Goal: Task Accomplishment & Management: Use online tool/utility

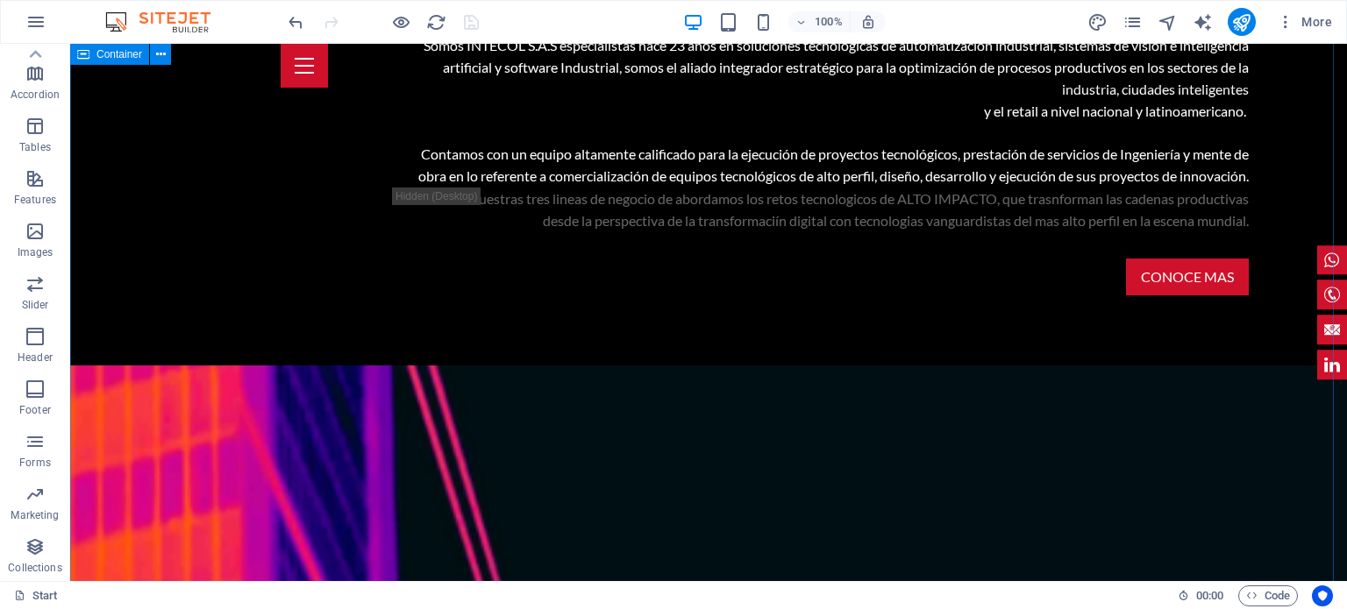
scroll to position [1728, 0]
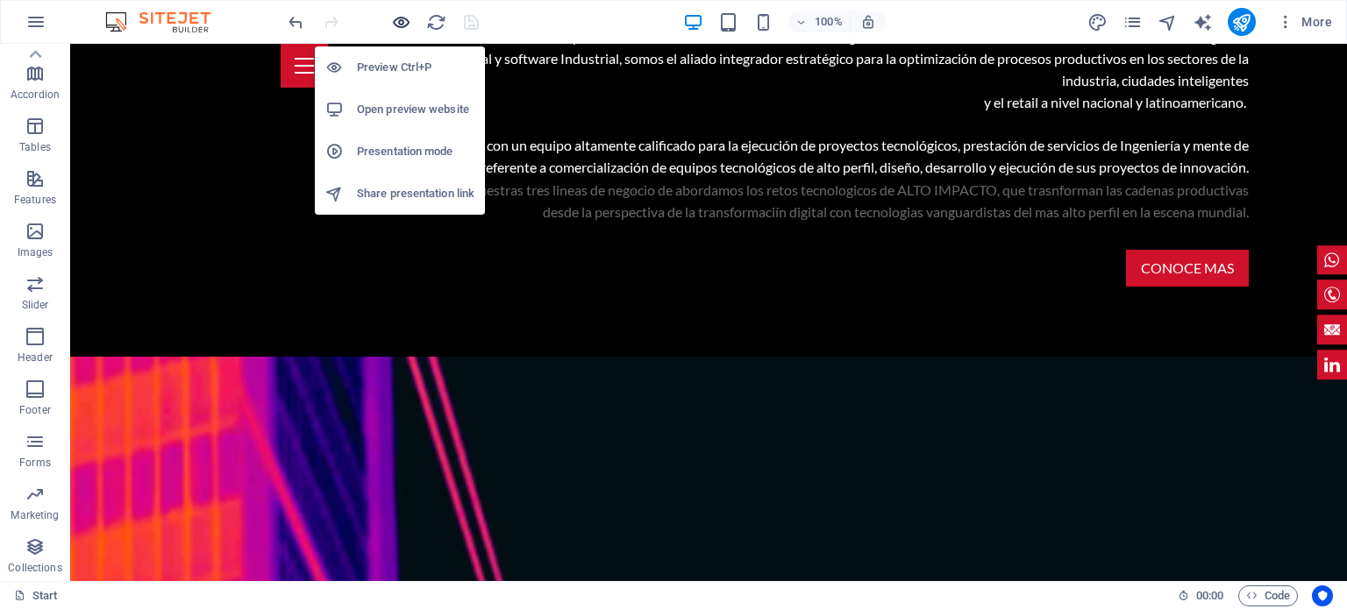
click at [401, 14] on icon "button" at bounding box center [401, 22] width 20 height 20
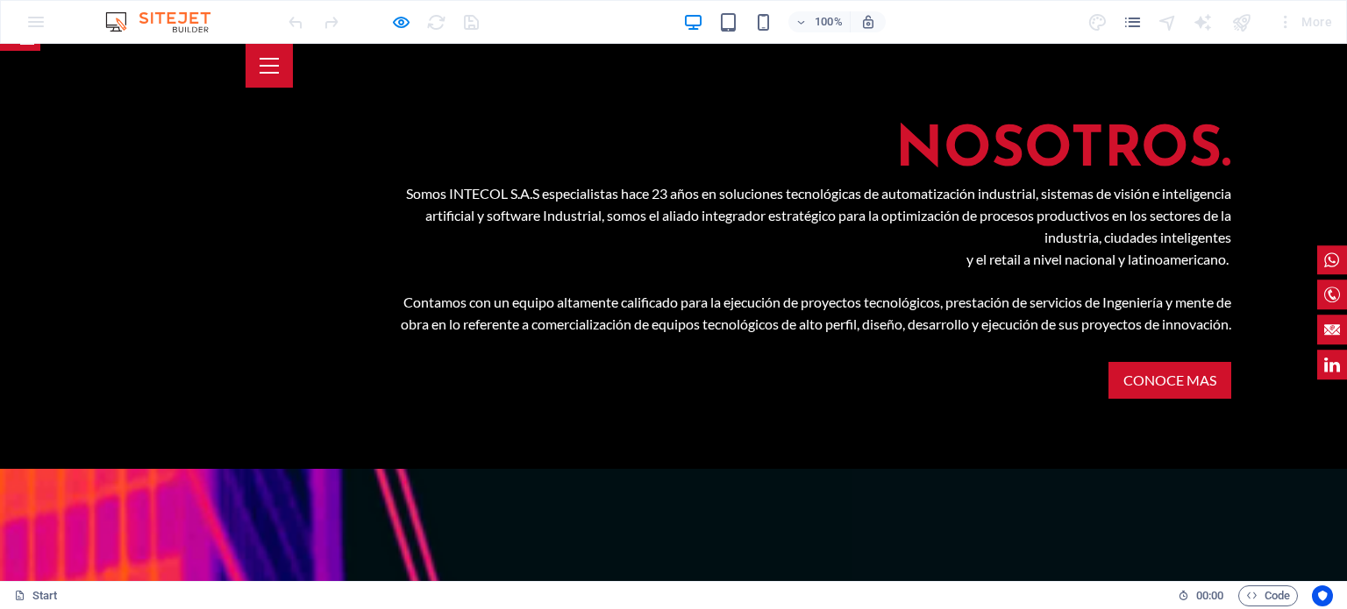
scroll to position [1609, 0]
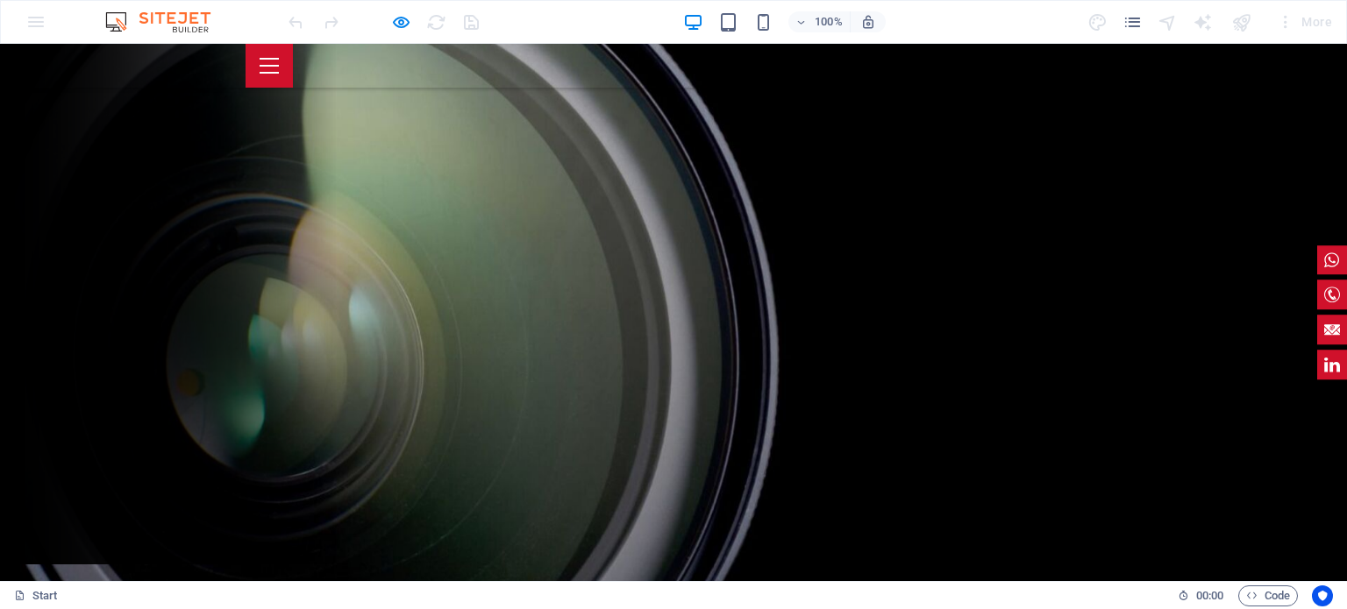
scroll to position [0, 0]
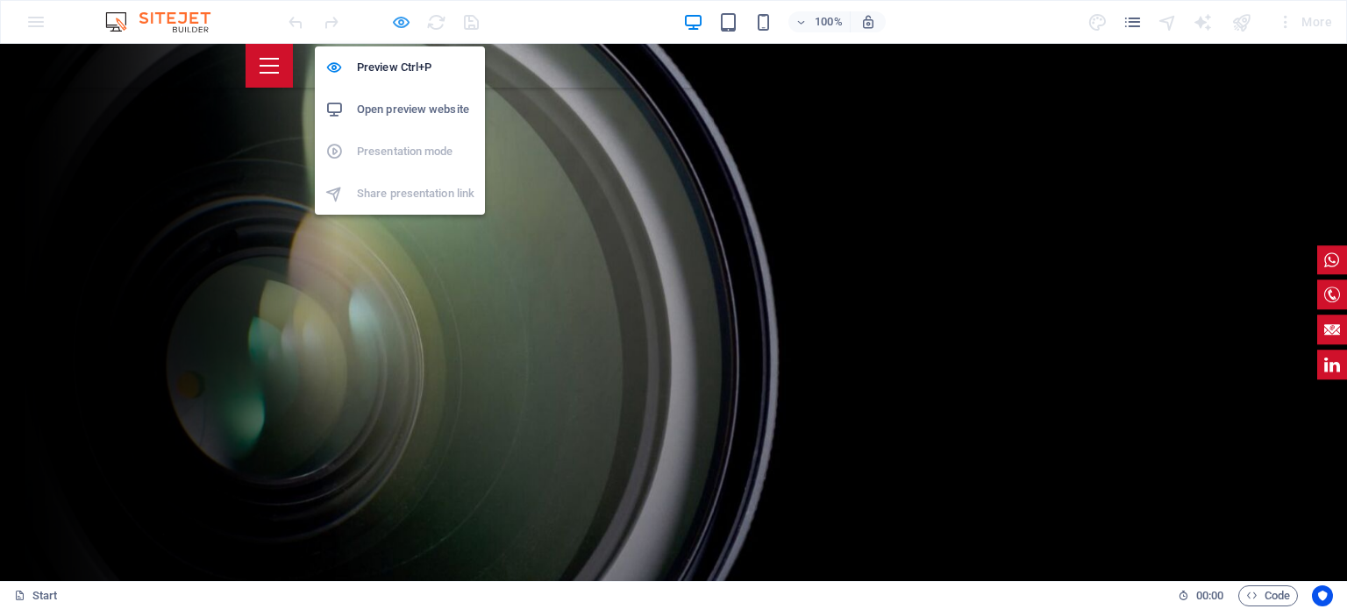
click at [396, 21] on icon "button" at bounding box center [401, 22] width 20 height 20
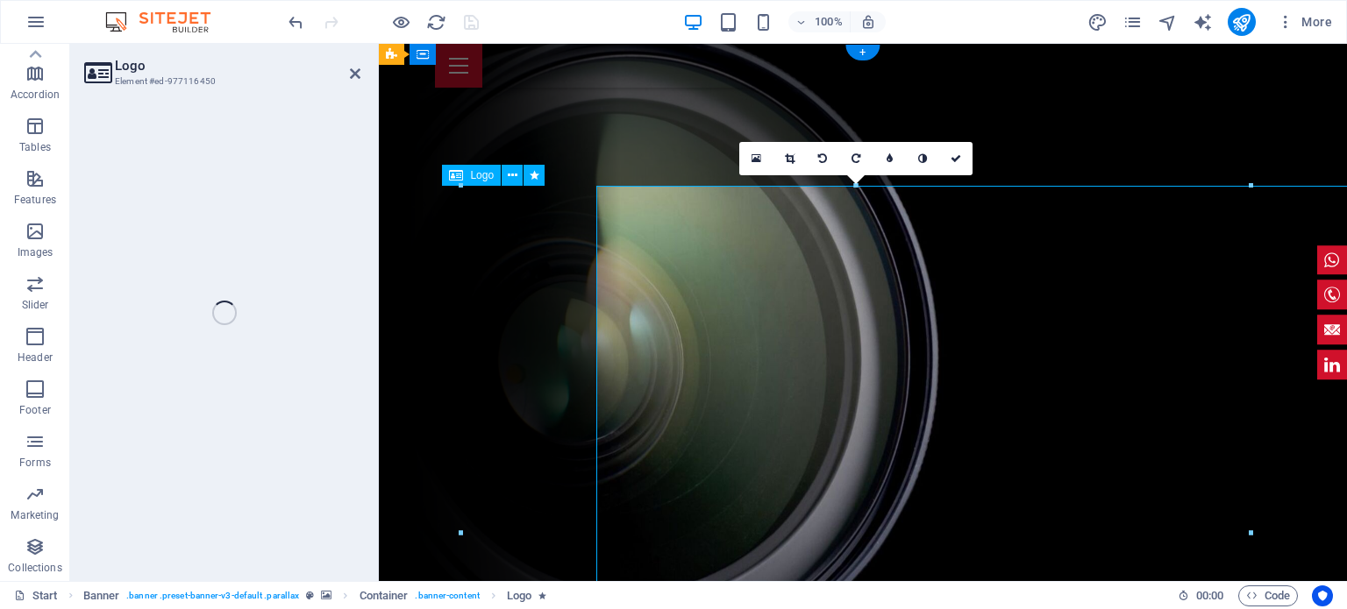
select select "px"
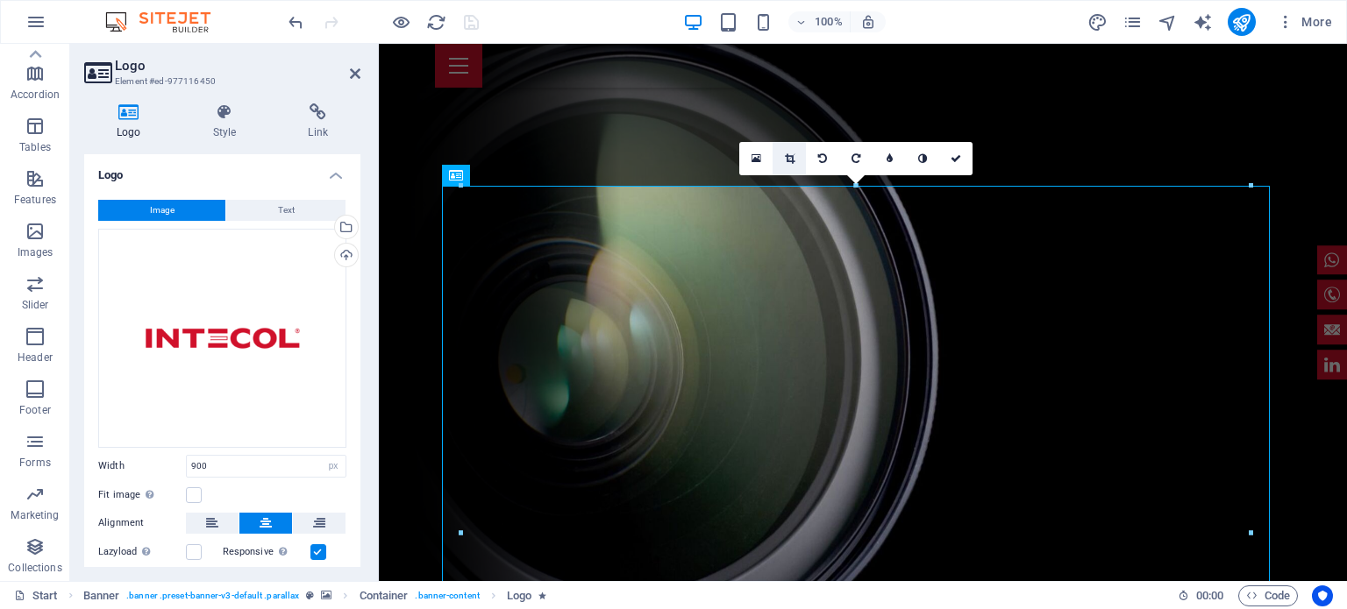
click at [791, 153] on icon at bounding box center [790, 158] width 10 height 11
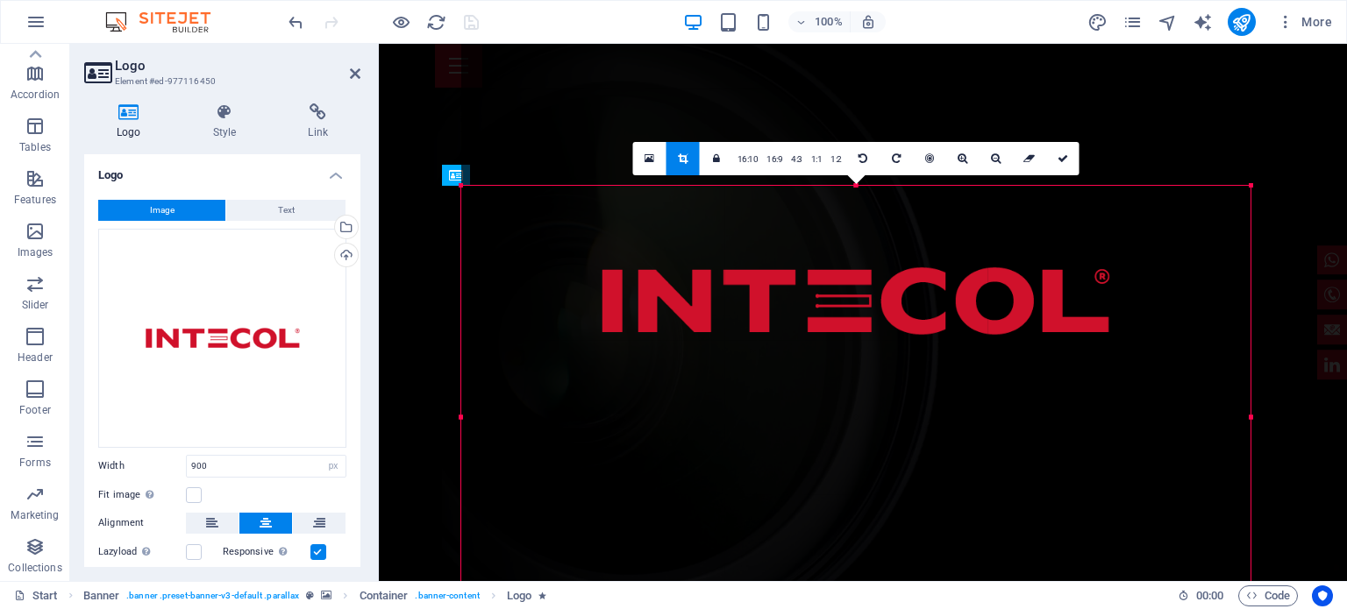
drag, startPoint x: 859, startPoint y: 185, endPoint x: 876, endPoint y: 416, distance: 231.2
click at [876, 416] on div "180 170 160 150 140 130 120 110 100 90 80 70 60 50 40 30 20 10 0 -10 -20 -30 -4…" at bounding box center [855, 417] width 789 height 463
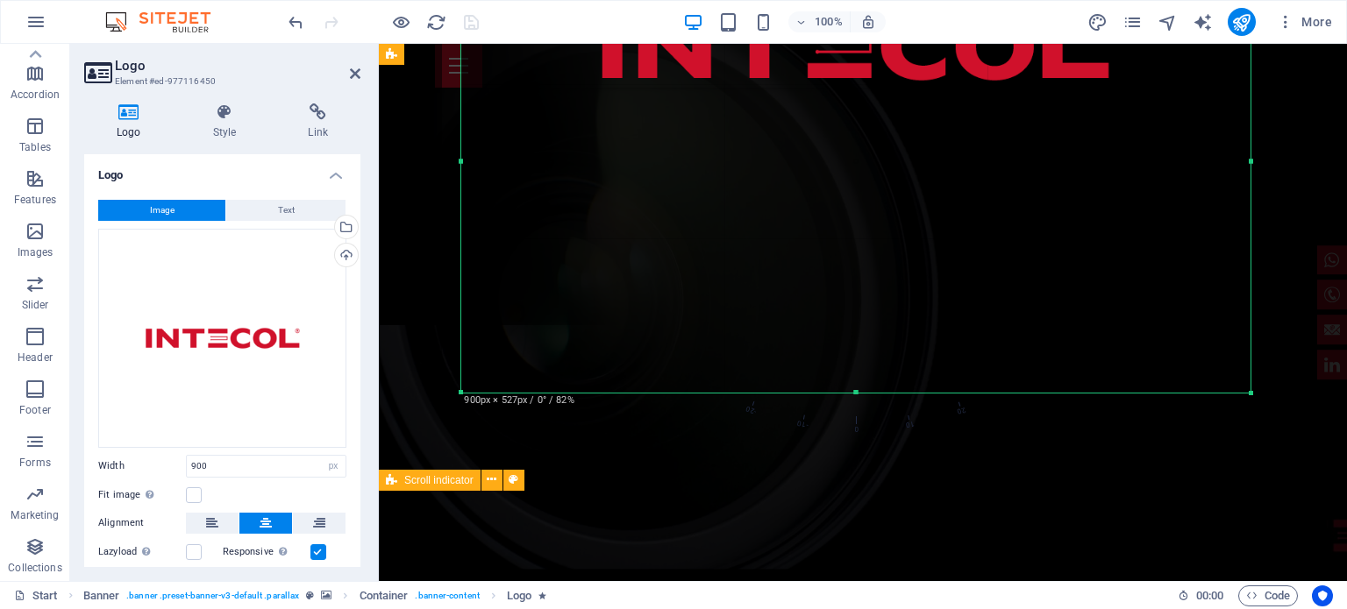
scroll to position [259, 0]
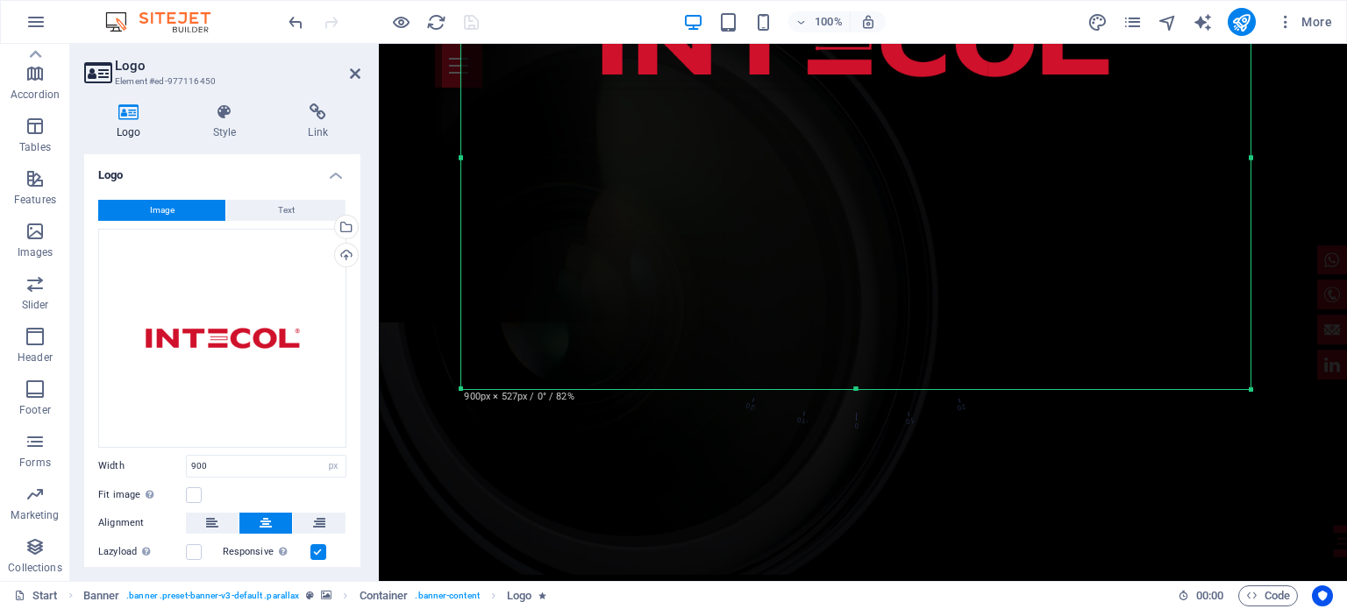
click at [854, 382] on div at bounding box center [855, 44] width 789 height 694
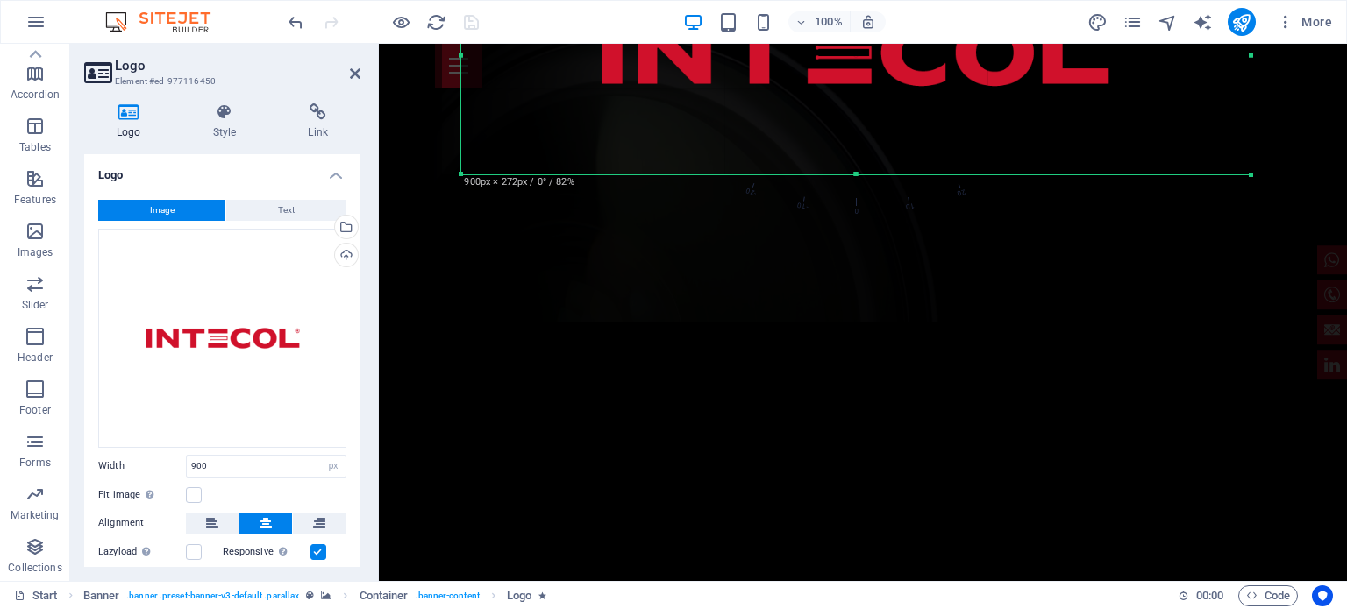
drag, startPoint x: 857, startPoint y: 387, endPoint x: 860, endPoint y: 163, distance: 223.6
click at [860, 163] on div "180 170 160 150 140 130 120 110 100 90 80 70 60 50 40 30 20 10 0 -10 -20 -30 -4…" at bounding box center [855, 55] width 789 height 239
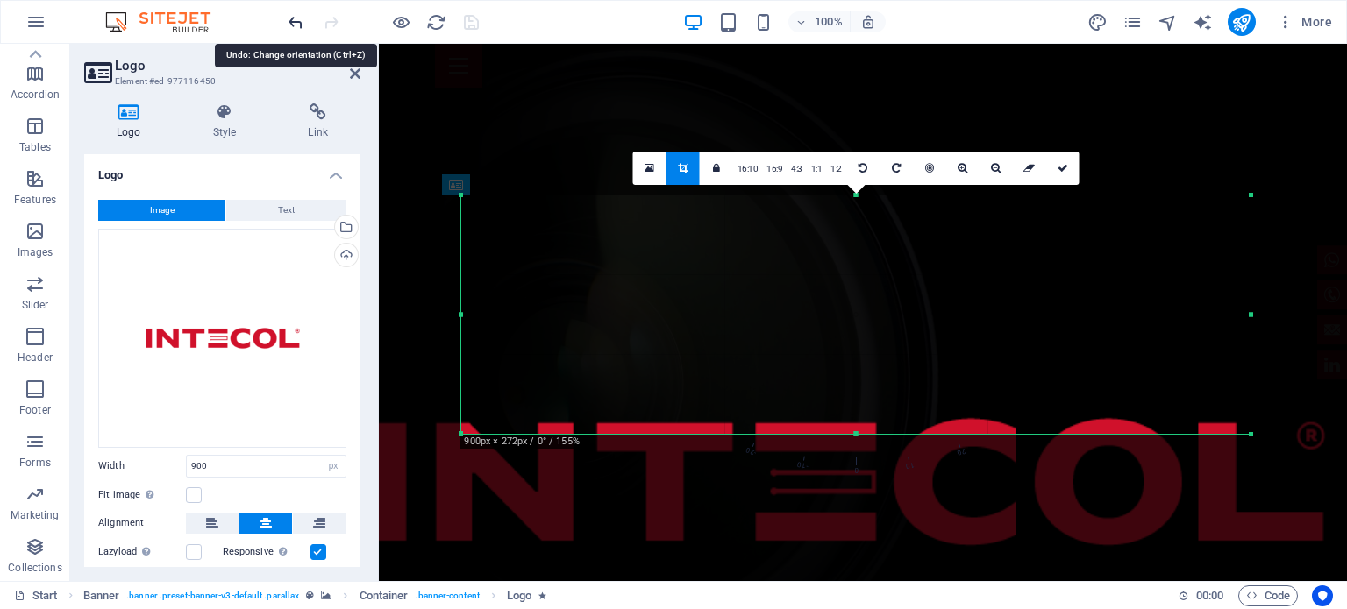
click at [289, 12] on icon "undo" at bounding box center [296, 22] width 20 height 20
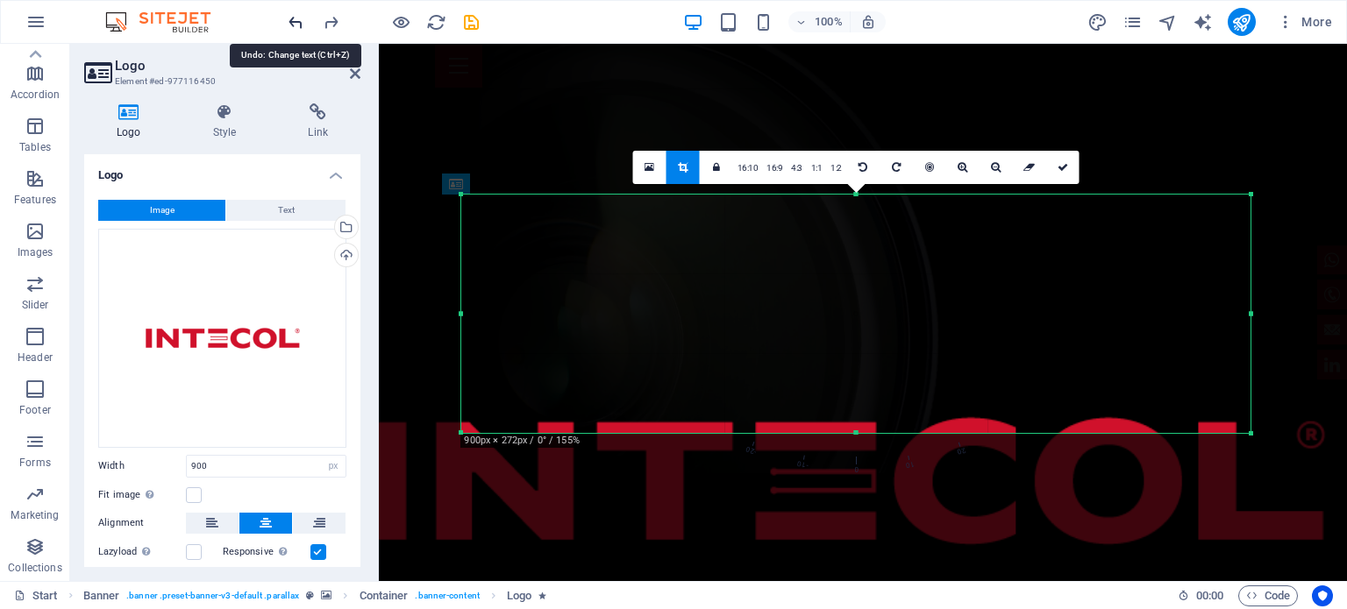
scroll to position [369, 0]
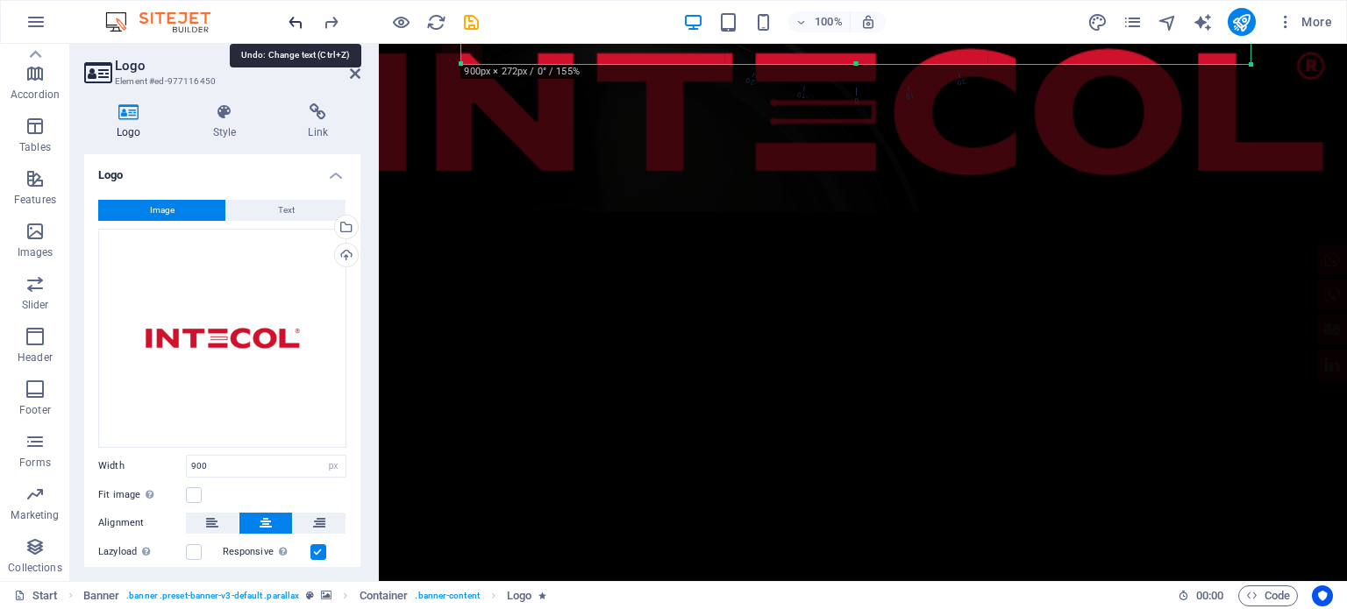
click at [289, 12] on icon "undo" at bounding box center [296, 22] width 20 height 20
click at [296, 26] on icon "undo" at bounding box center [296, 22] width 20 height 20
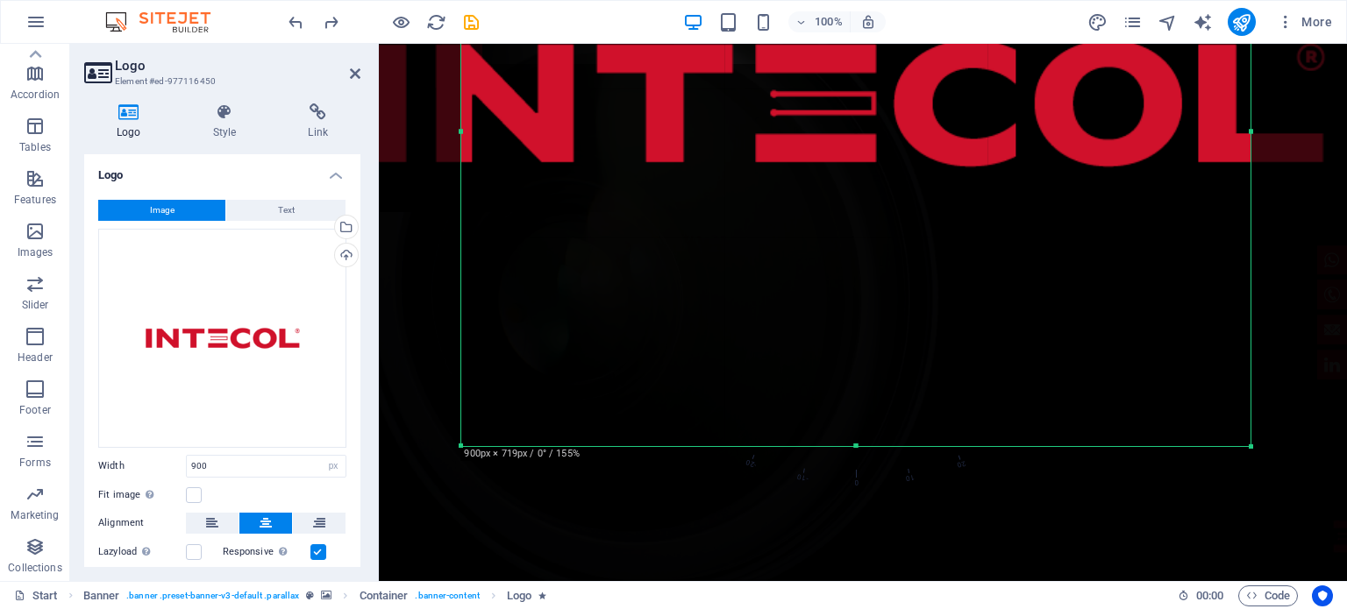
drag, startPoint x: 858, startPoint y: 63, endPoint x: 907, endPoint y: 470, distance: 409.7
click at [907, 446] on div "180 170 160 150 140 130 120 110 100 90 80 70 60 50 40 30 20 10 0 -10 -20 -30 -4…" at bounding box center [855, 131] width 789 height 630
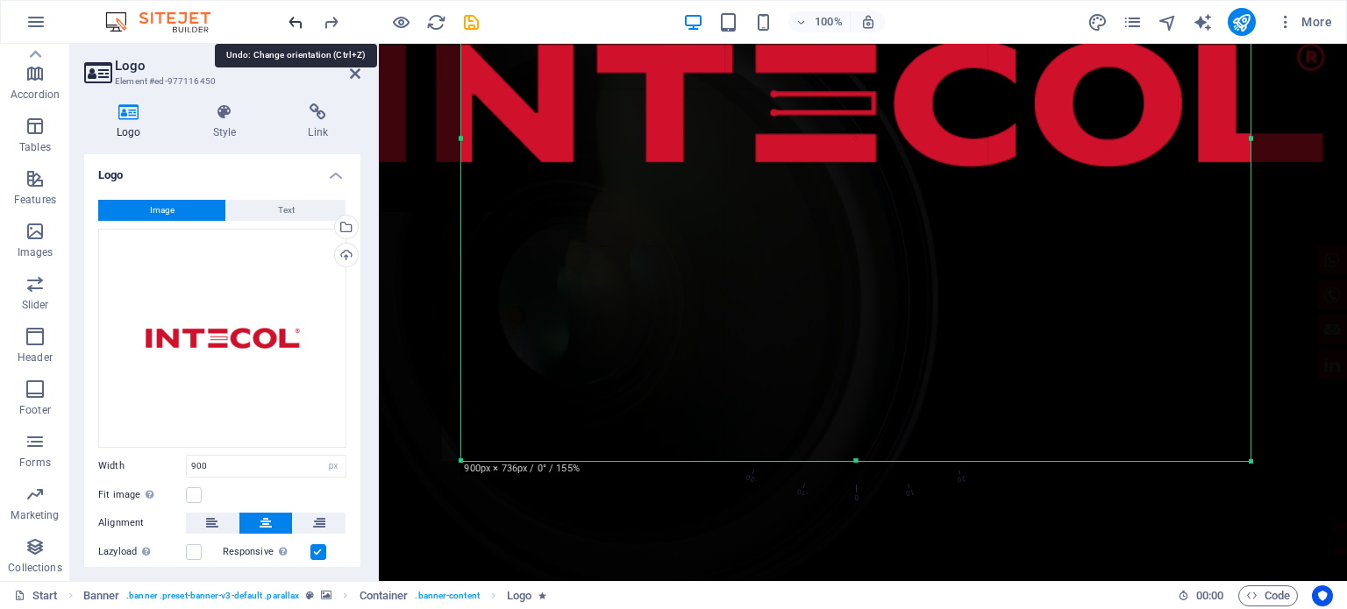
click at [296, 22] on icon "undo" at bounding box center [296, 22] width 20 height 20
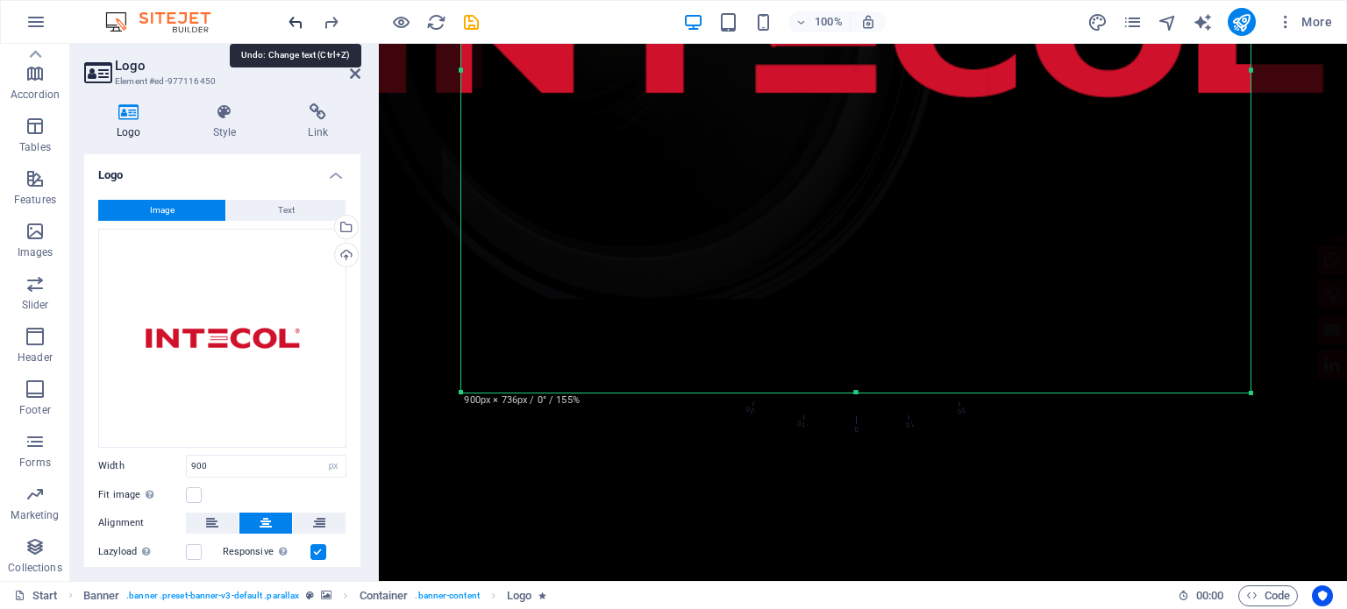
click at [296, 22] on icon "undo" at bounding box center [296, 22] width 20 height 20
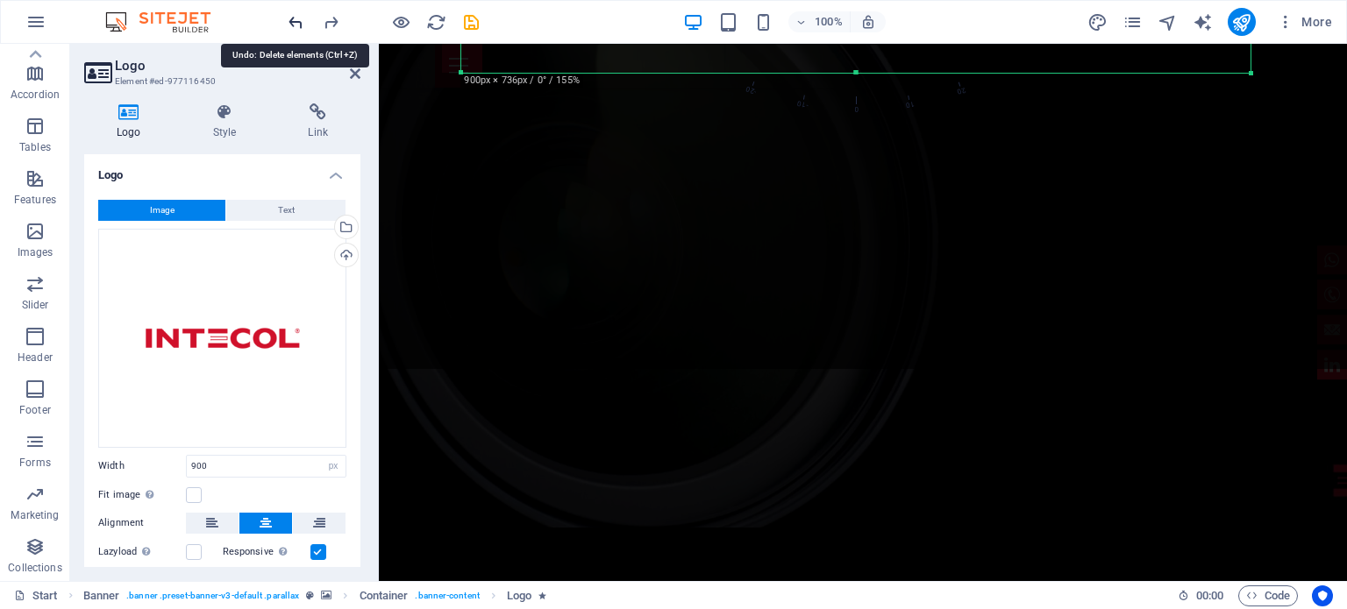
click at [296, 22] on icon "undo" at bounding box center [296, 22] width 20 height 20
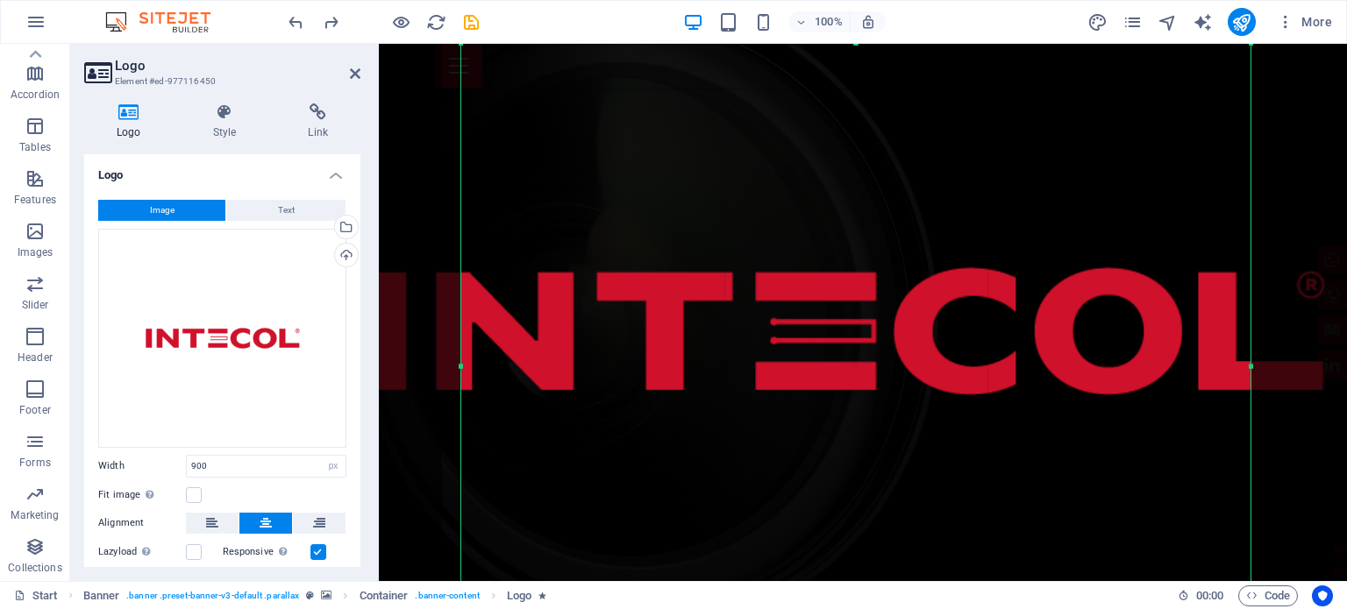
scroll to position [0, 0]
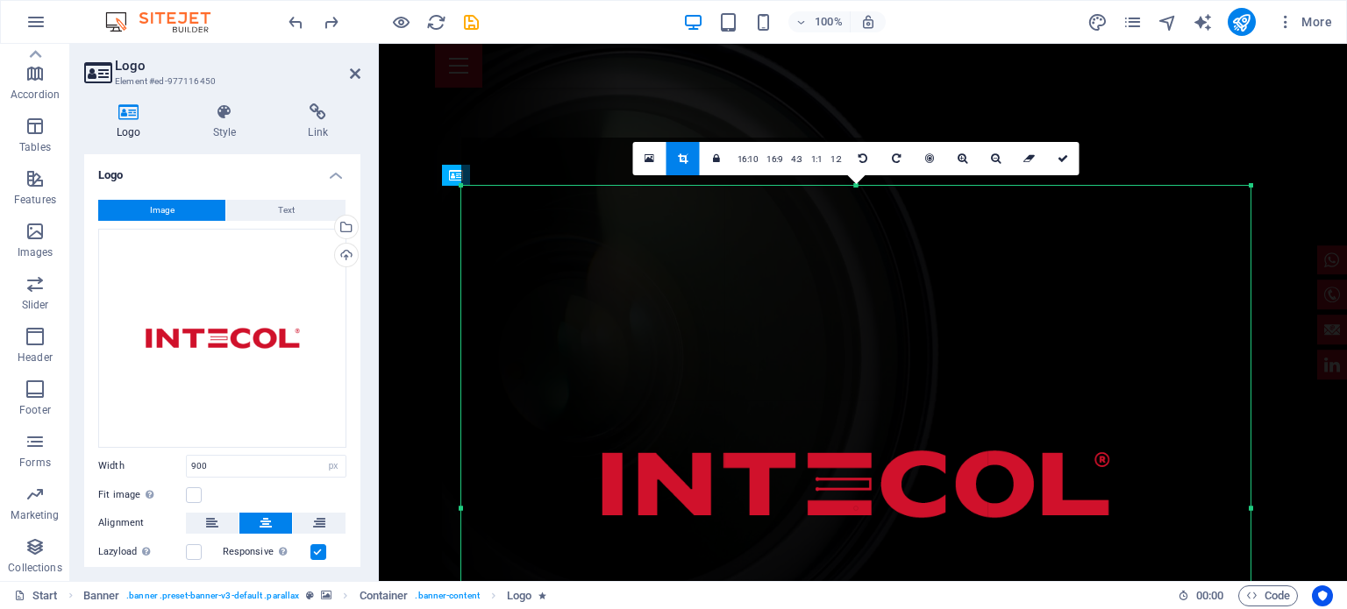
click at [856, 189] on div at bounding box center [855, 485] width 789 height 694
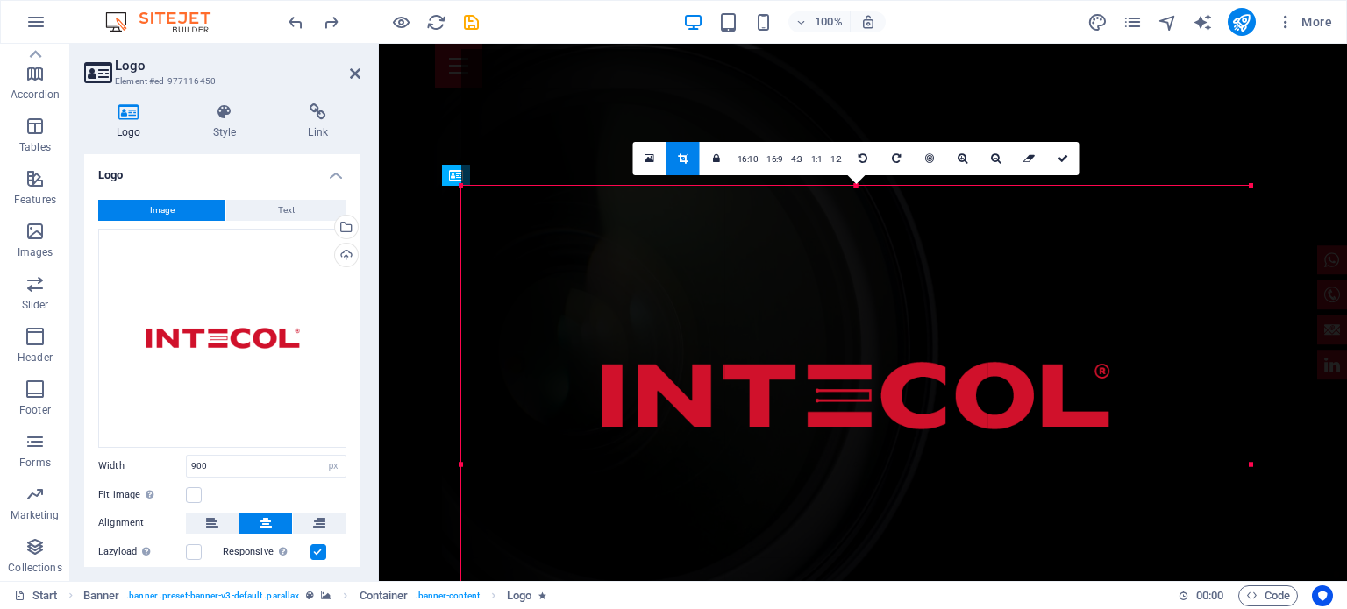
drag, startPoint x: 859, startPoint y: 188, endPoint x: 859, endPoint y: 276, distance: 88.6
click at [859, 276] on div "180 170 160 150 140 130 120 110 100 90 80 70 60 50 40 30 20 10 0 -10 -20 -30 -4…" at bounding box center [855, 465] width 789 height 558
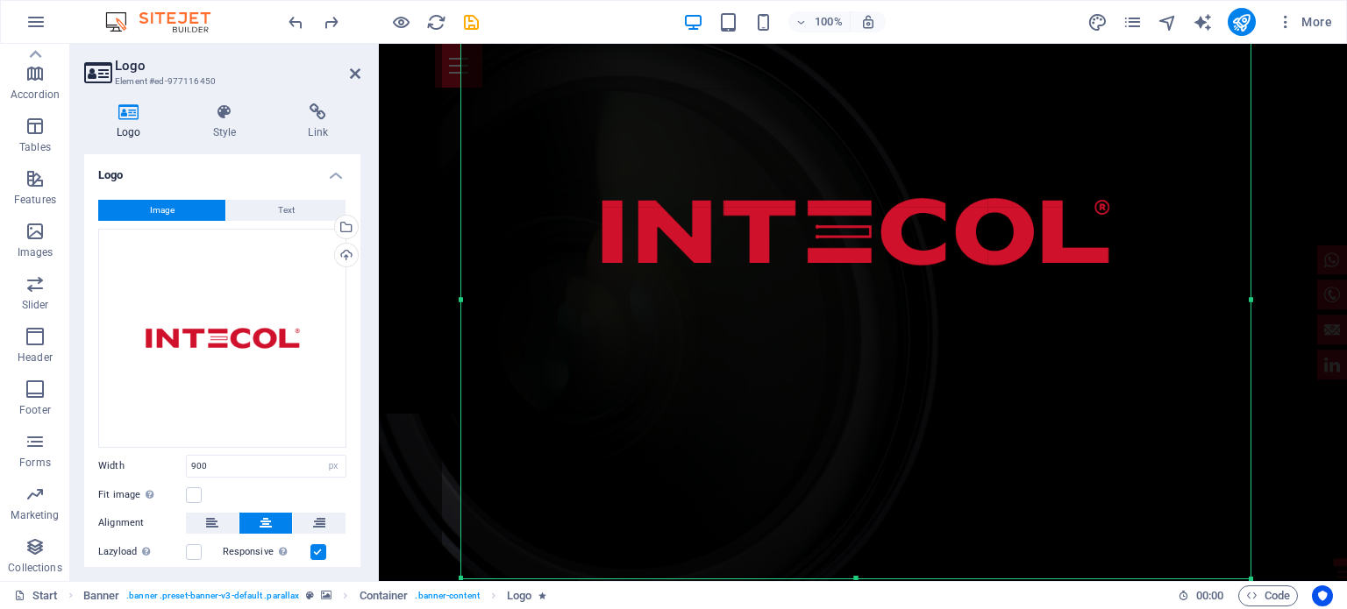
scroll to position [242, 0]
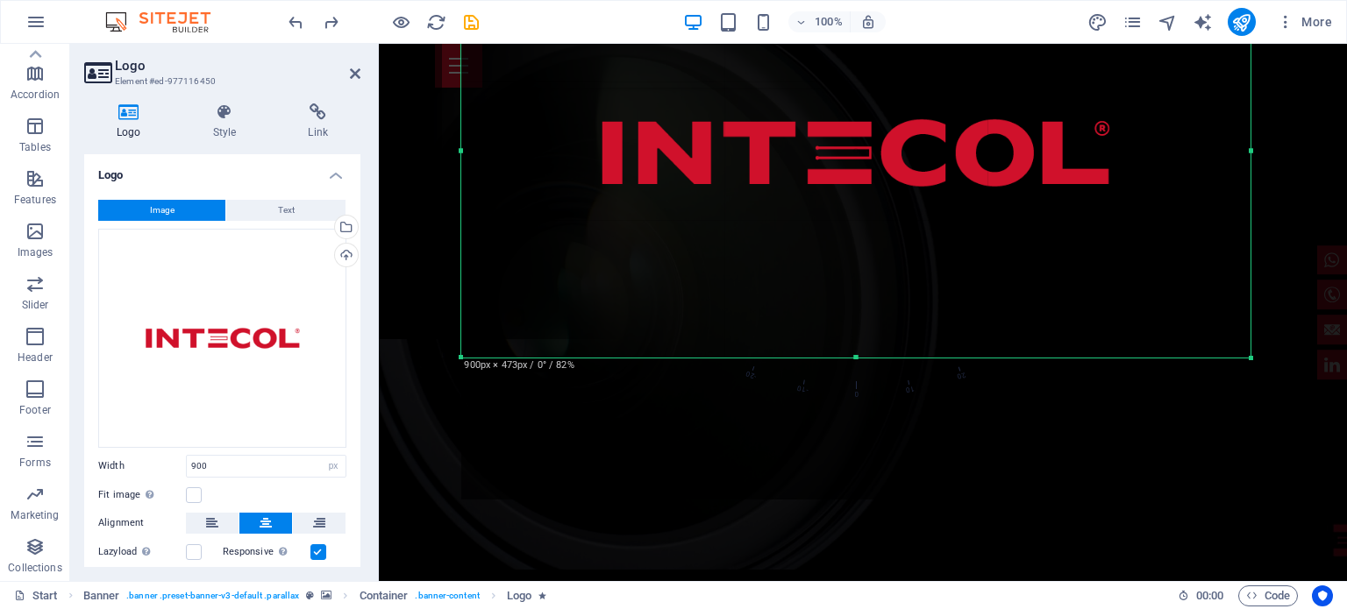
drag, startPoint x: 858, startPoint y: 499, endPoint x: 863, endPoint y: 360, distance: 139.5
click at [863, 360] on div at bounding box center [855, 358] width 789 height 6
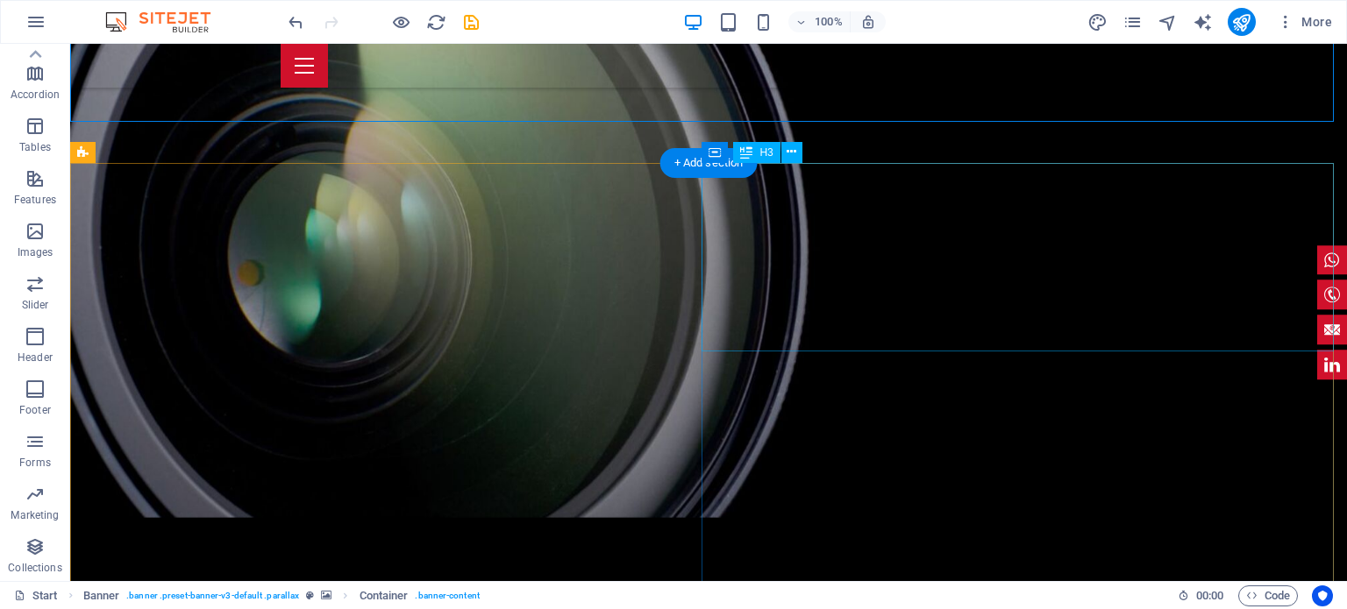
scroll to position [578, 0]
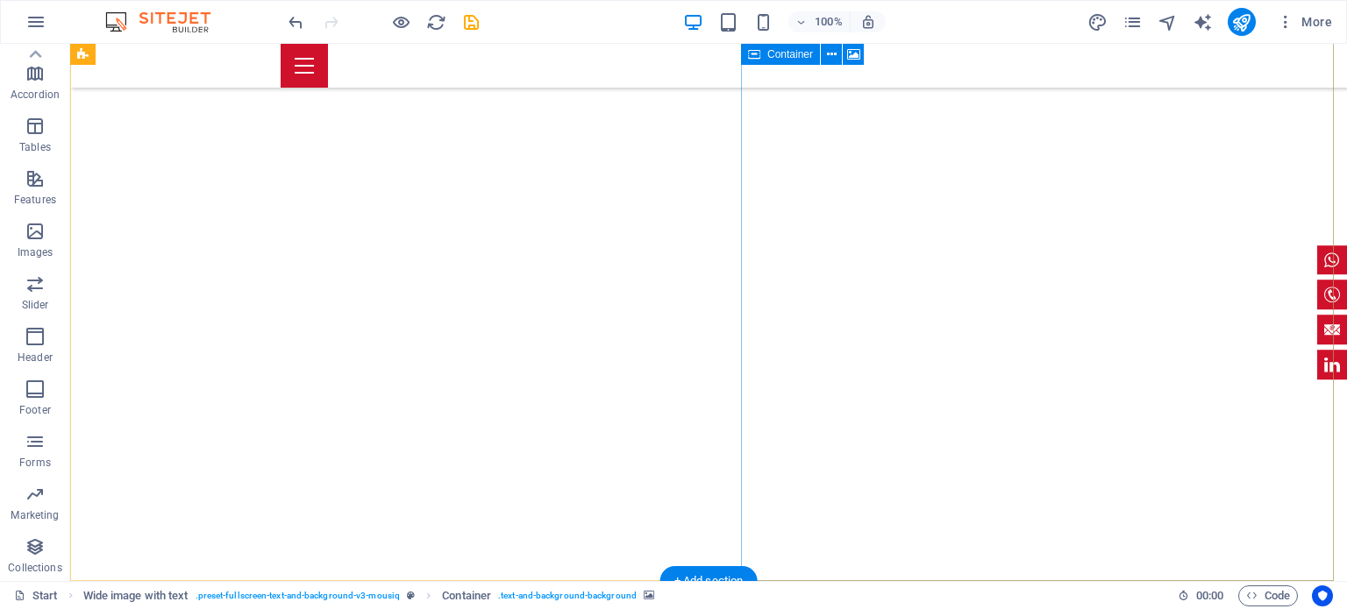
scroll to position [5235, 0]
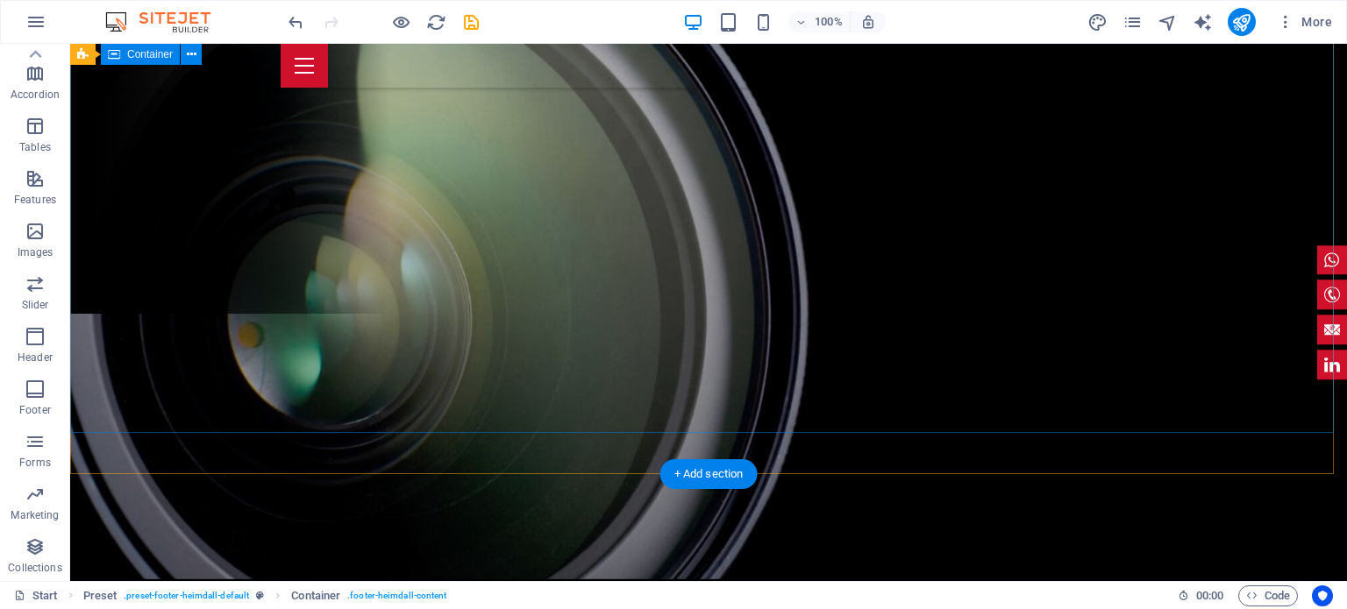
scroll to position [0, 0]
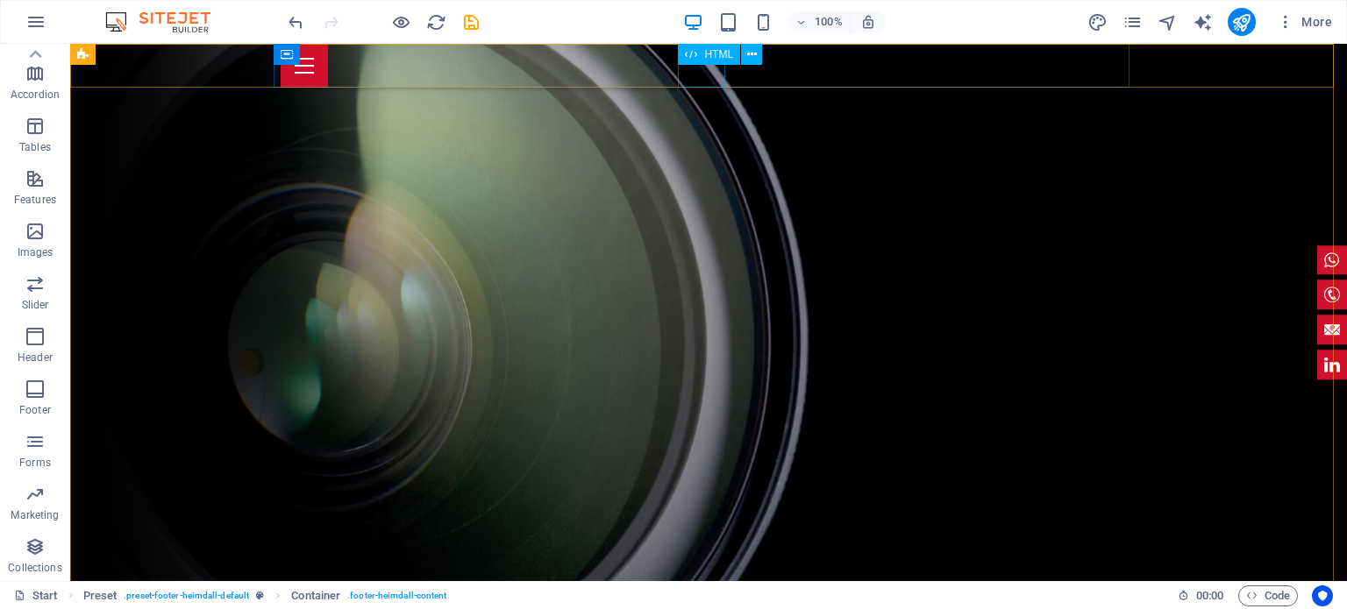
click at [698, 73] on div "Menu" at bounding box center [709, 66] width 856 height 44
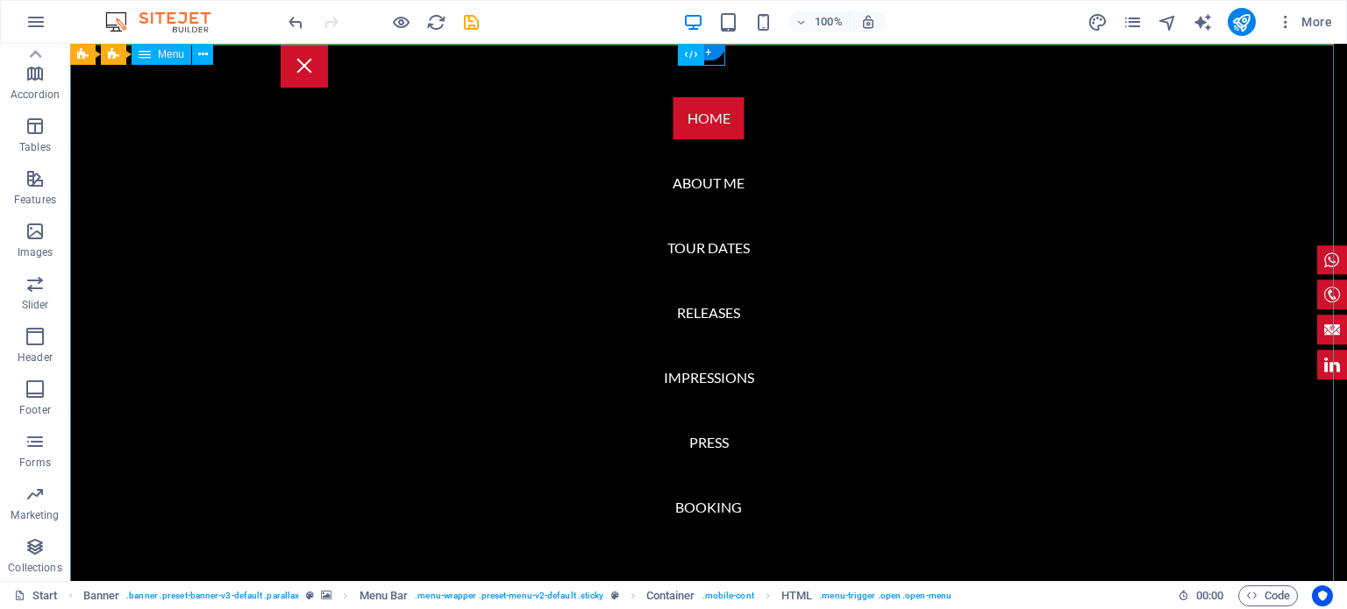
click at [702, 118] on nav "Home About me Tour Dates Releases Impressions Press Booking" at bounding box center [708, 313] width 1277 height 538
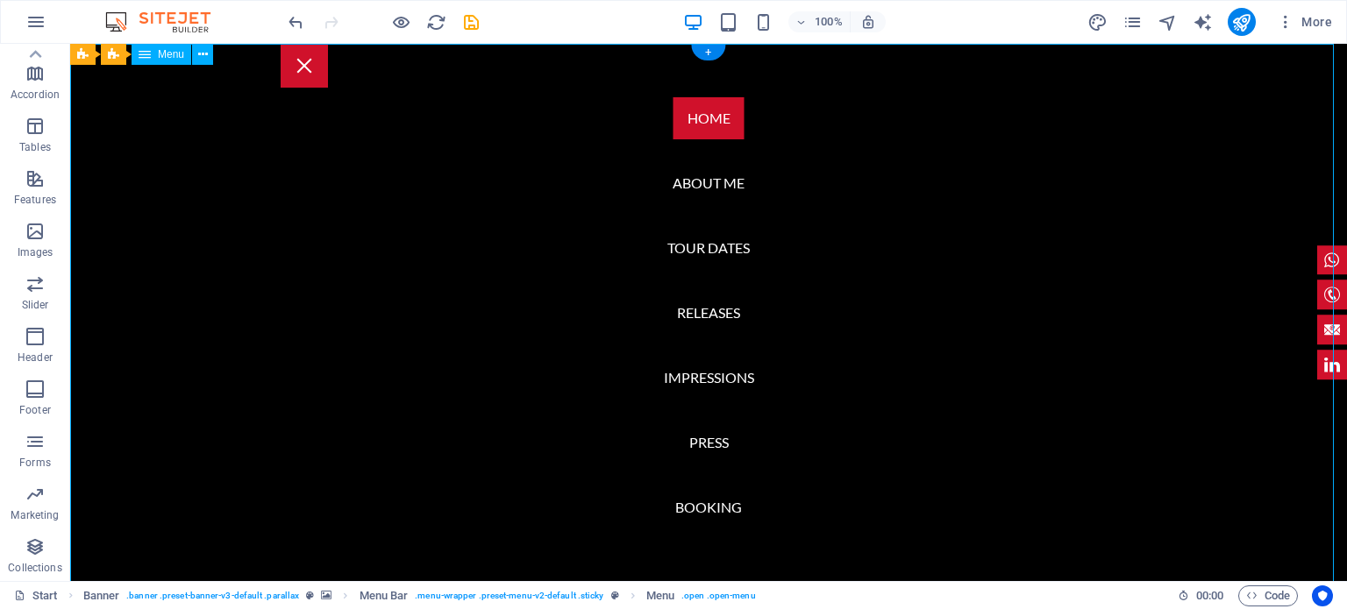
click at [702, 118] on nav "Home About me Tour Dates Releases Impressions Press Booking" at bounding box center [708, 313] width 1277 height 538
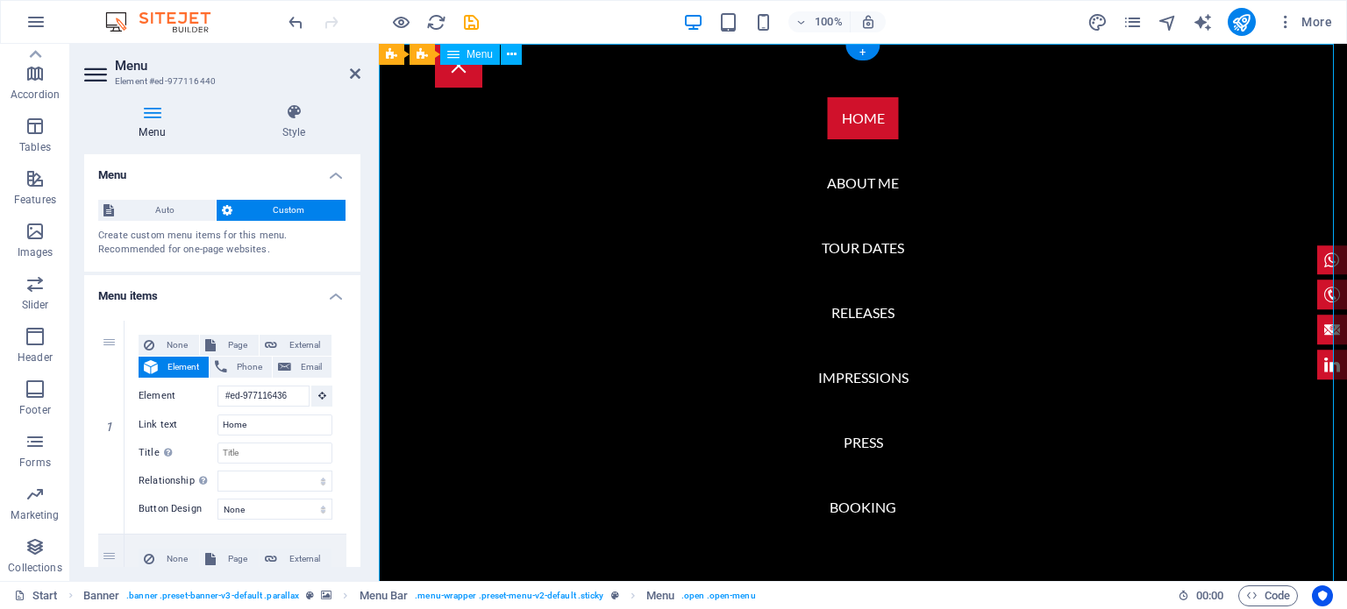
click at [850, 117] on nav "Home About me Tour Dates Releases Impressions Press Booking" at bounding box center [863, 313] width 968 height 538
click at [858, 185] on nav "Home About me Tour Dates Releases Impressions Press Booking" at bounding box center [863, 313] width 968 height 538
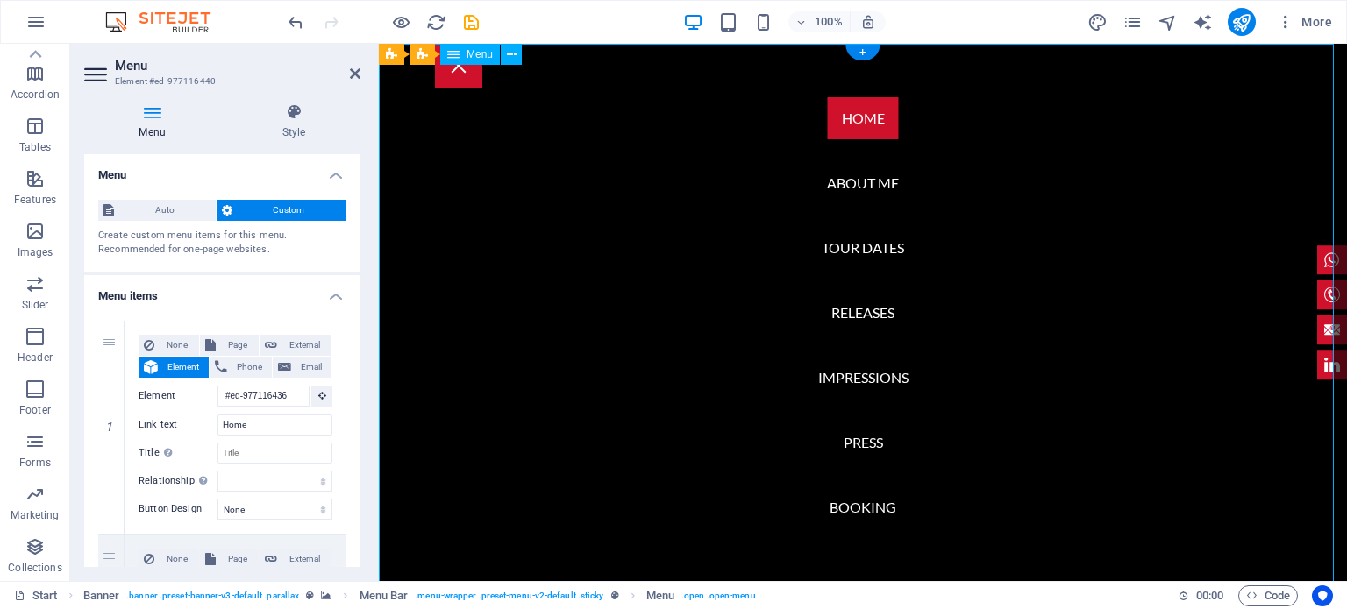
click at [858, 185] on nav "Home About me Tour Dates Releases Impressions Press Booking" at bounding box center [863, 313] width 968 height 538
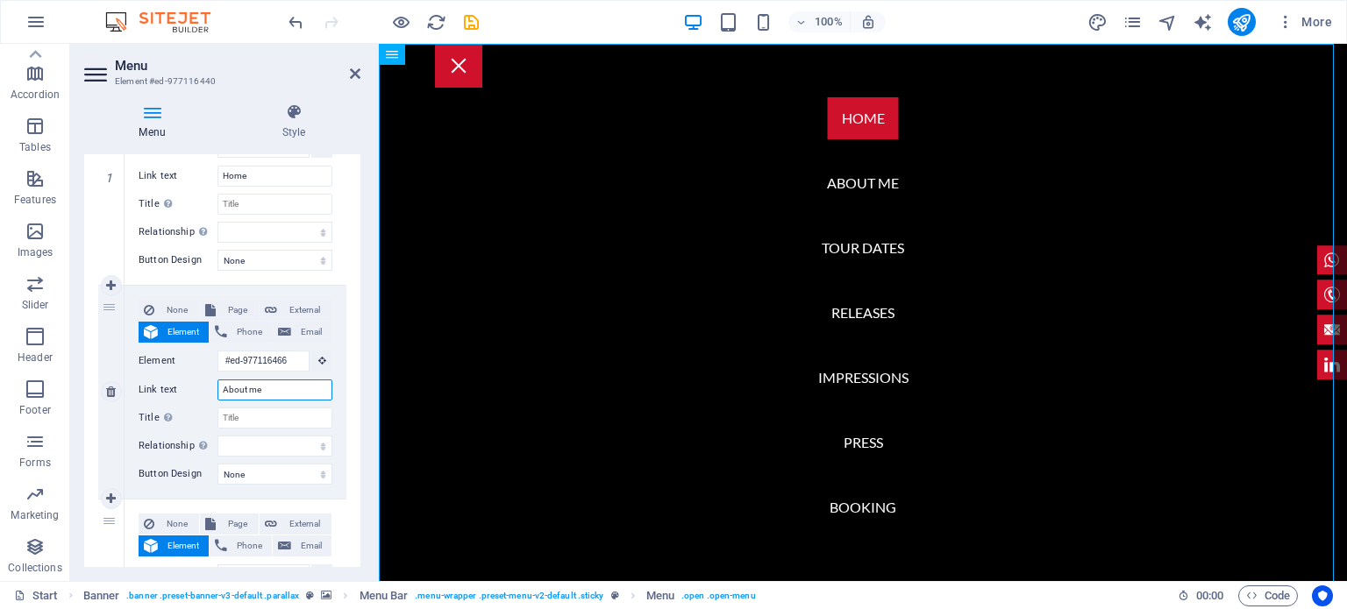
click at [262, 391] on input "About me" at bounding box center [274, 390] width 115 height 21
type input "A"
select select
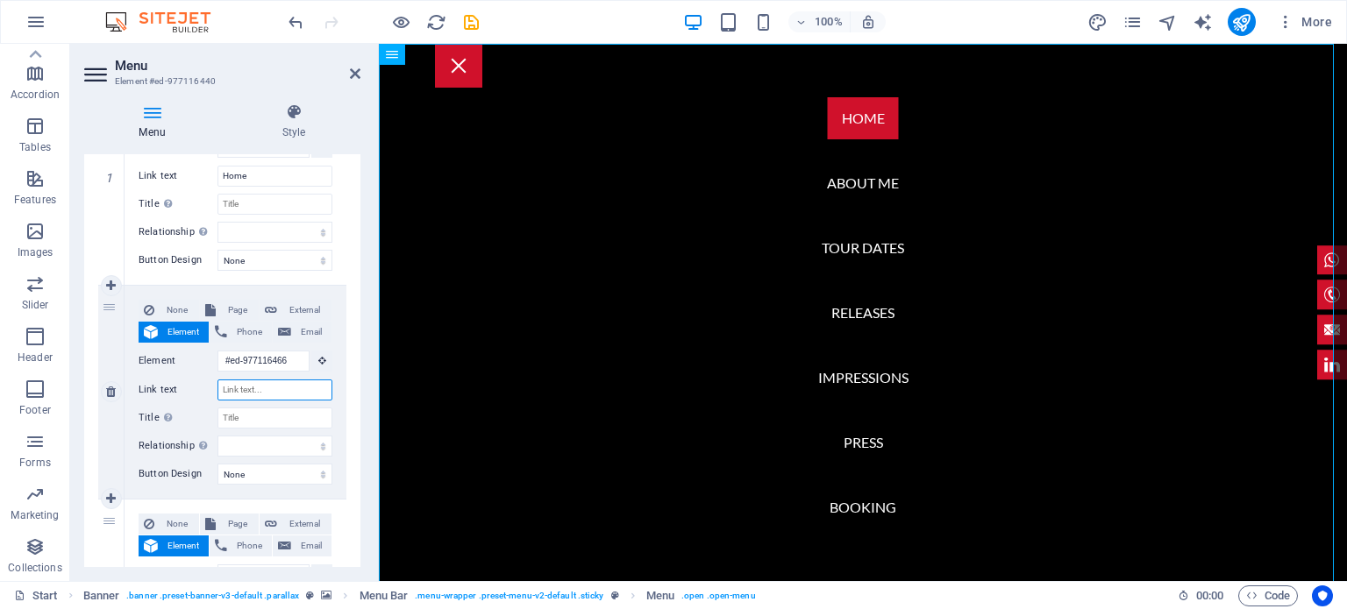
select select
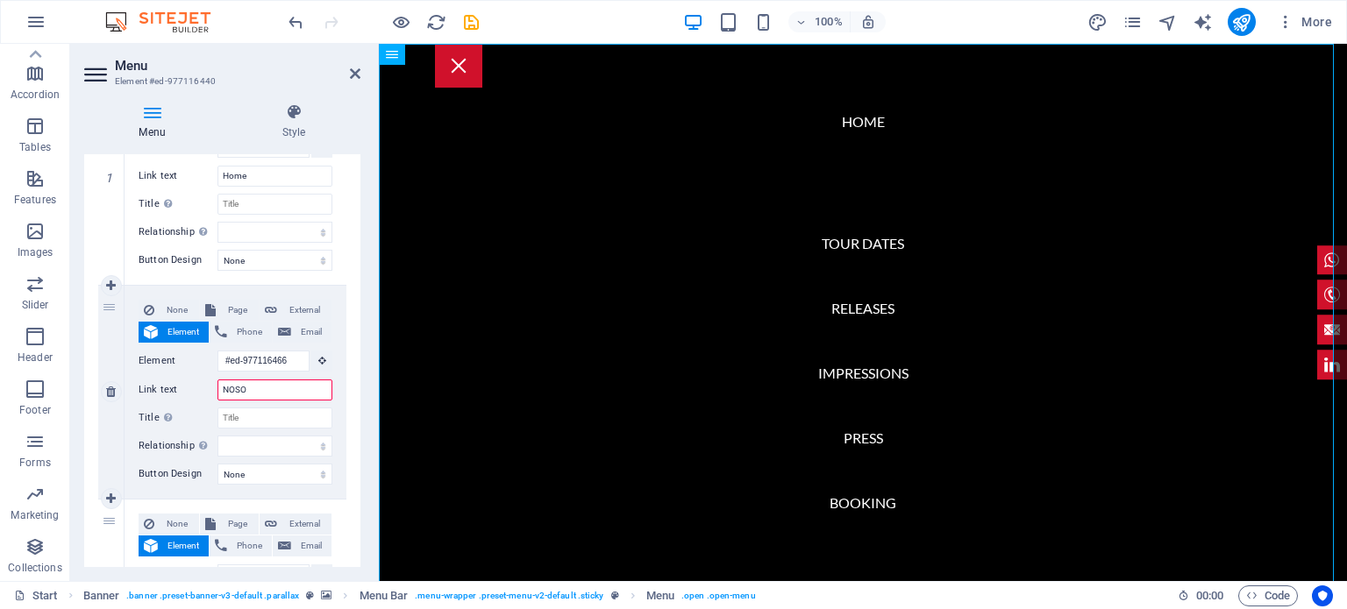
type input "NOSOT"
select select
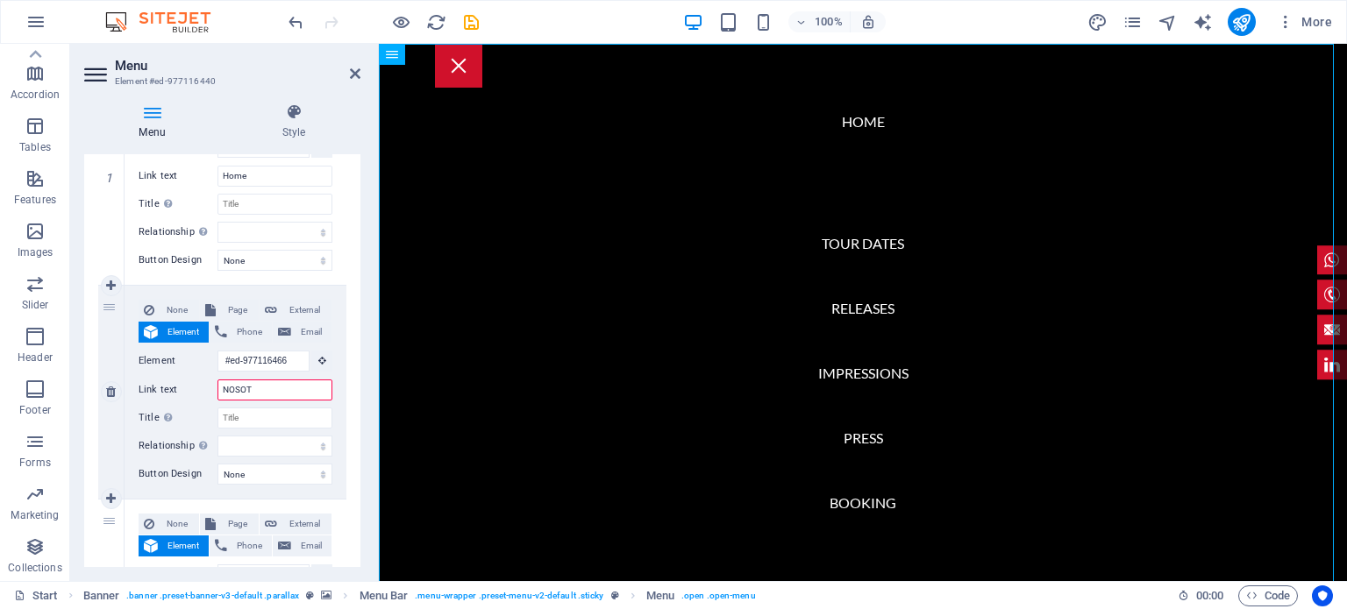
select select
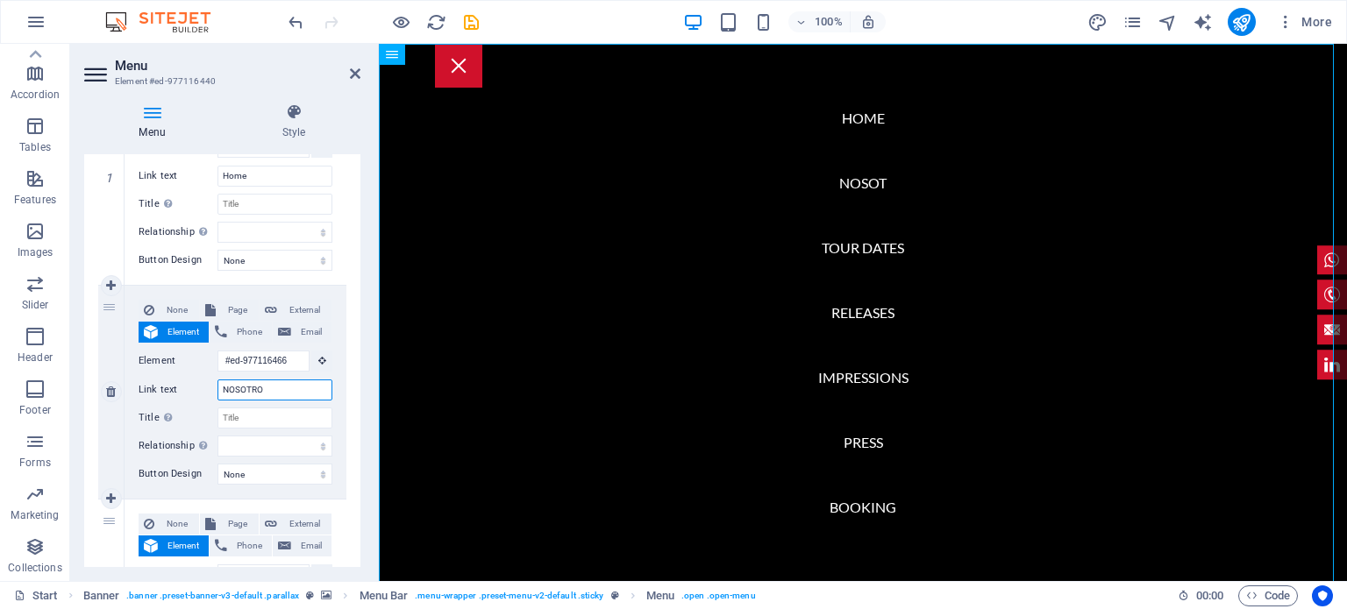
type input "NOSOTROS"
select select
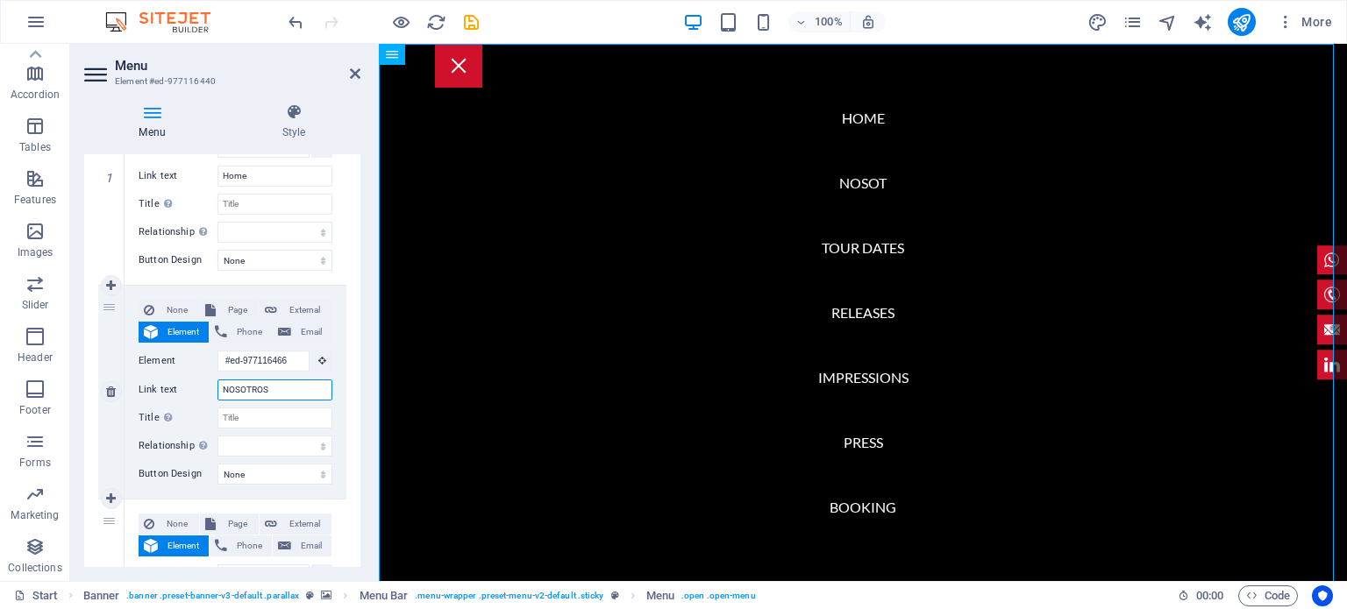
select select
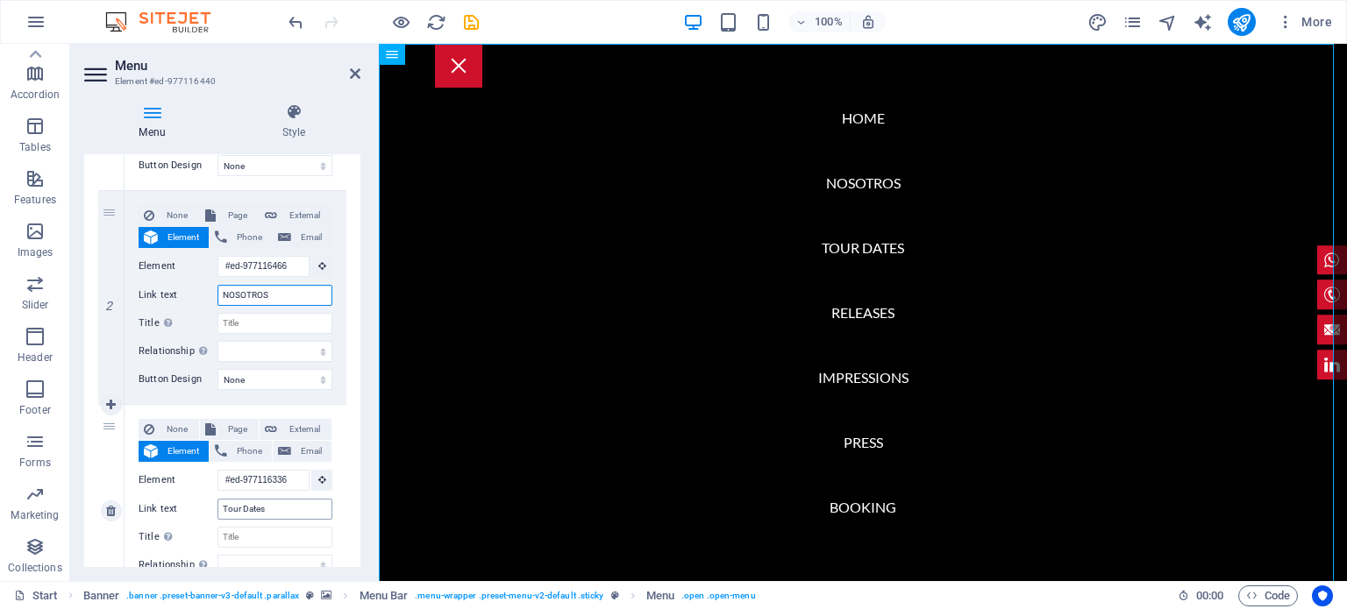
type input "NOSOTROS"
click at [275, 511] on input "Tour Dates" at bounding box center [274, 509] width 115 height 21
type input "T"
select select
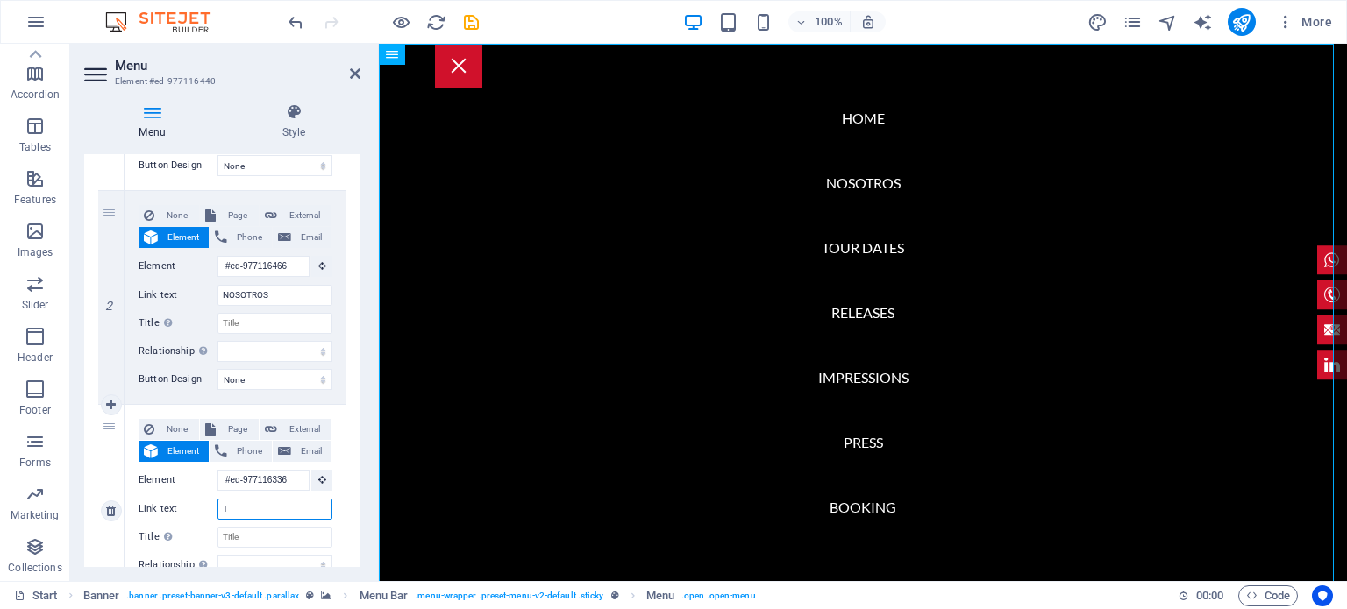
select select
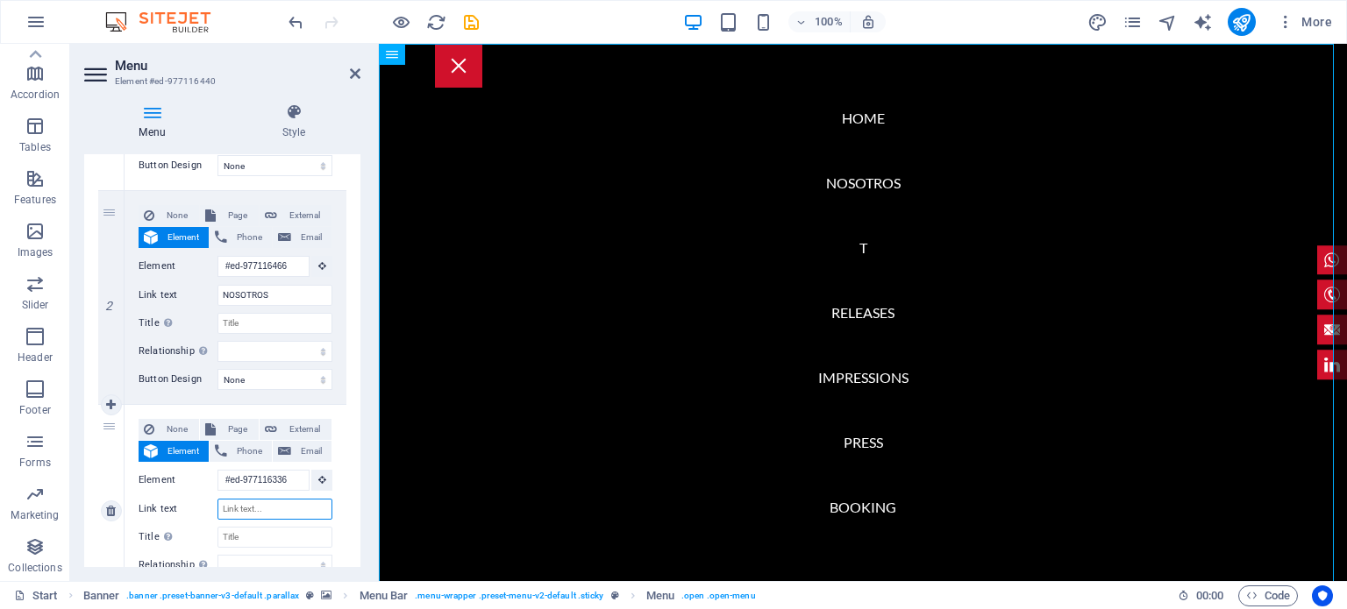
type input "N"
select select
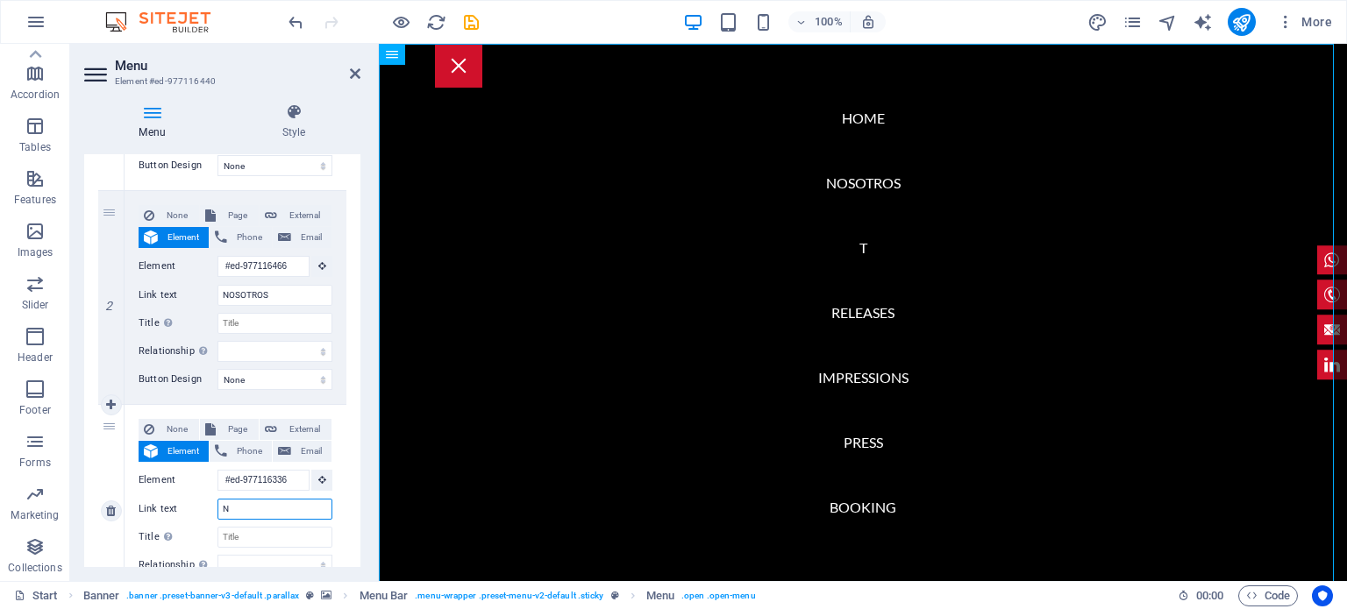
select select
type input "NUESTROS SER"
select select
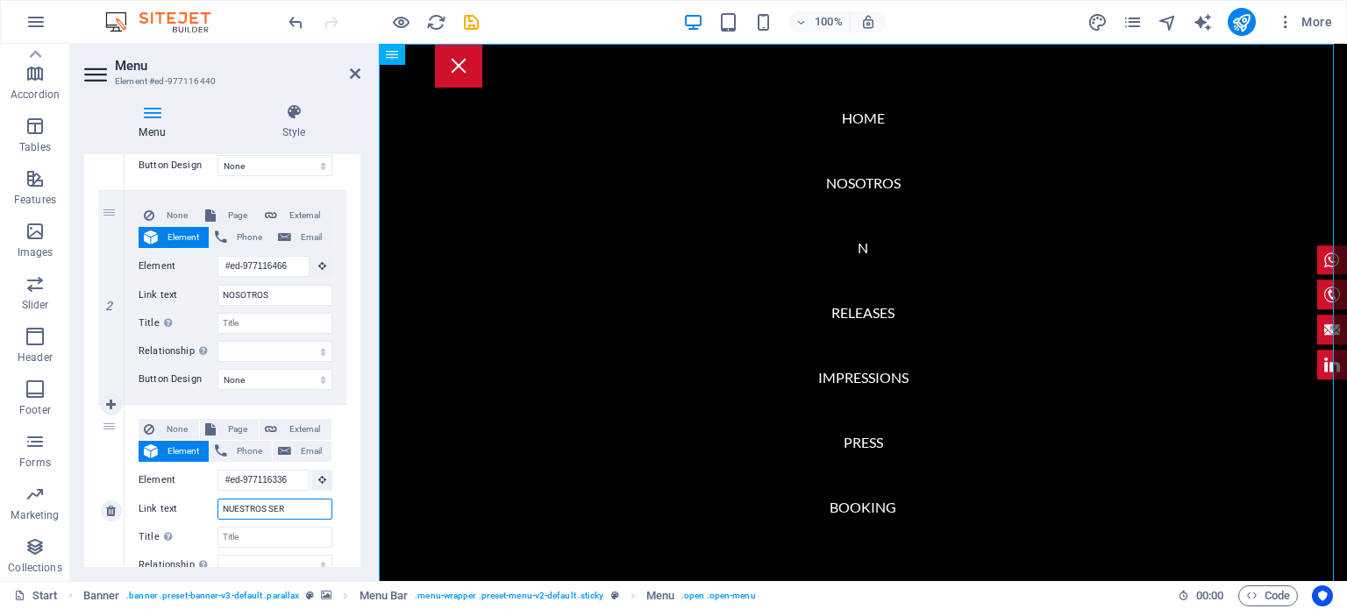
select select
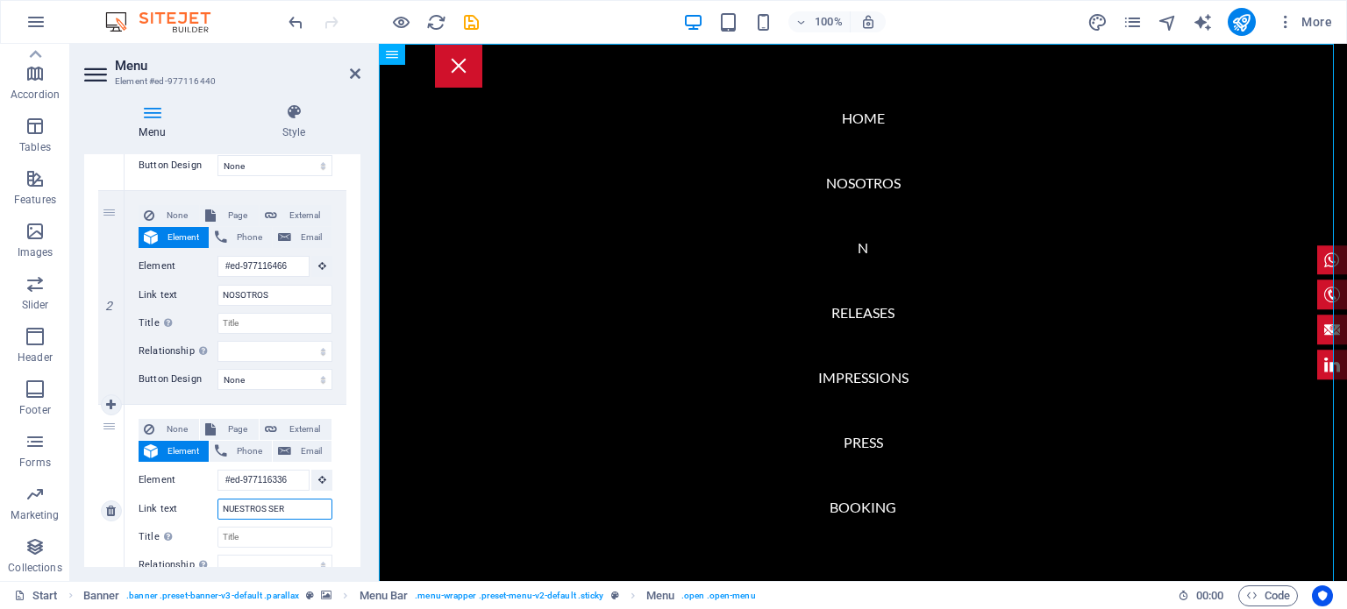
select select
type input "NUESTROS SERVICIOS"
select select
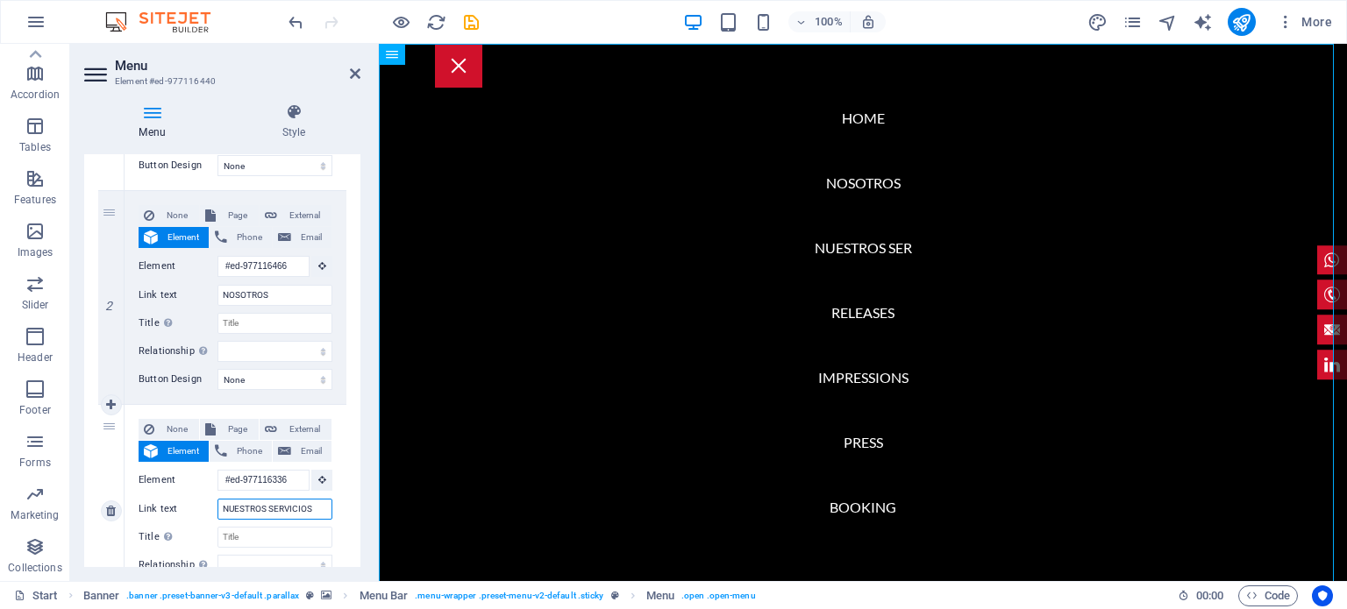
select select
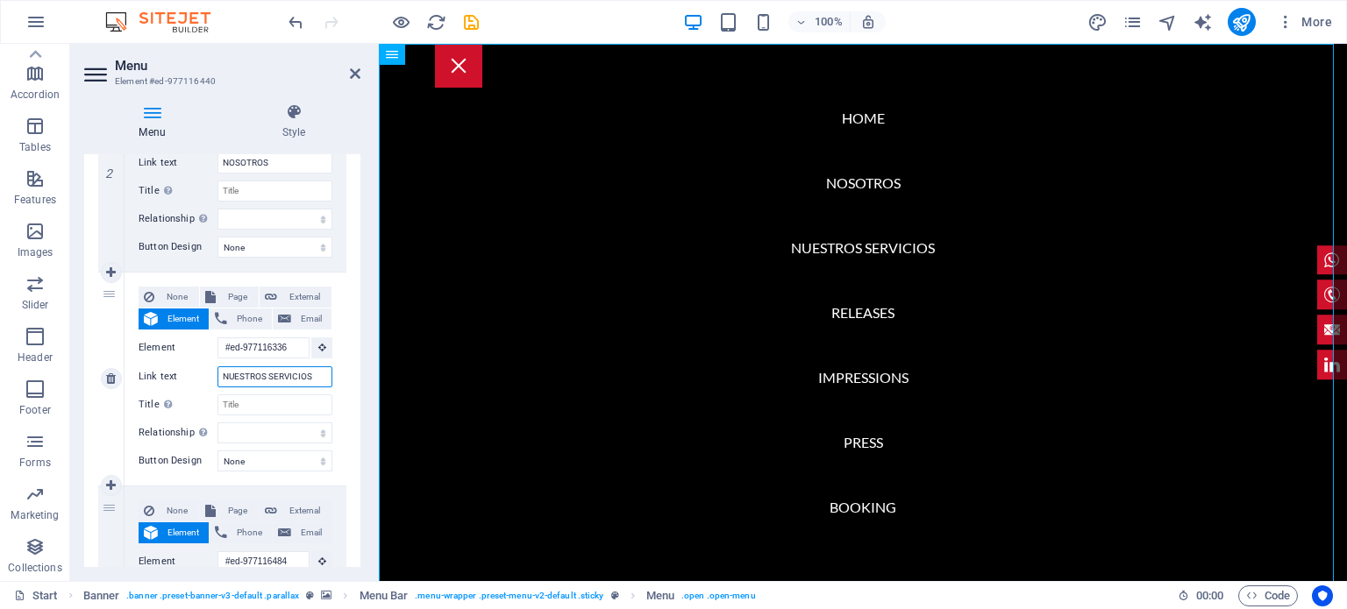
scroll to position [564, 0]
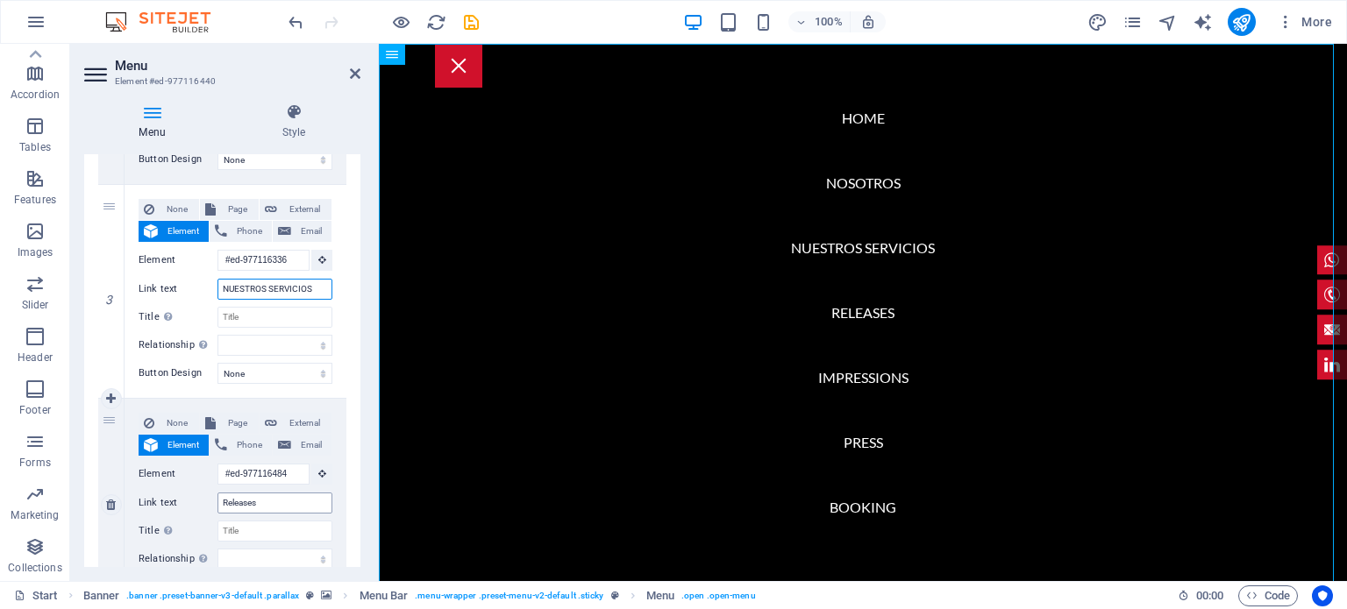
type input "NUESTROS SERVICIOS"
click at [273, 501] on input "Releases" at bounding box center [274, 503] width 115 height 21
type input "R"
select select
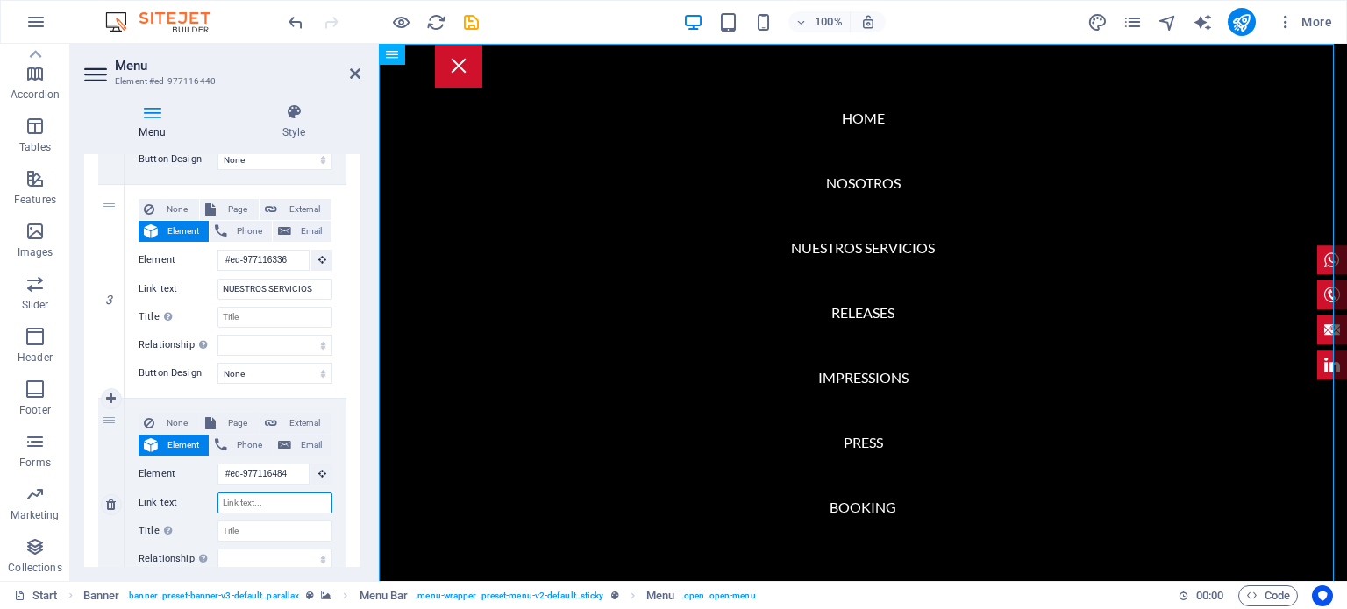
select select
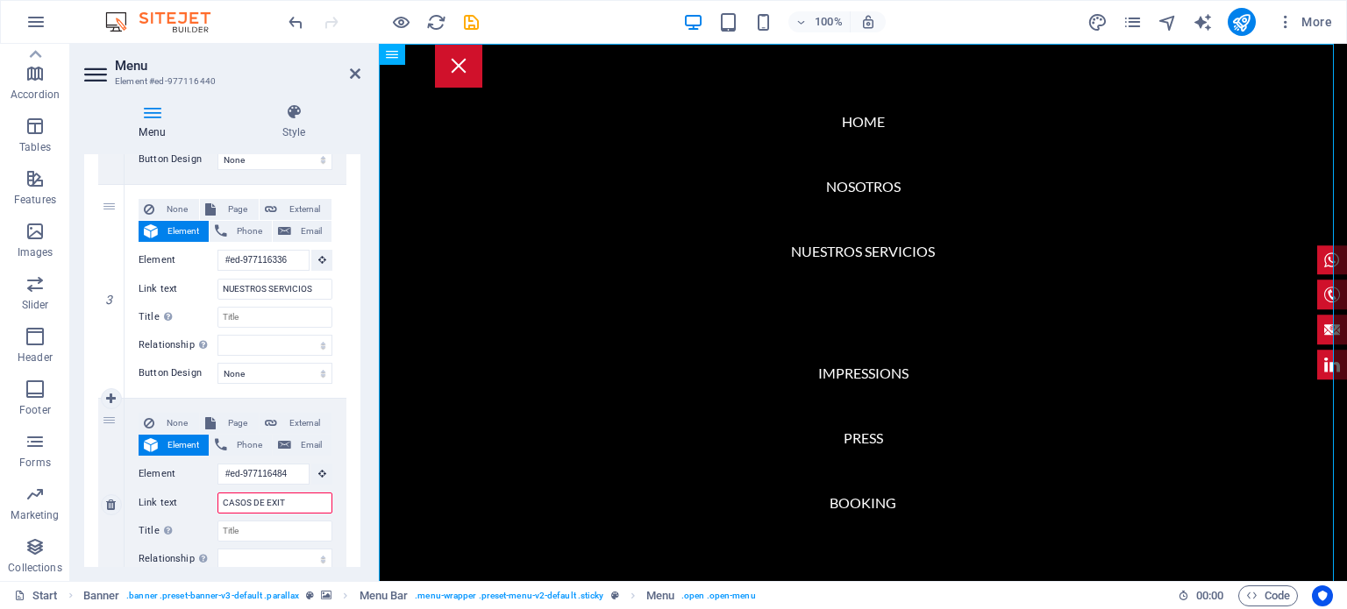
type input "CASOS DE EXITO"
select select
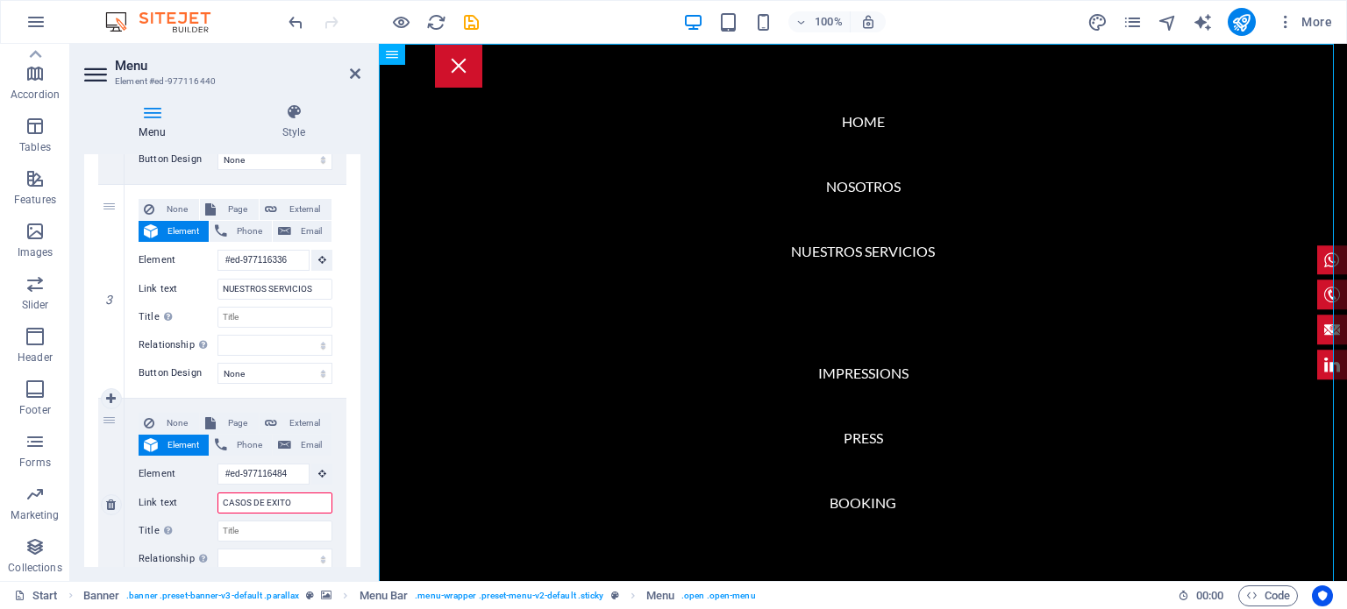
select select
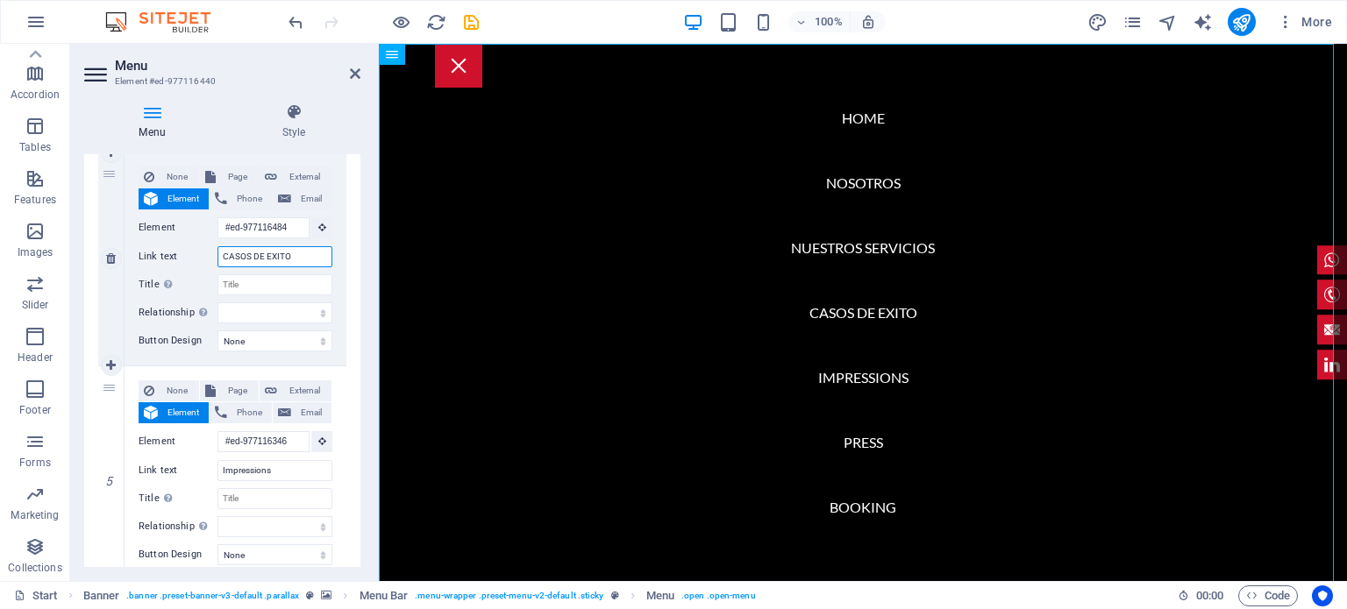
scroll to position [814, 0]
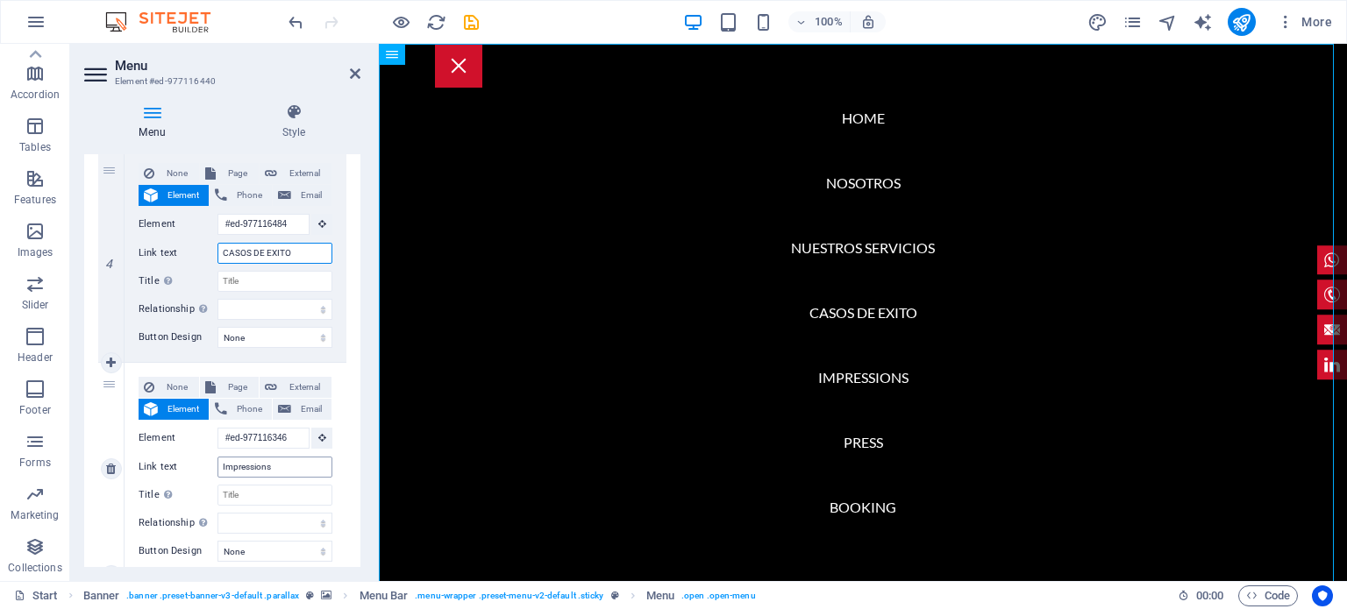
type input "CASOS DE EXITO"
click at [281, 467] on input "Impressions" at bounding box center [274, 467] width 115 height 21
type input "Im"
select select
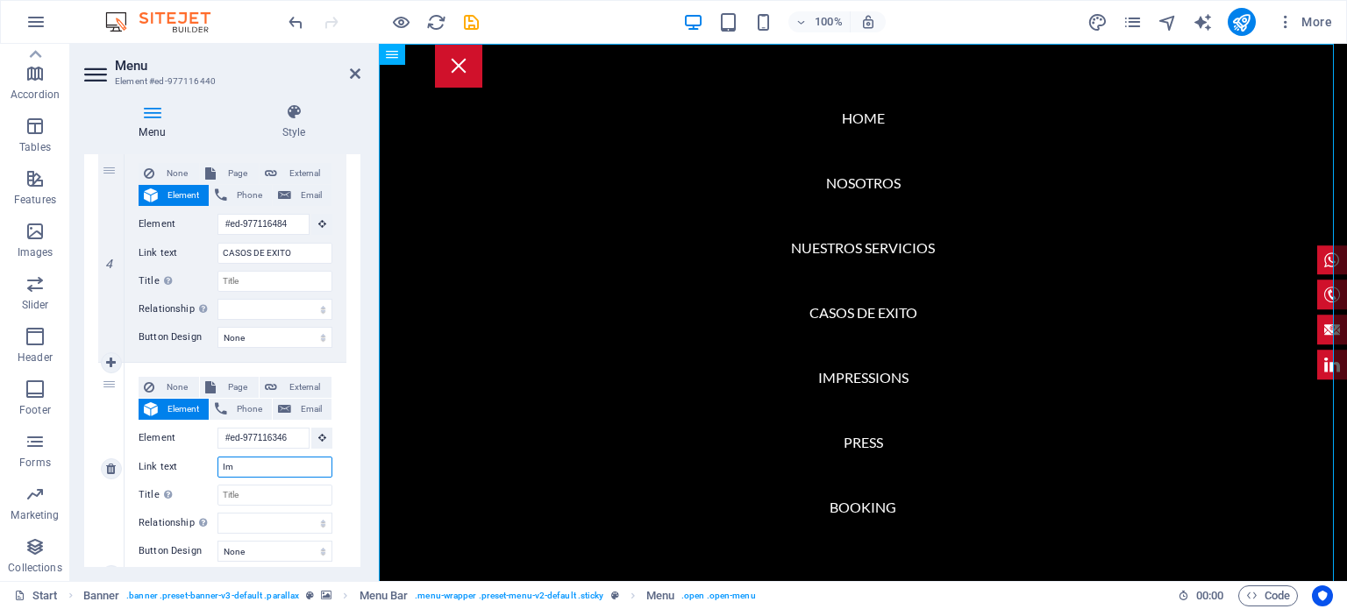
select select
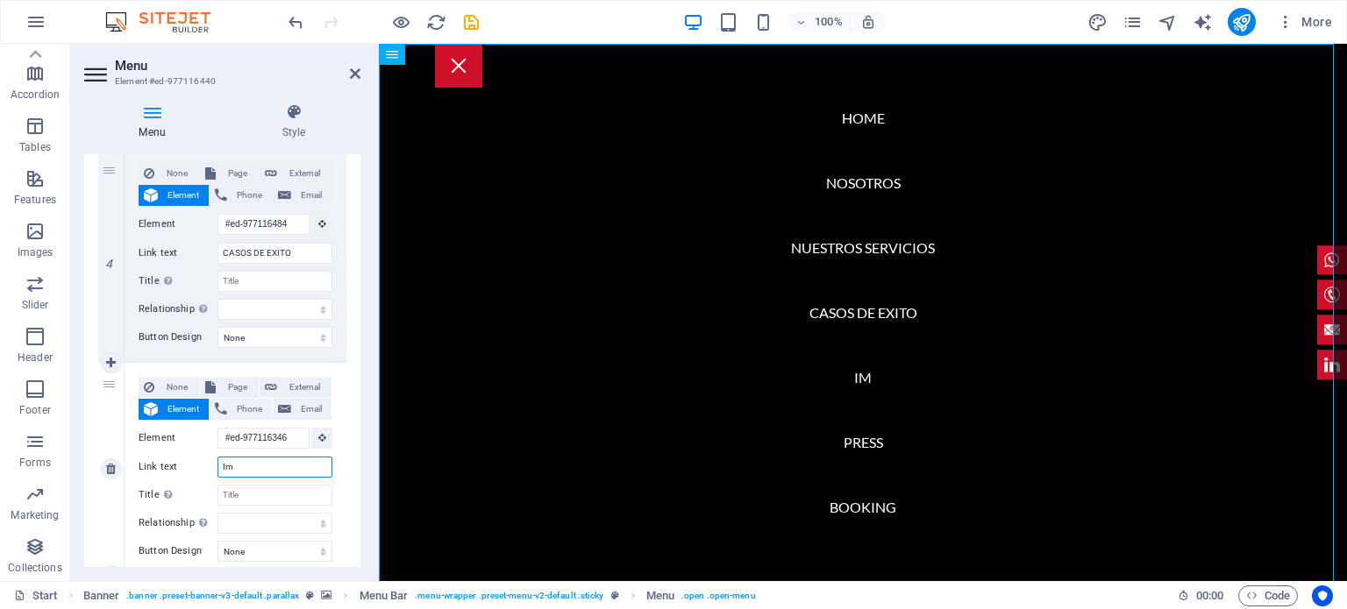
type input "I"
select select
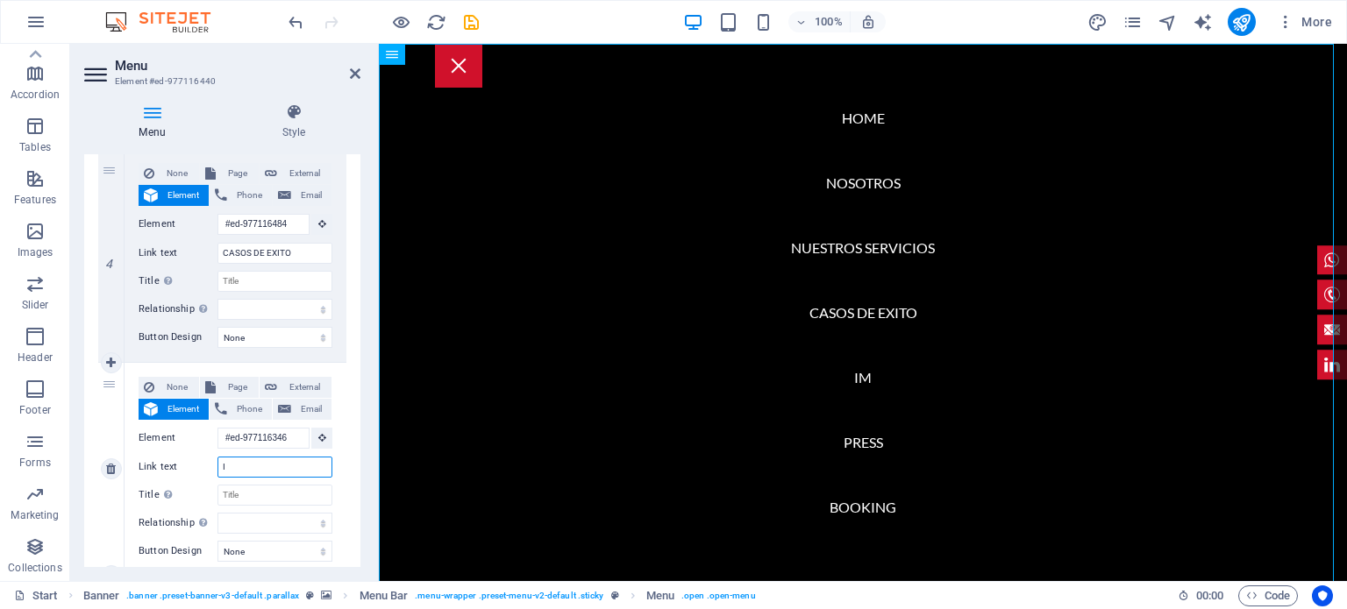
select select
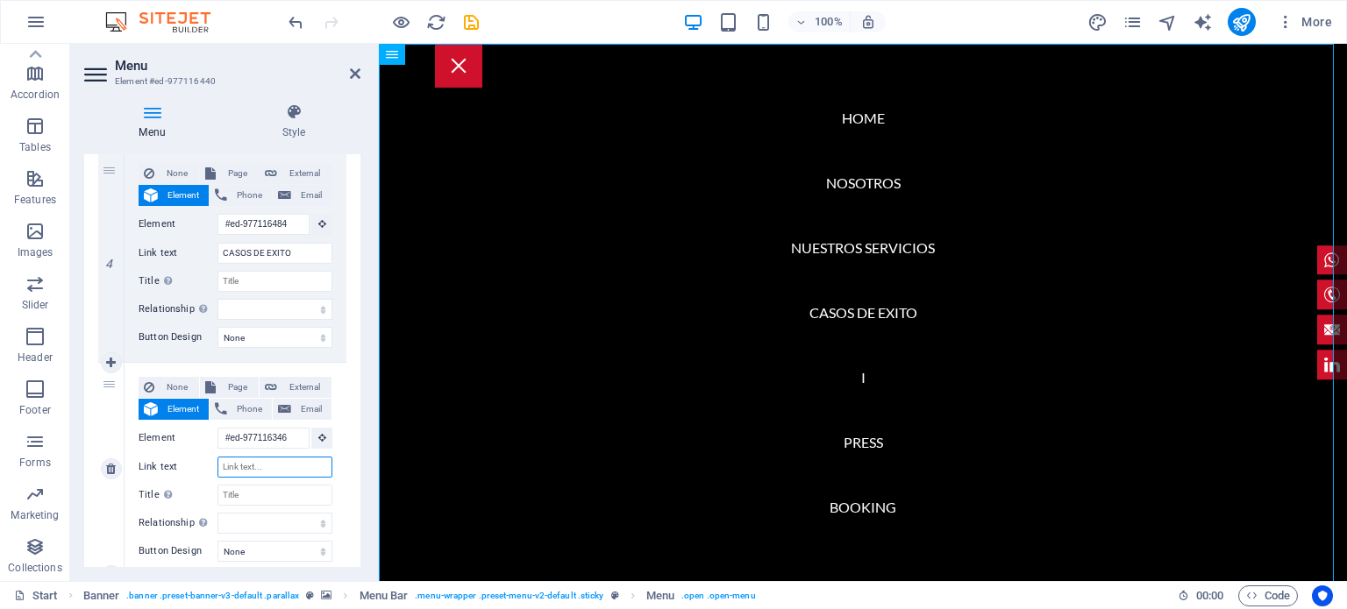
select select
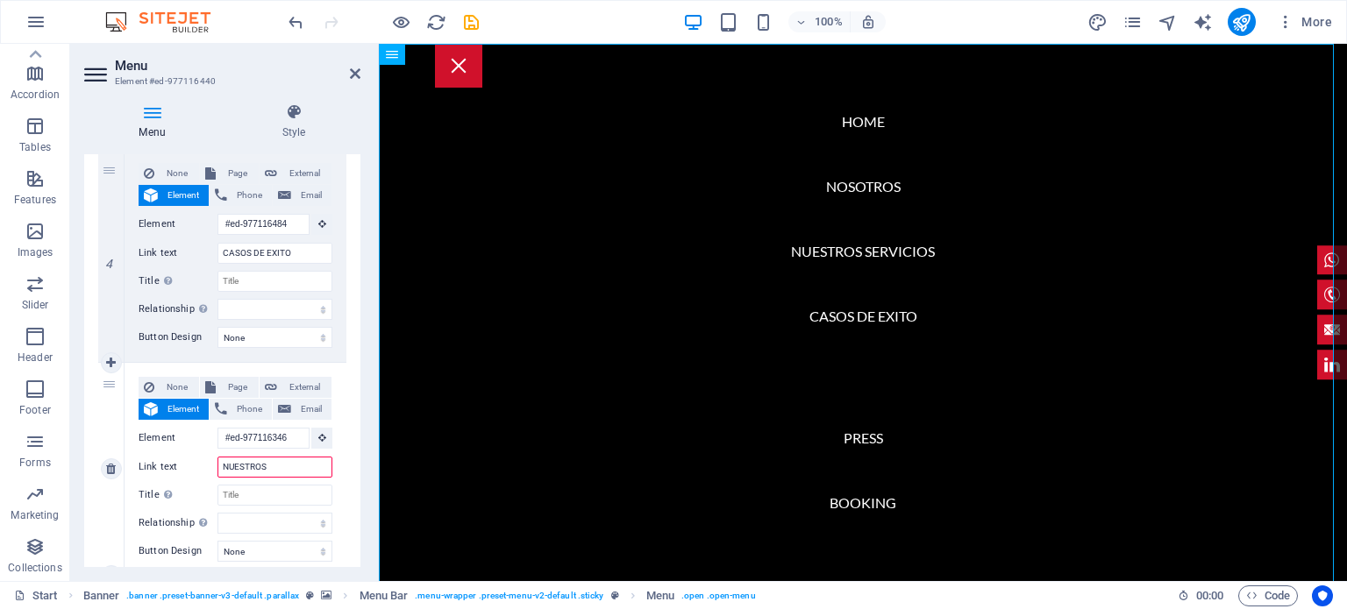
type input "NUESTROS"
select select
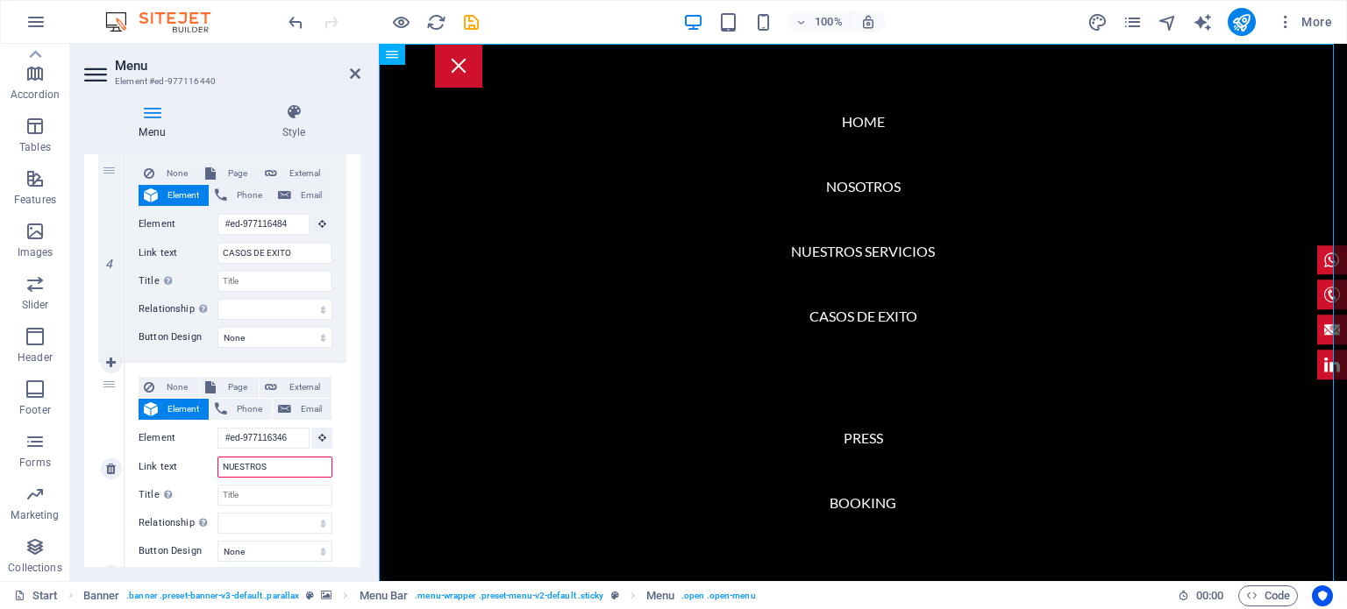
select select
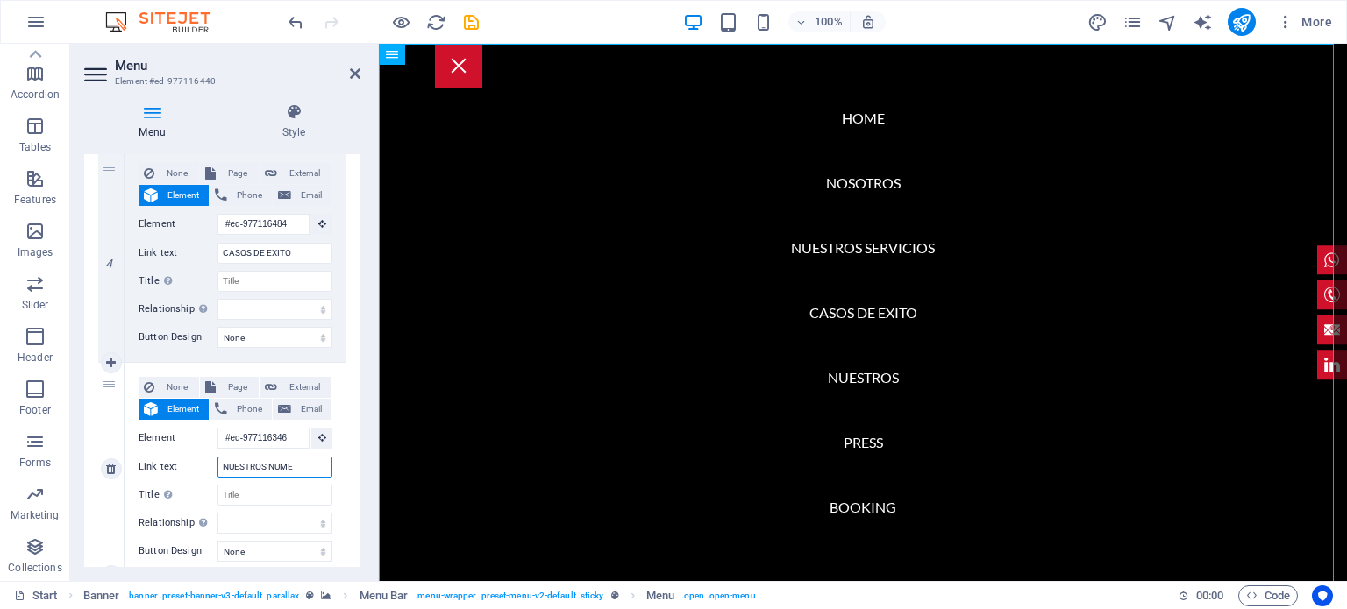
type input "NUESTROS NUMER"
select select
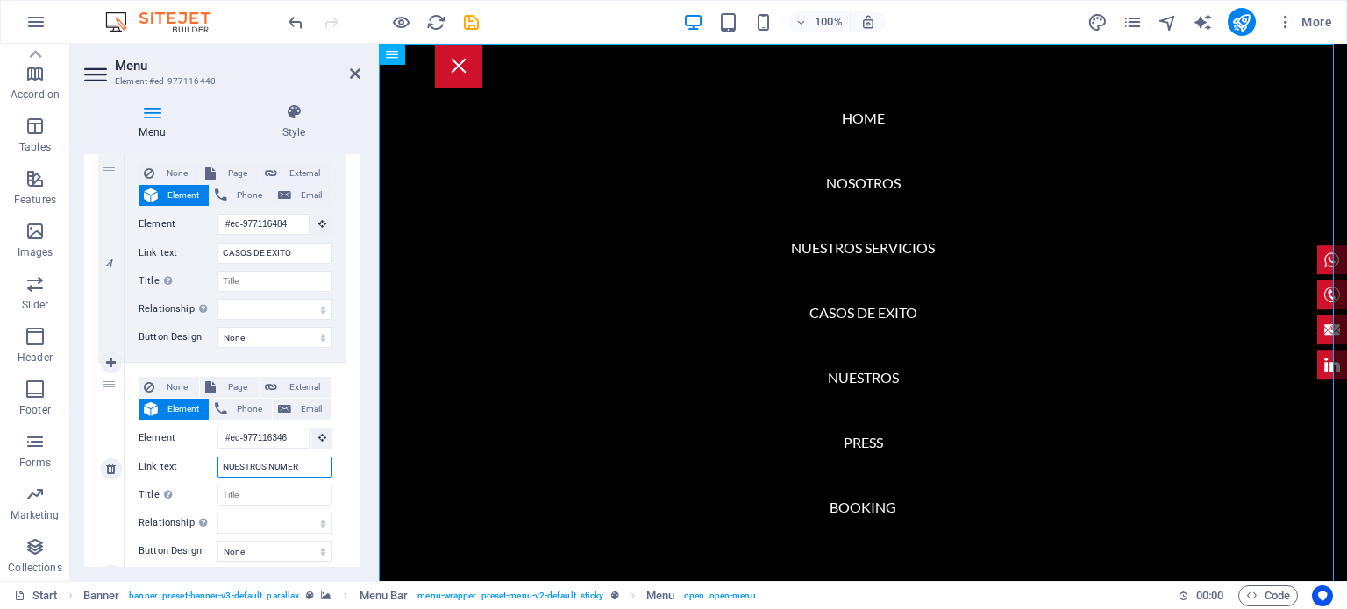
select select
type input "NUESTROS NUMEROS"
select select
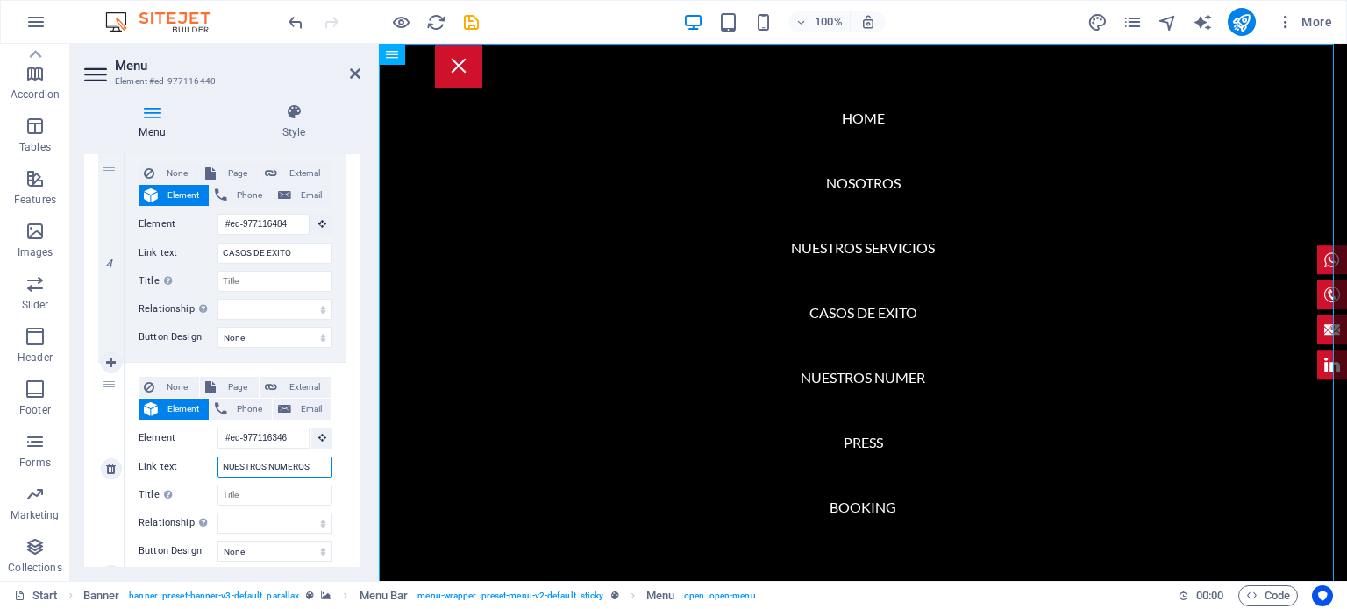
select select
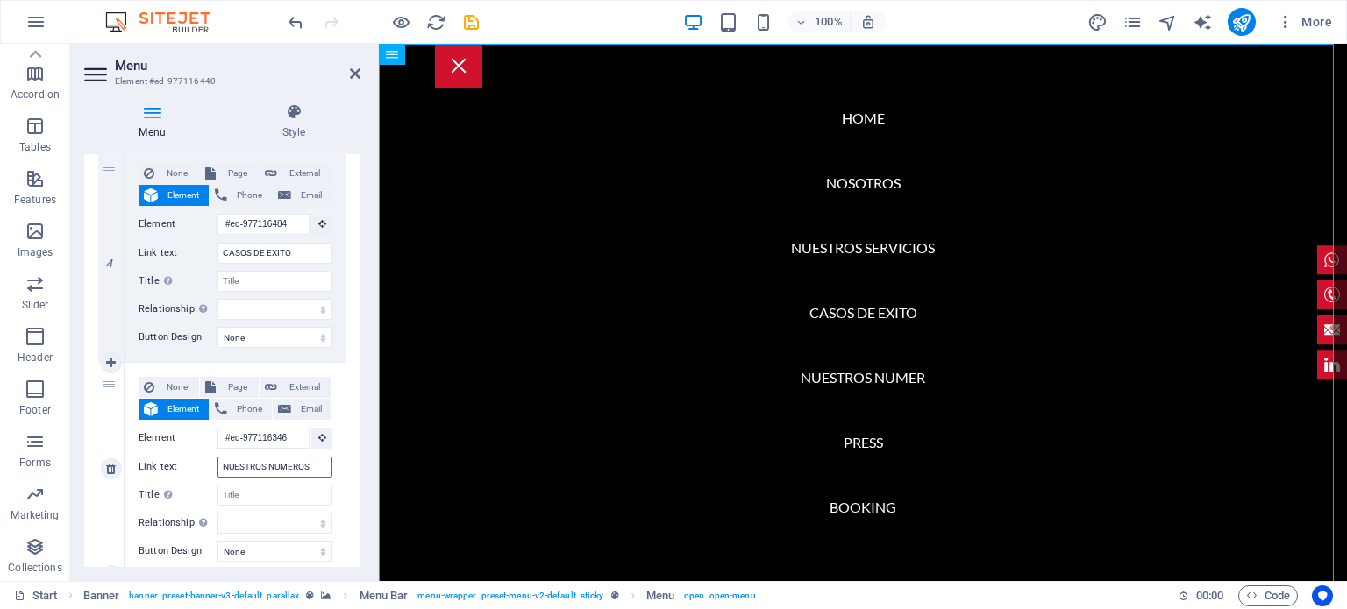
select select
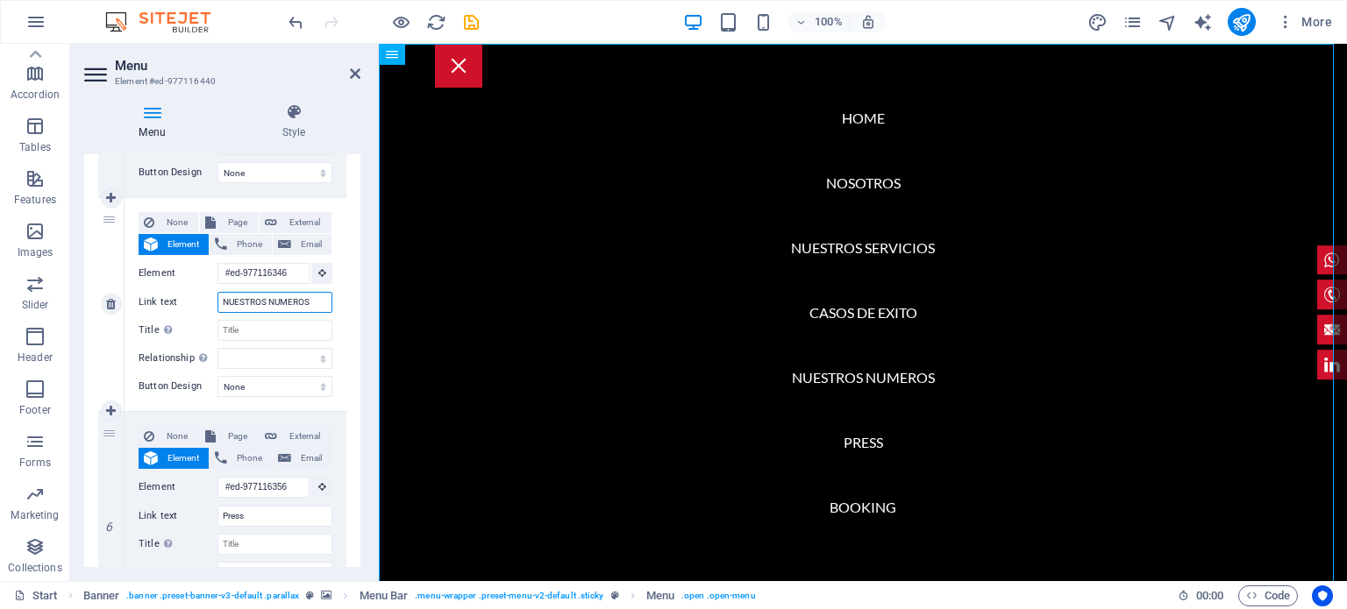
scroll to position [981, 0]
type input "NUESTROS NUMEROS"
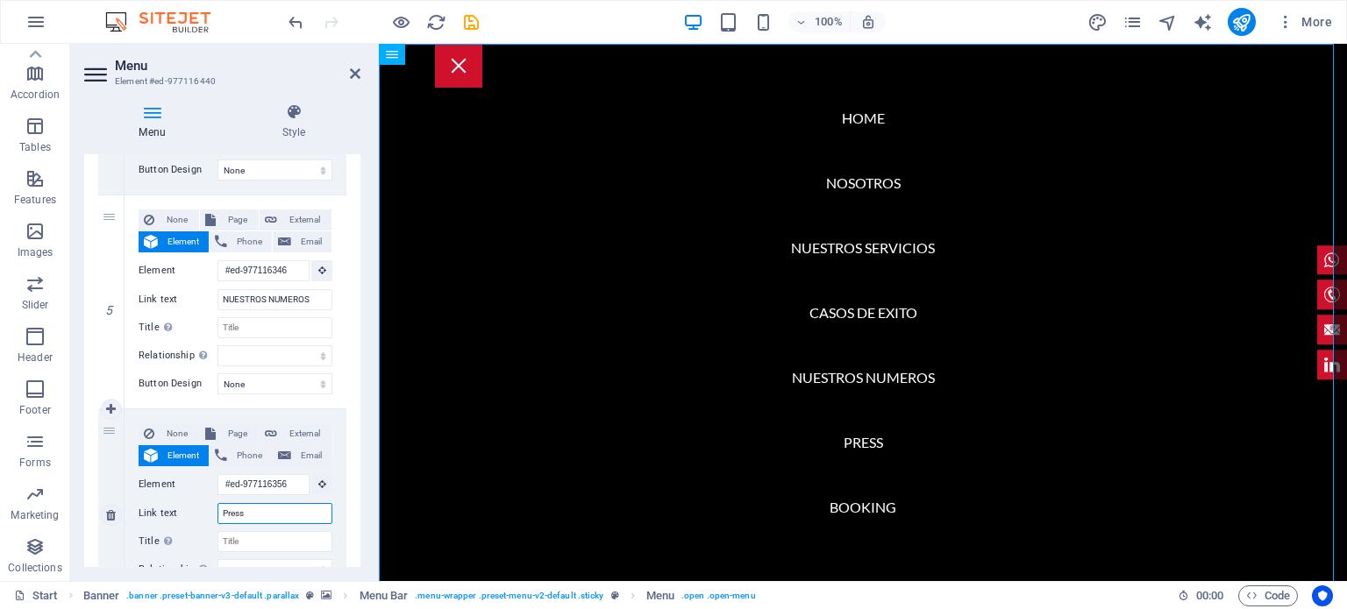
click at [256, 513] on input "Press" at bounding box center [274, 513] width 115 height 21
type input "P"
select select
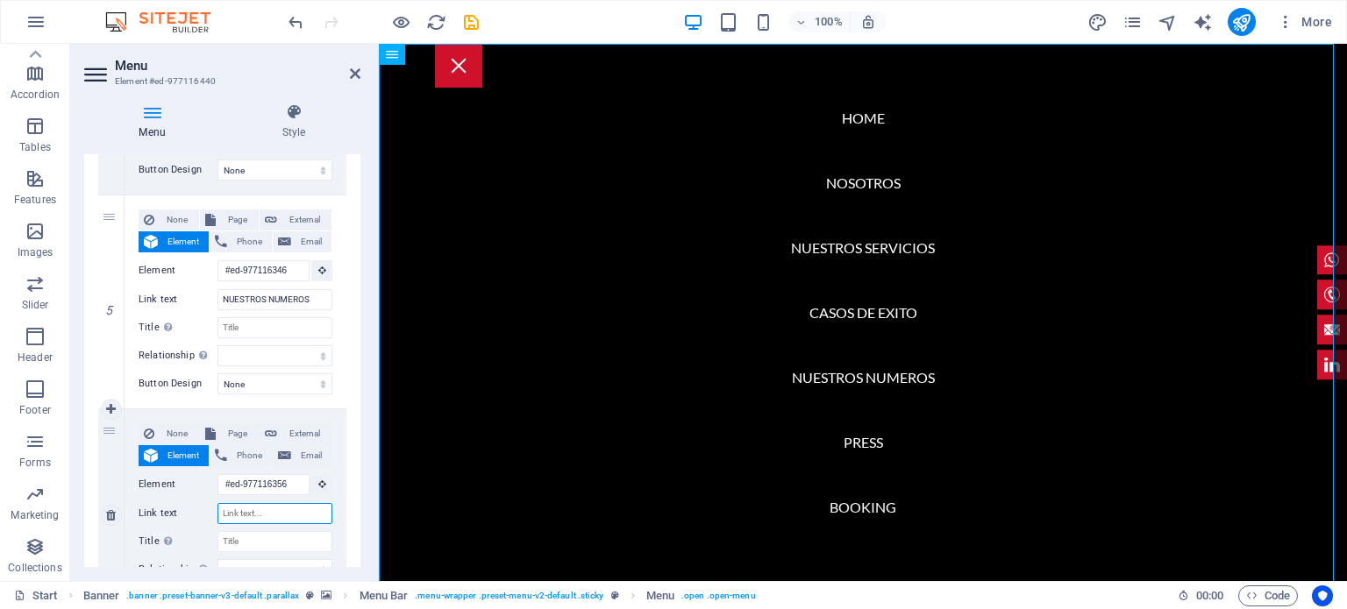
select select
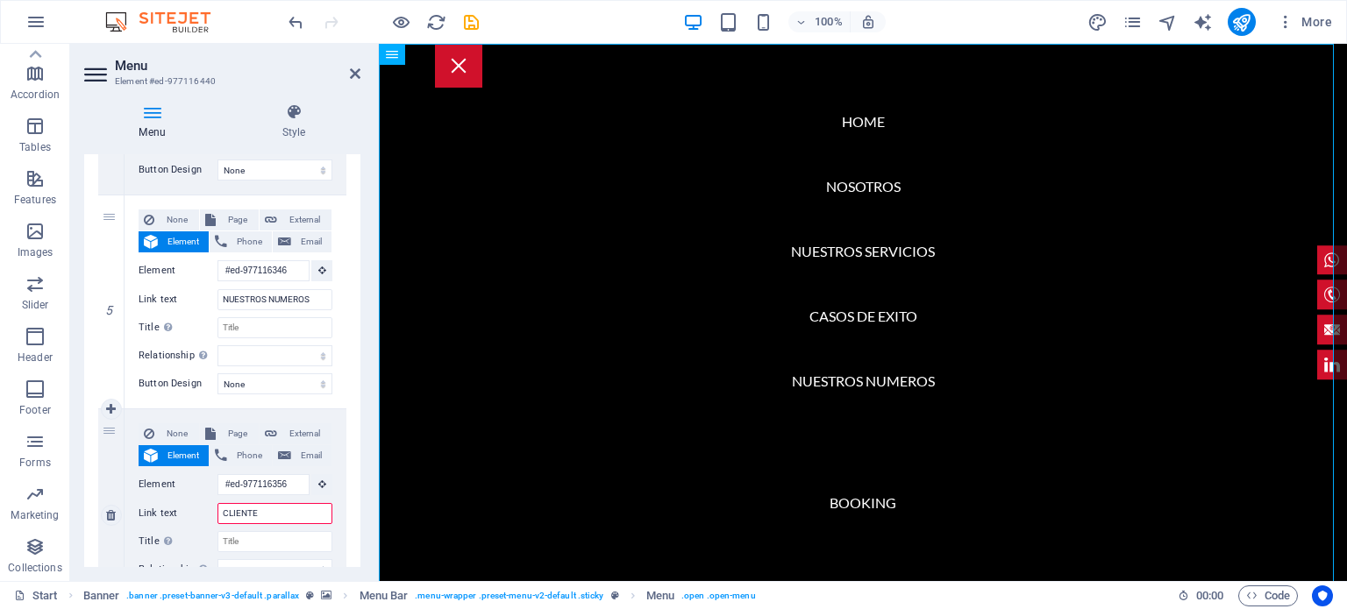
type input "CLIENTES"
select select
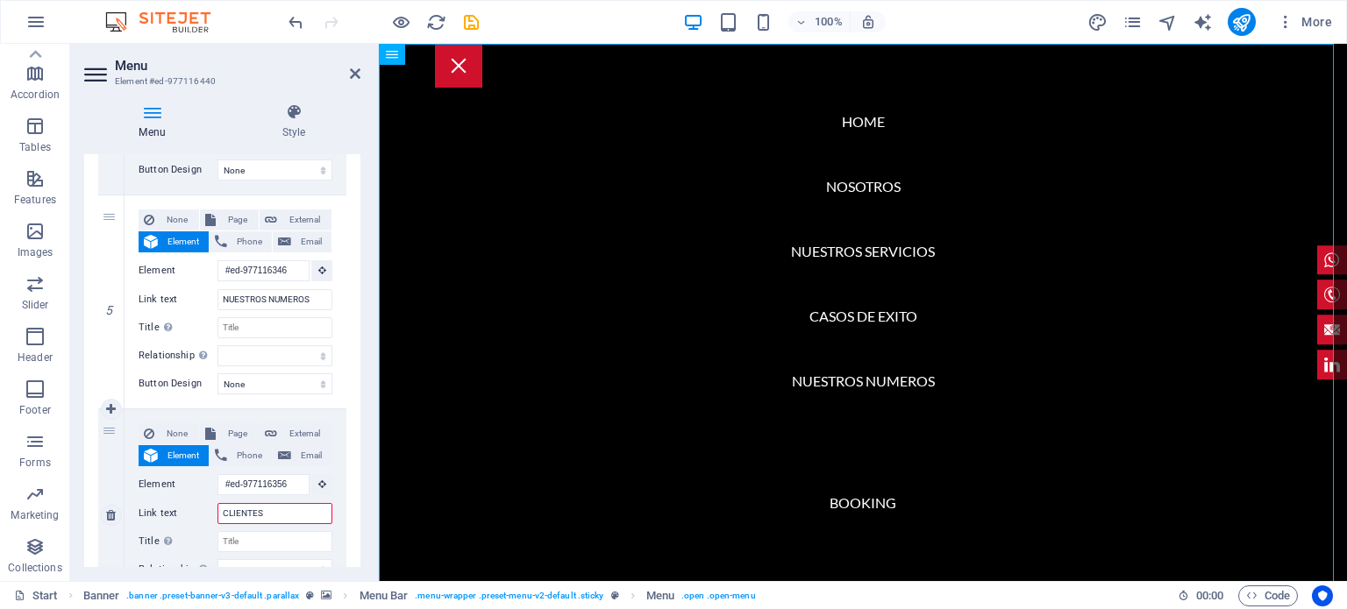
select select
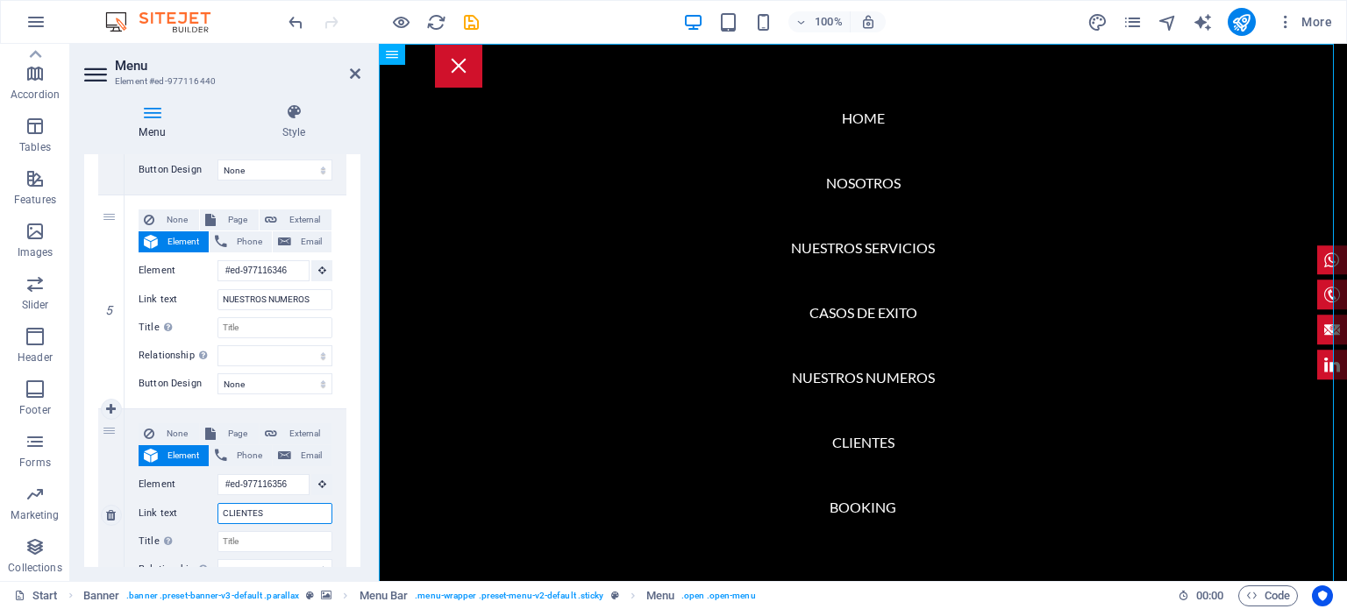
click at [256, 513] on input "CLIENTES" at bounding box center [274, 513] width 115 height 21
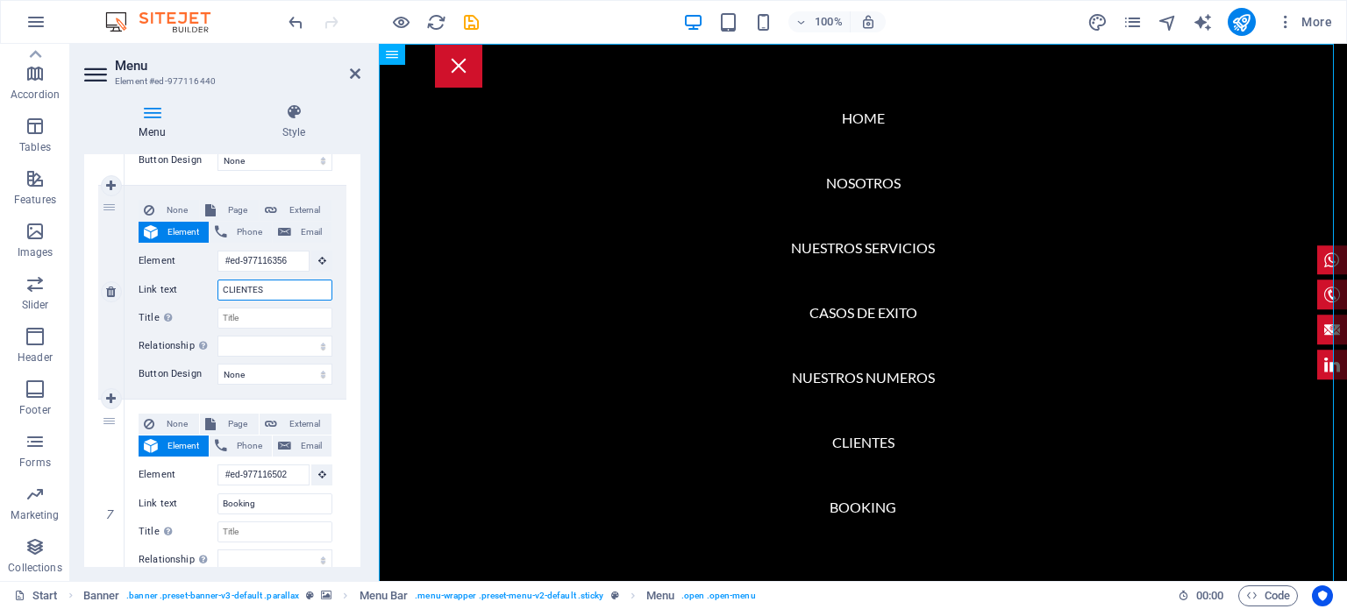
scroll to position [1214, 0]
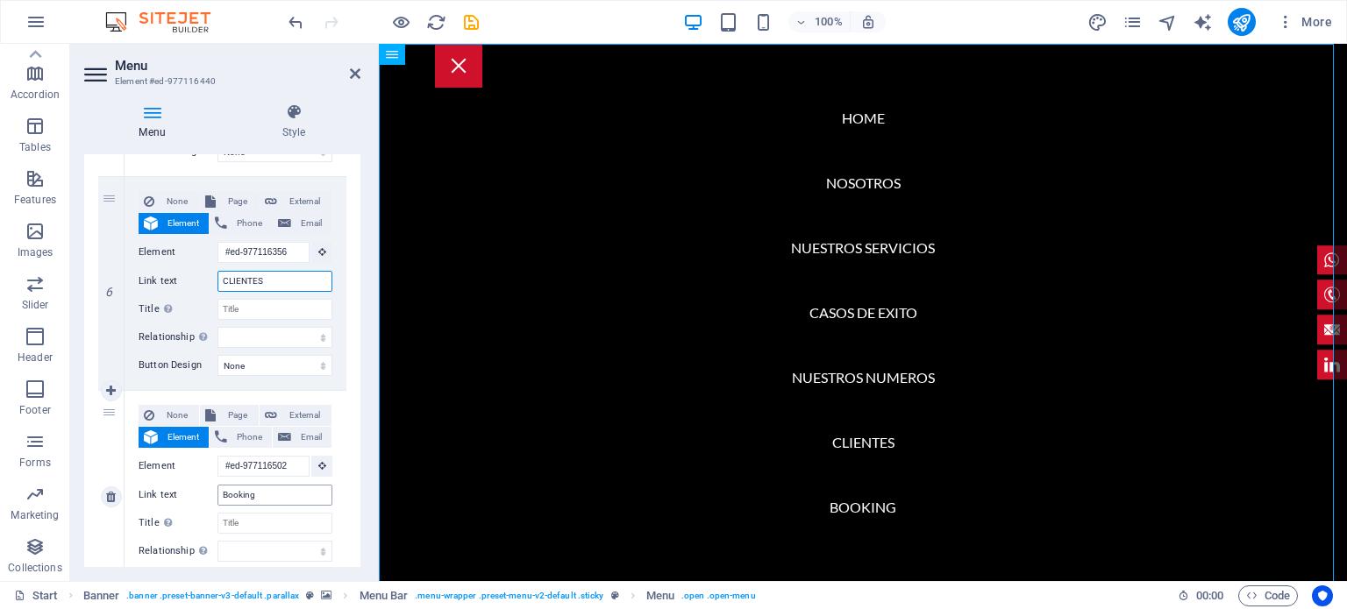
type input "CLIENTES"
click at [259, 490] on input "Booking" at bounding box center [274, 495] width 115 height 21
type input "B"
select select
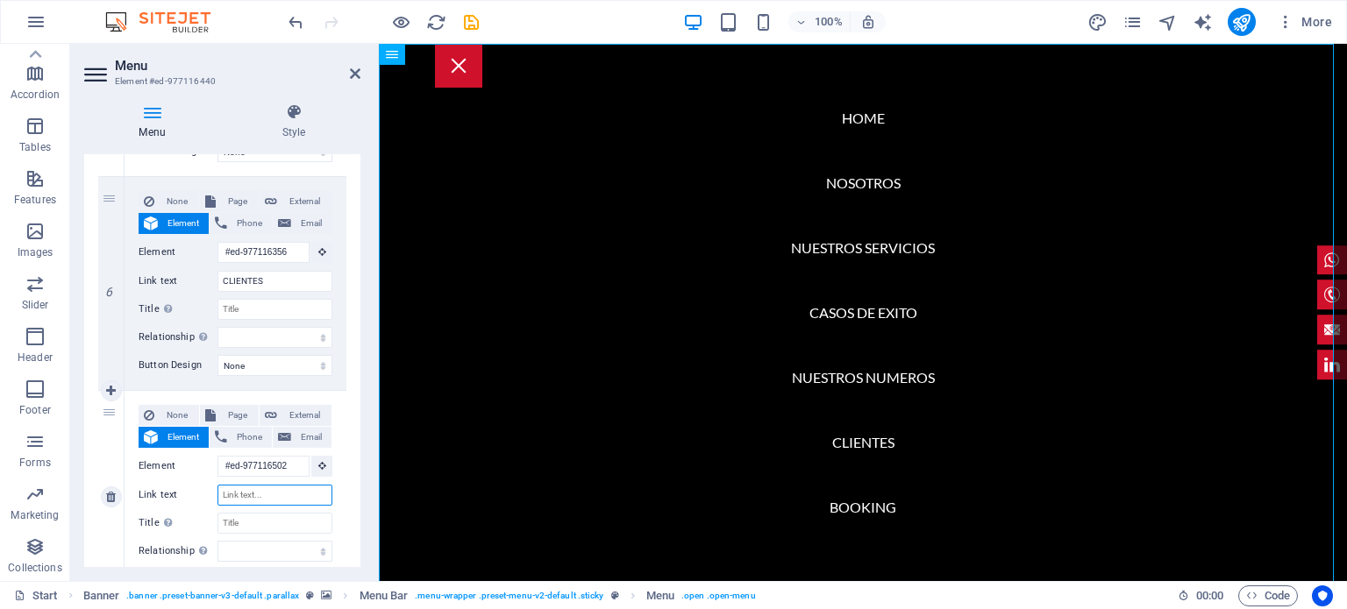
select select
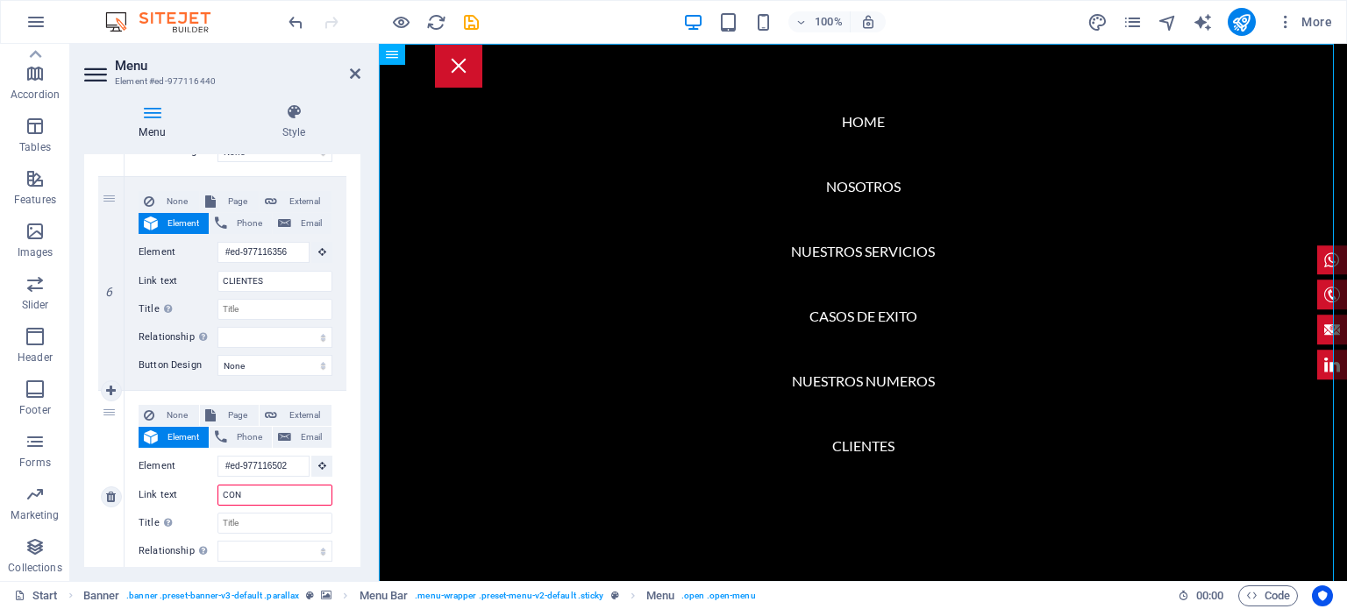
type input "CONT"
select select
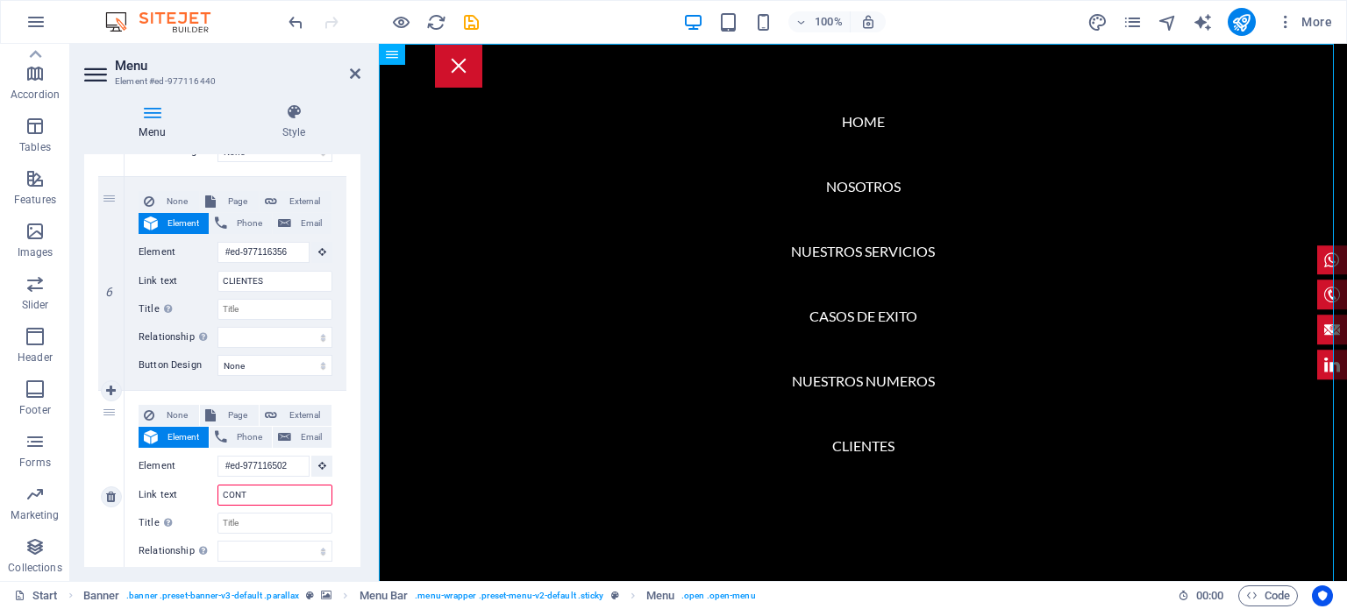
select select
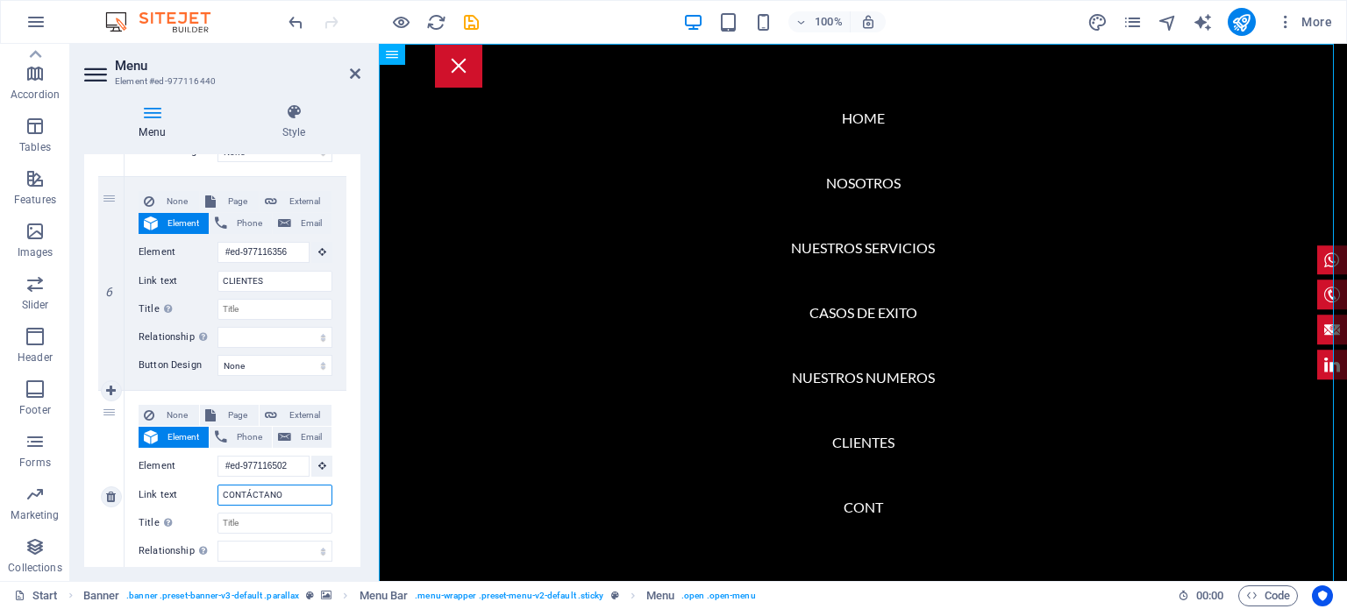
type input "CONTÁCTANOS"
select select
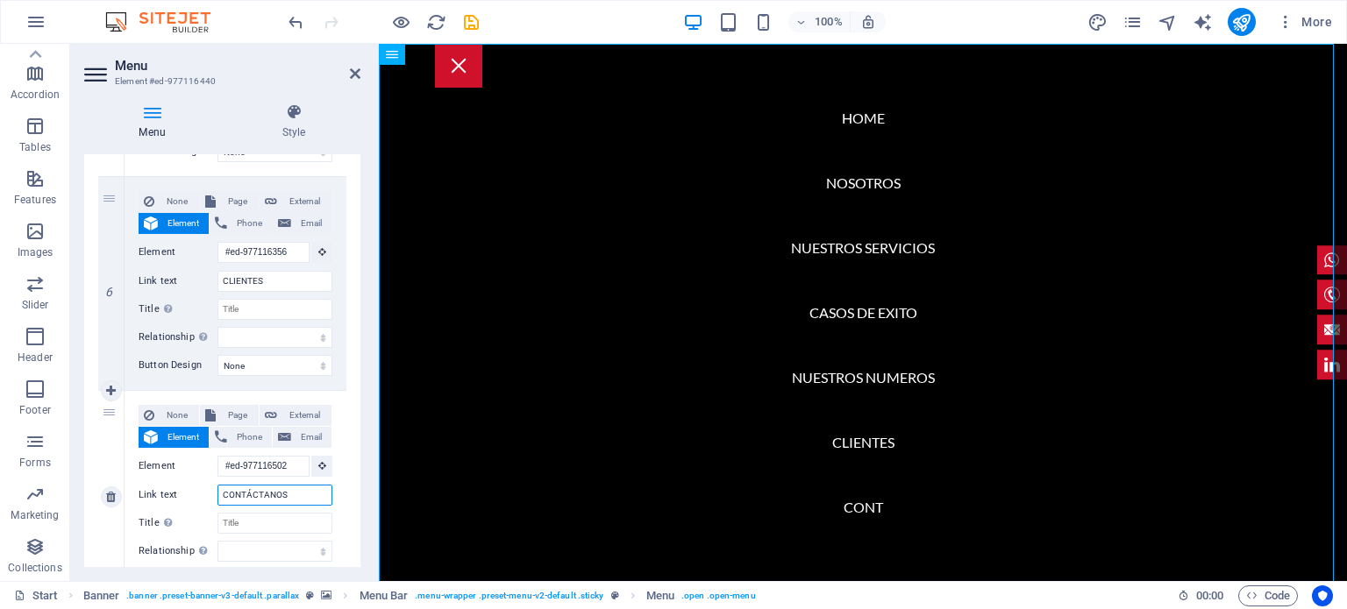
select select
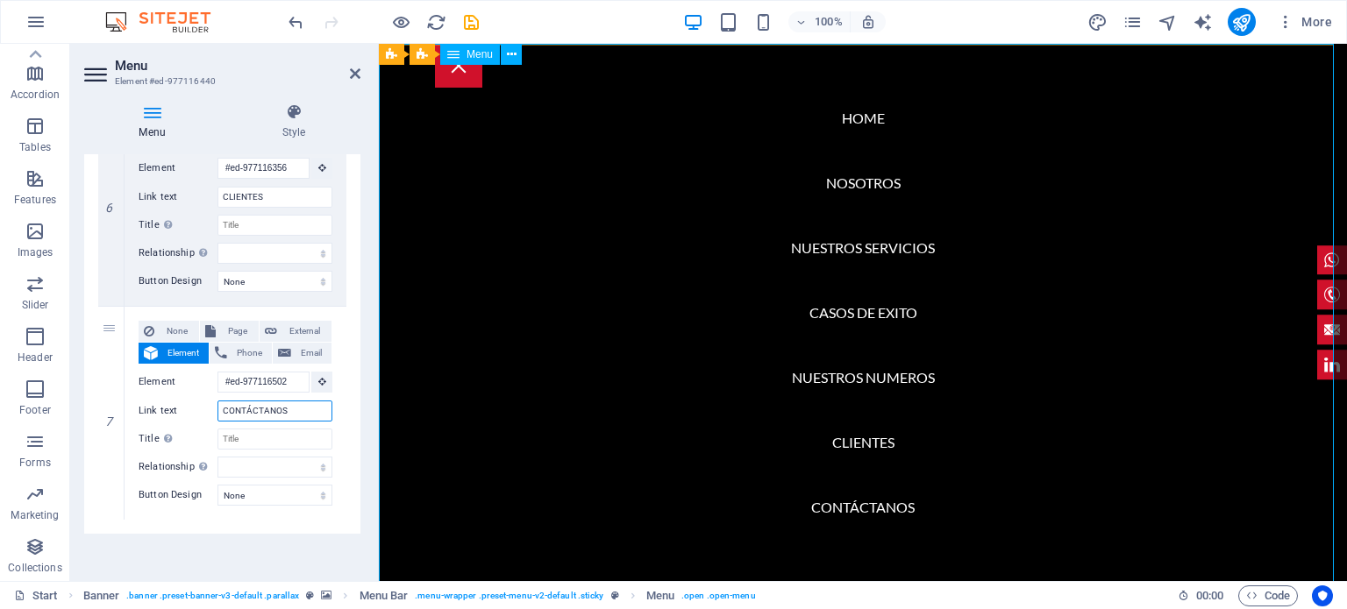
type input "CONTÁCTANOS"
click at [501, 448] on nav "Home NOSOTROS NUESTROS SERVICIOS CASOS DE EXITO NUESTROS NUMEROS CLIENTES CONTÁ…" at bounding box center [863, 313] width 968 height 538
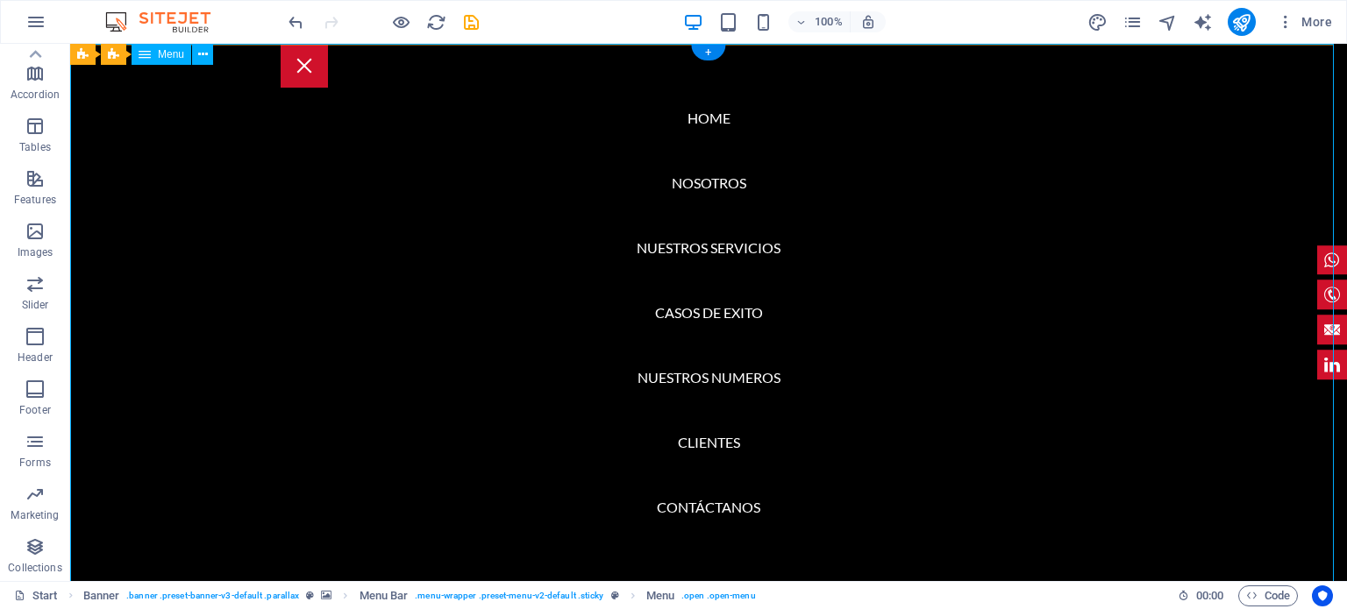
click at [730, 122] on nav "Home NOSOTROS NUESTROS SERVICIOS CASOS DE EXITO NUESTROS NUMEROS CLIENTES CONTÁ…" at bounding box center [708, 313] width 1277 height 538
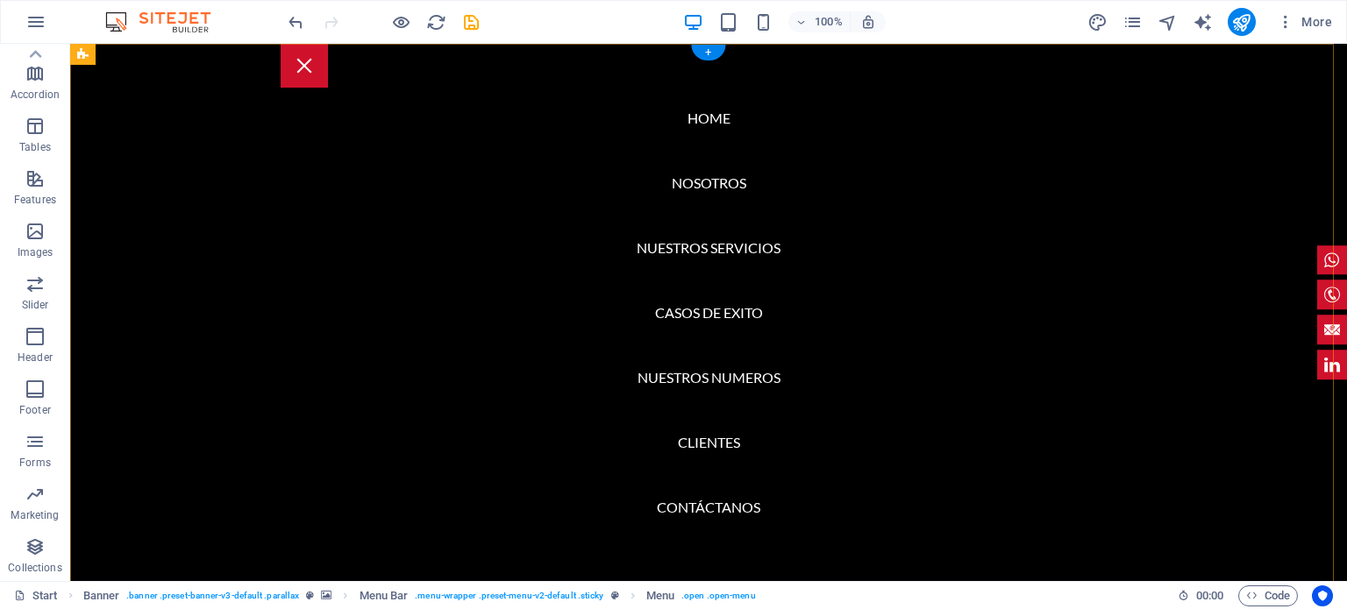
scroll to position [0, 0]
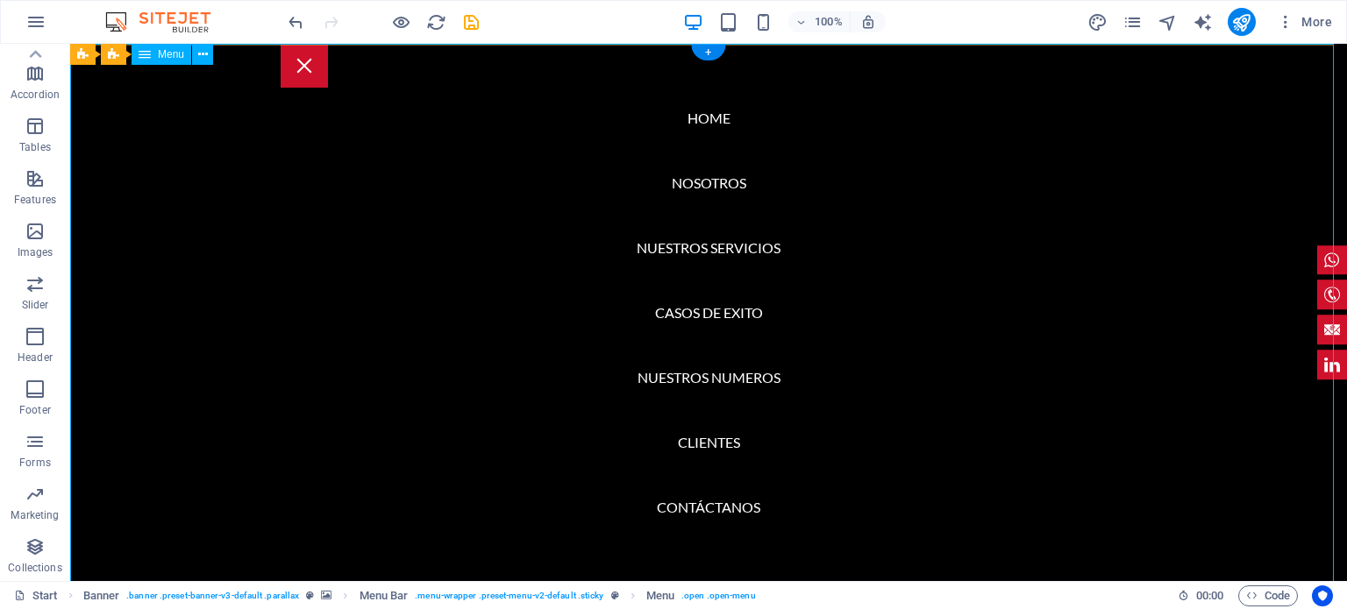
click at [646, 55] on nav "Home NOSOTROS NUESTROS SERVICIOS CASOS DE EXITO NUESTROS NUMEROS CLIENTES CONTÁ…" at bounding box center [708, 313] width 1277 height 538
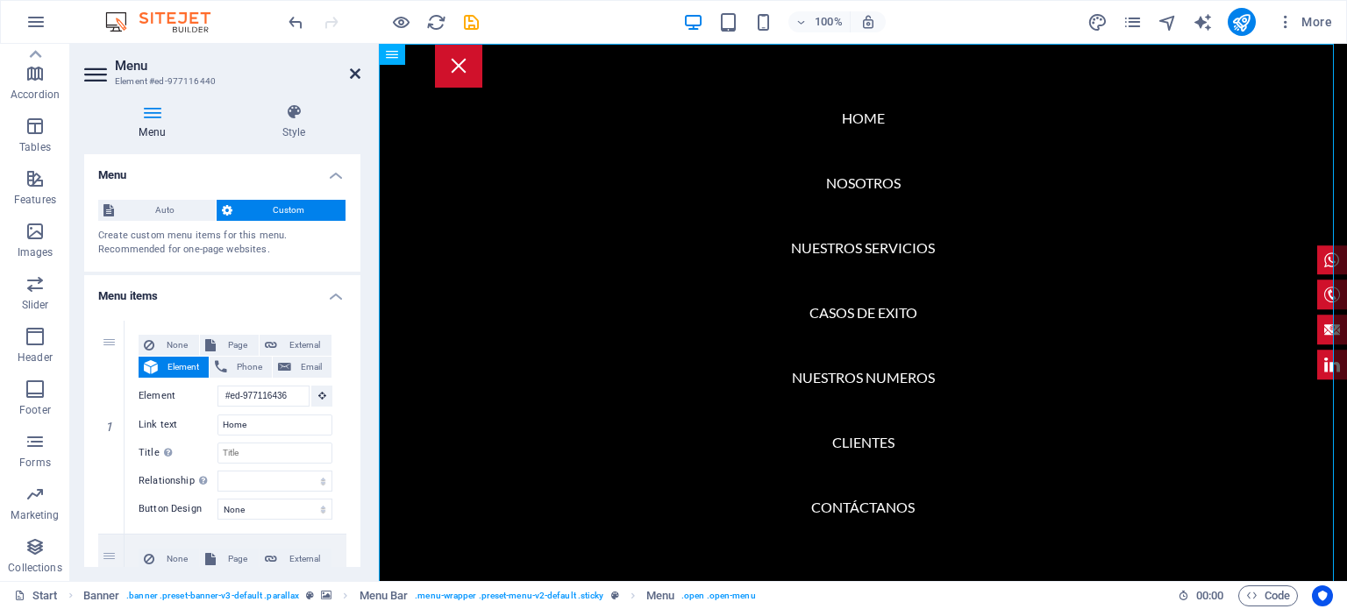
click at [354, 78] on icon at bounding box center [355, 74] width 11 height 14
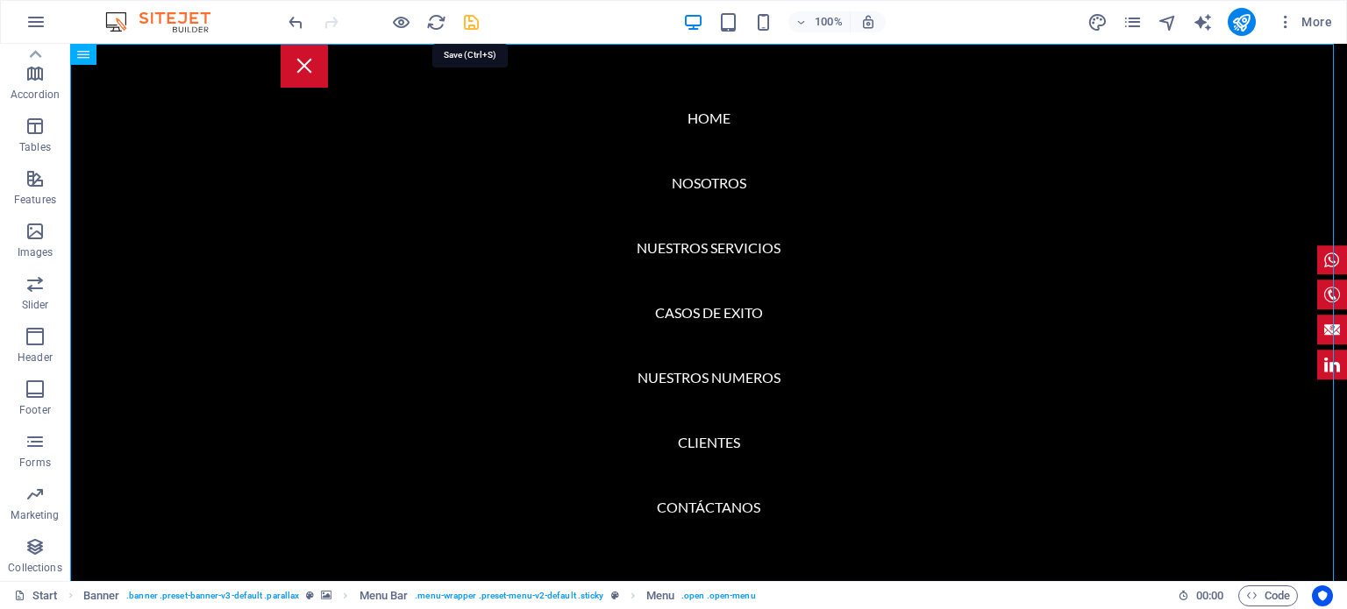
click at [467, 21] on icon "save" at bounding box center [471, 22] width 20 height 20
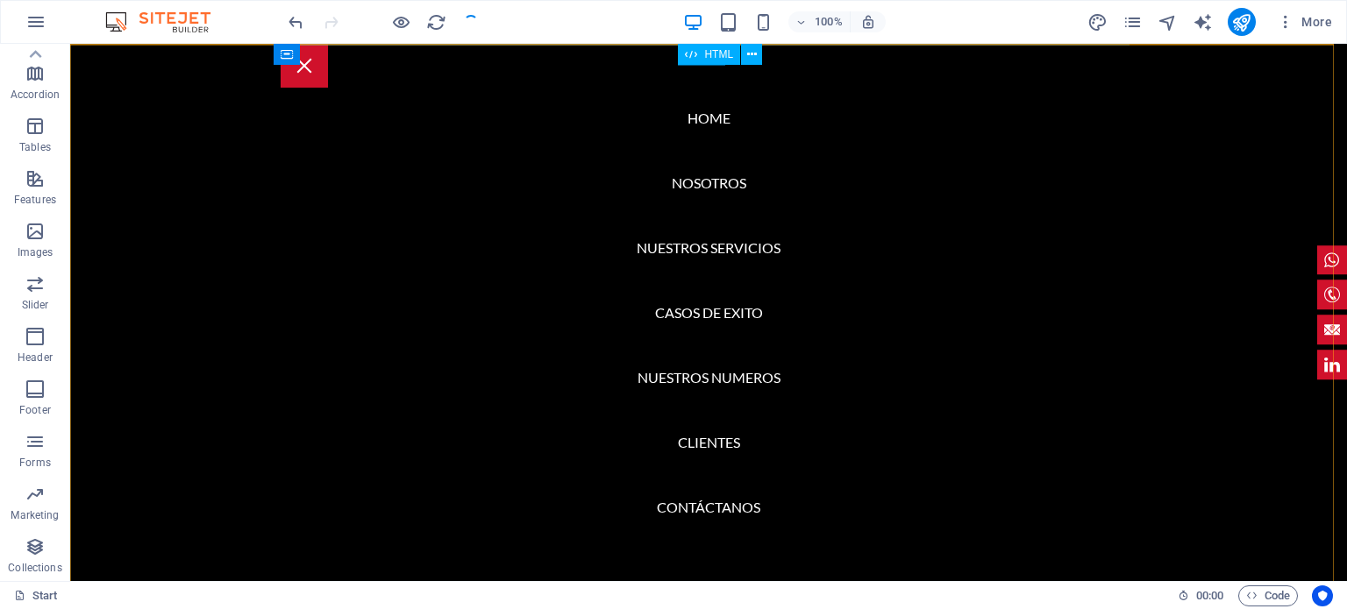
click at [687, 61] on icon at bounding box center [691, 54] width 12 height 21
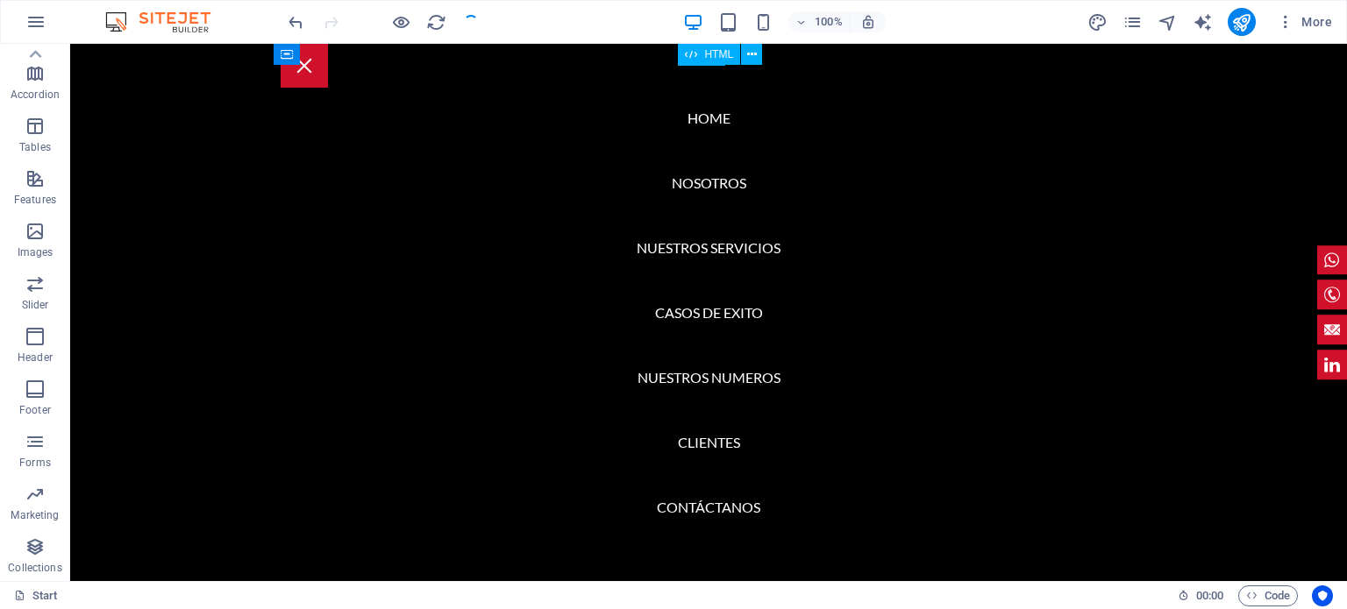
checkbox input "false"
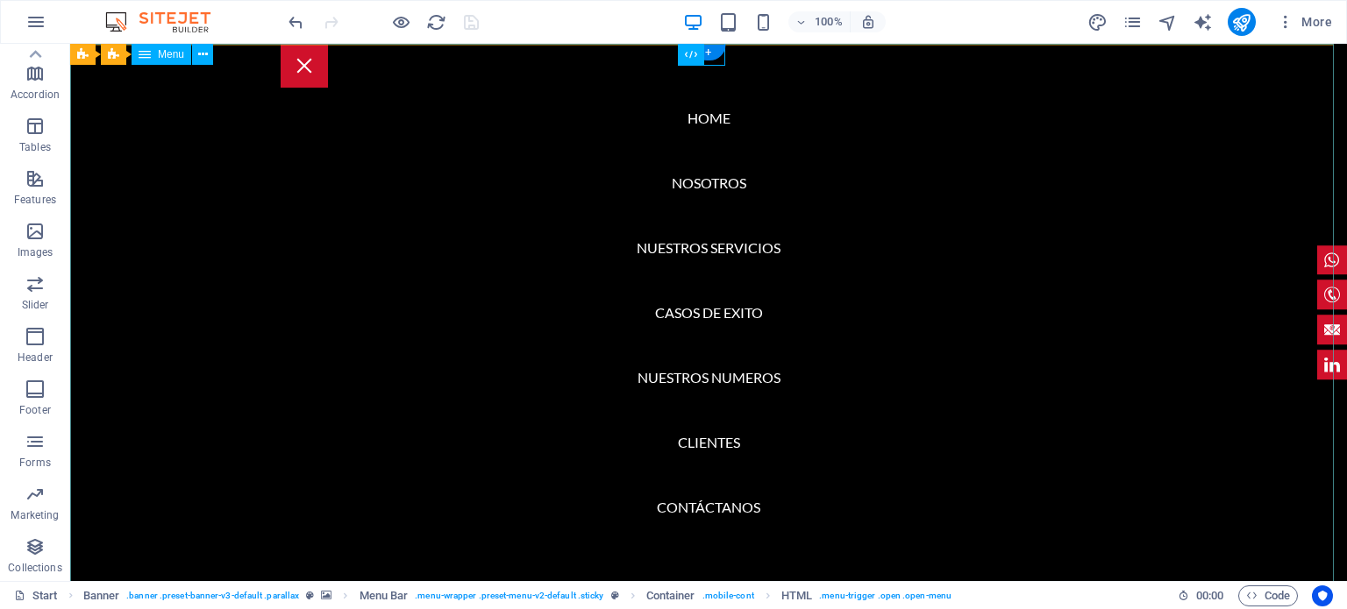
click at [488, 235] on nav "Home NOSOTROS NUESTROS SERVICIOS CASOS DE EXITO NUESTROS NUMEROS CLIENTES CONTÁ…" at bounding box center [708, 313] width 1277 height 538
click at [204, 56] on icon at bounding box center [203, 55] width 10 height 18
click at [170, 55] on span "Menu" at bounding box center [171, 54] width 26 height 11
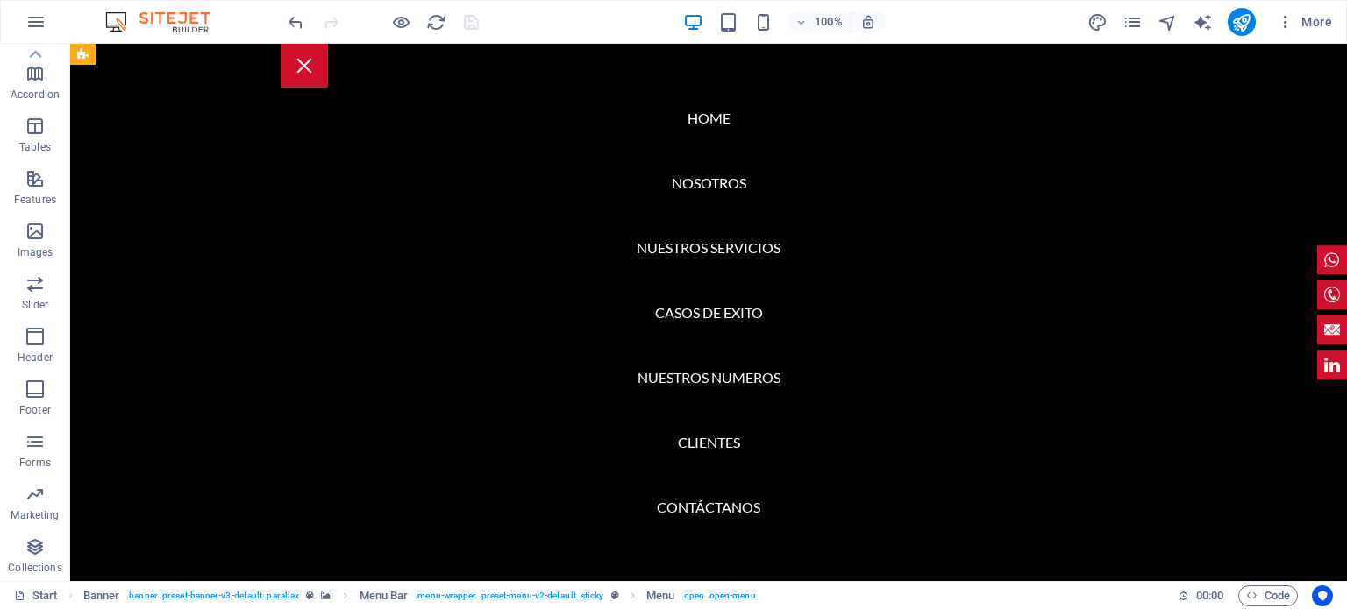
scroll to position [2055, 0]
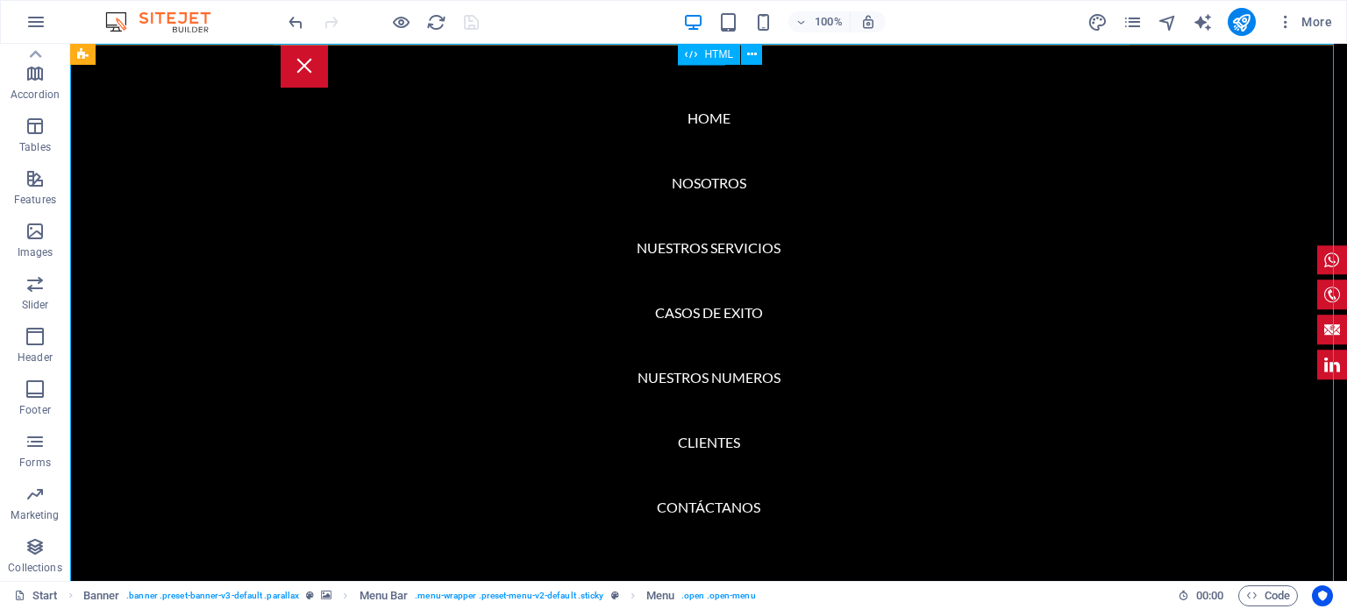
click at [721, 63] on div "HTML" at bounding box center [709, 54] width 62 height 21
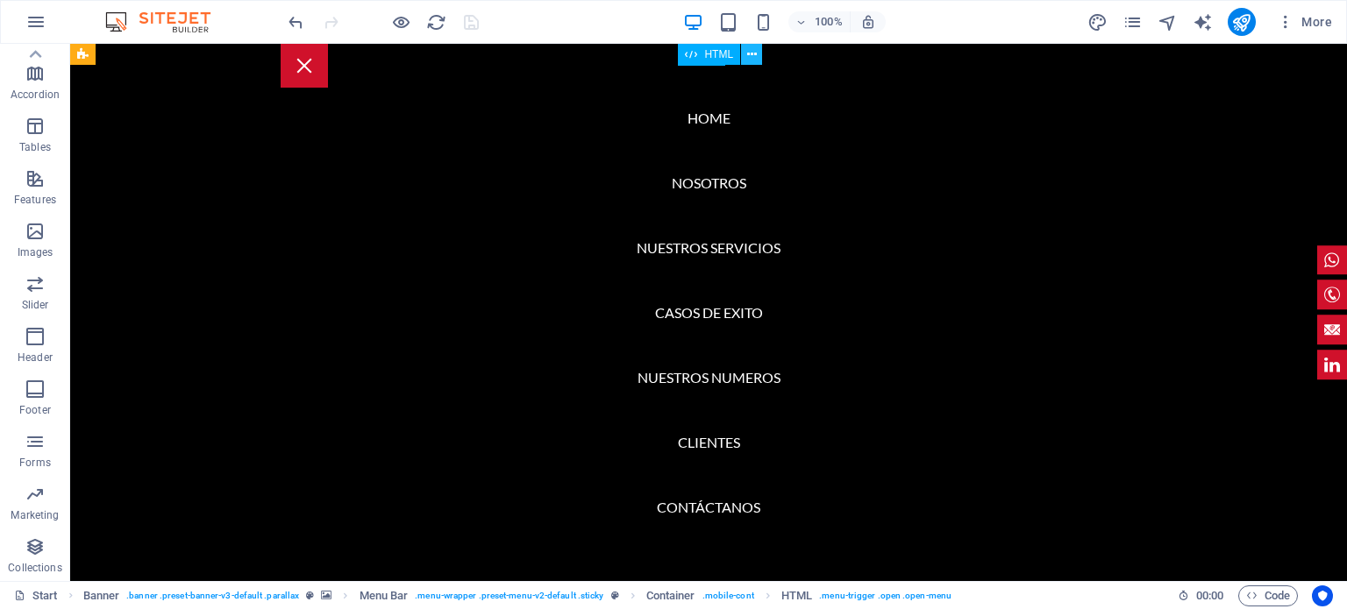
click at [749, 52] on icon at bounding box center [752, 55] width 10 height 18
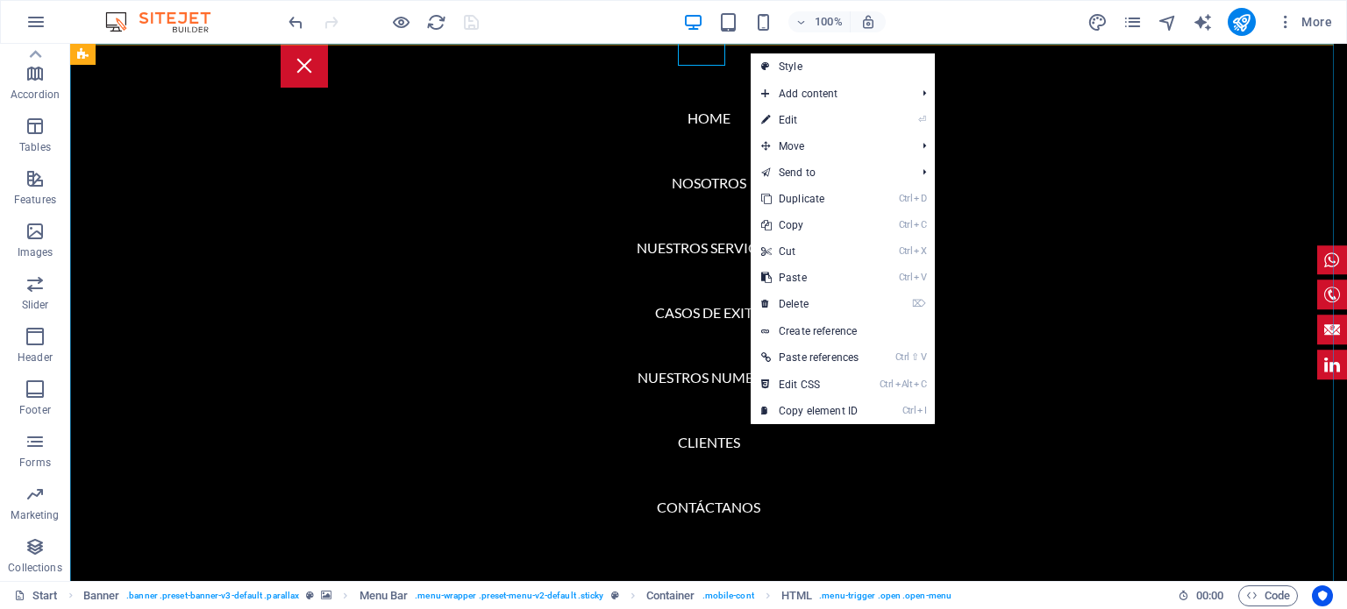
click at [596, 116] on nav "Home NOSOTROS NUESTROS SERVICIOS CASOS DE EXITO NUESTROS NUMEROS CLIENTES CONTÁ…" at bounding box center [708, 313] width 1277 height 538
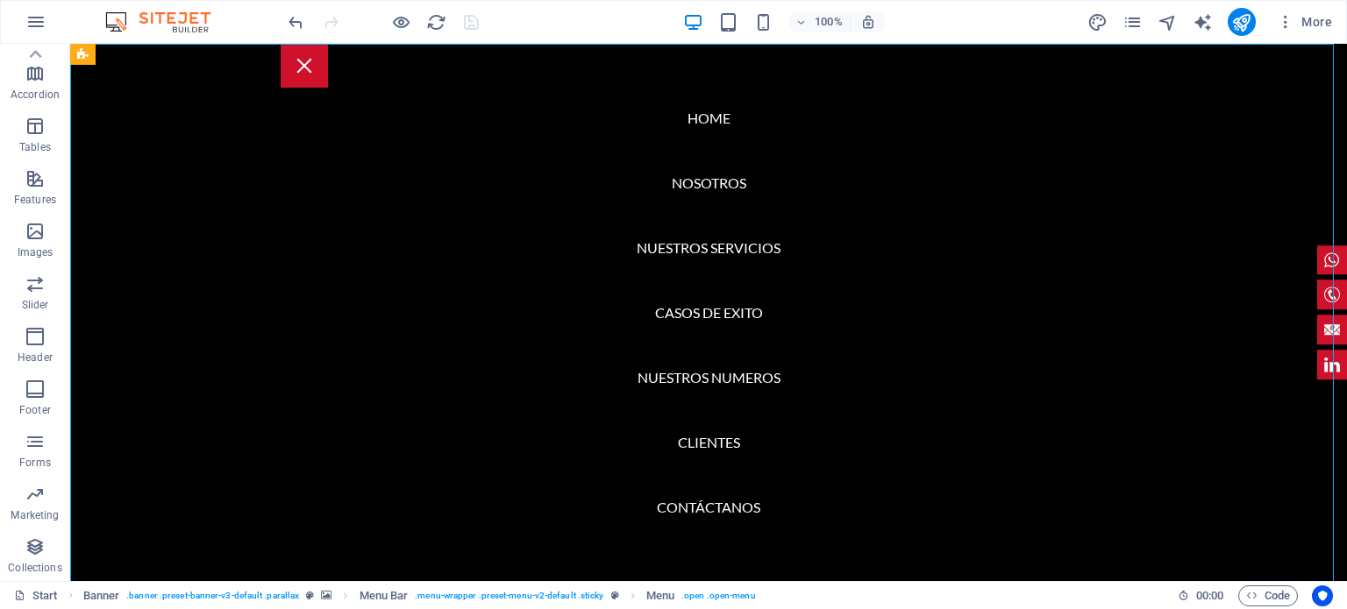
click at [596, 116] on nav "Home NOSOTROS NUESTROS SERVICIOS CASOS DE EXITO NUESTROS NUMEROS CLIENTES CONTÁ…" at bounding box center [708, 313] width 1277 height 538
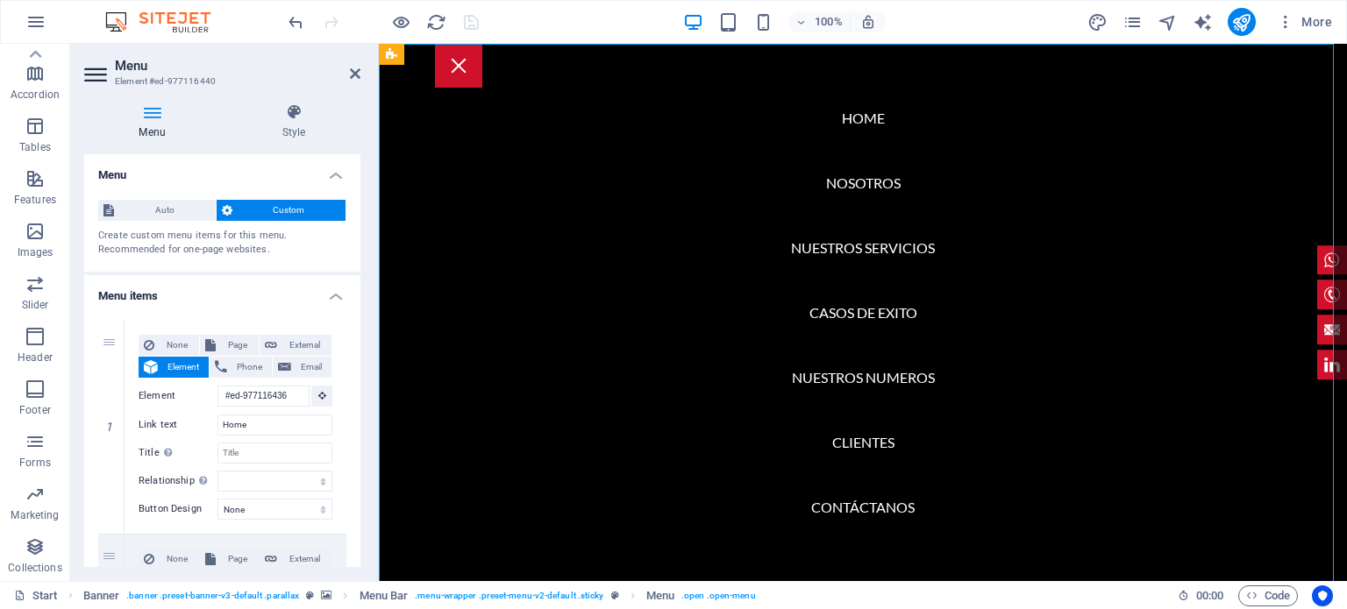
click at [596, 116] on nav "Home NOSOTROS NUESTROS SERVICIOS CASOS DE EXITO NUESTROS NUMEROS CLIENTES CONTÁ…" at bounding box center [863, 313] width 968 height 538
click at [356, 70] on icon at bounding box center [355, 74] width 11 height 14
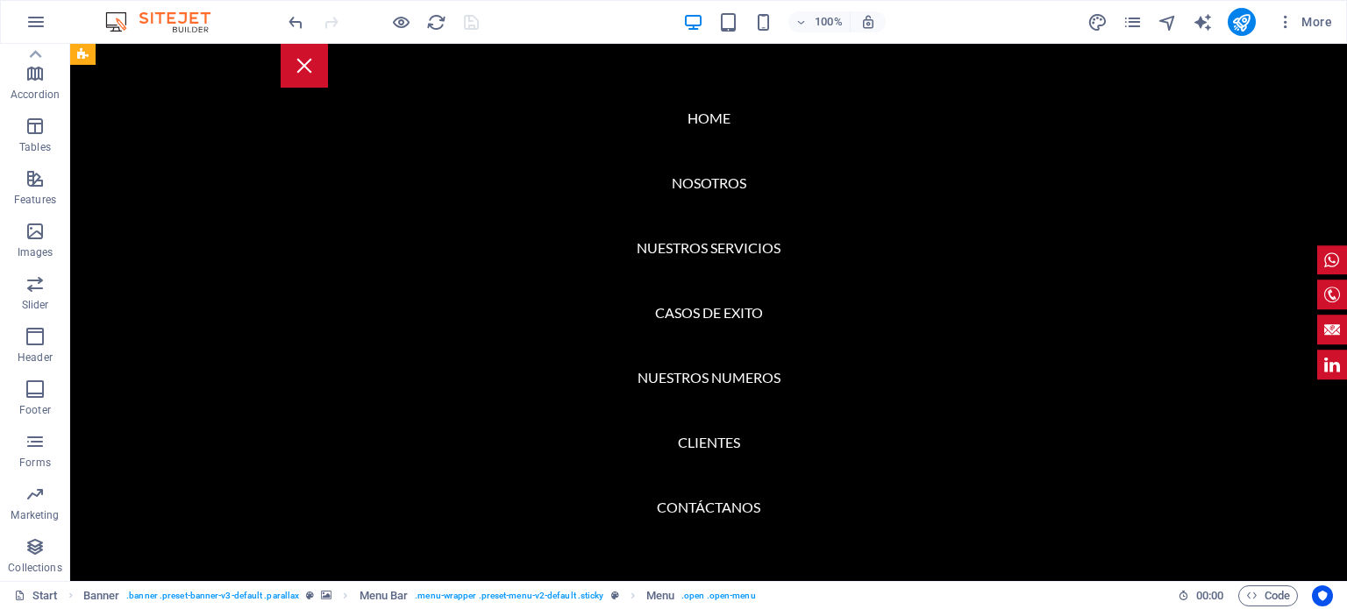
scroll to position [0, 0]
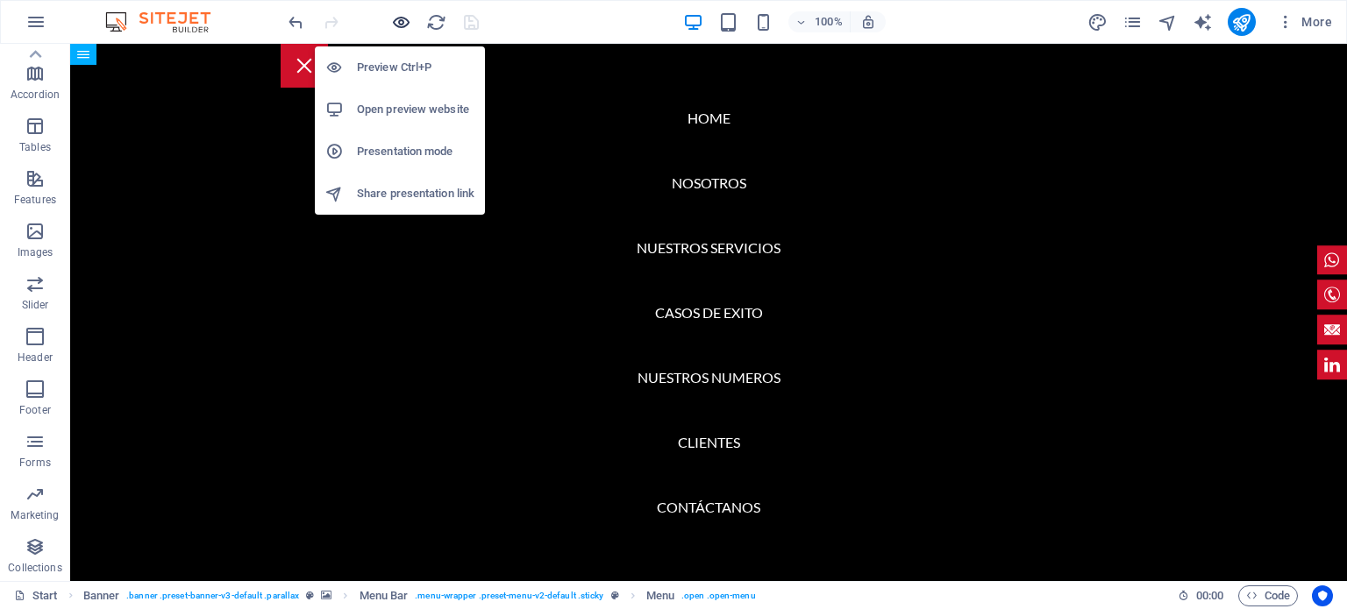
click at [397, 18] on icon "button" at bounding box center [401, 22] width 20 height 20
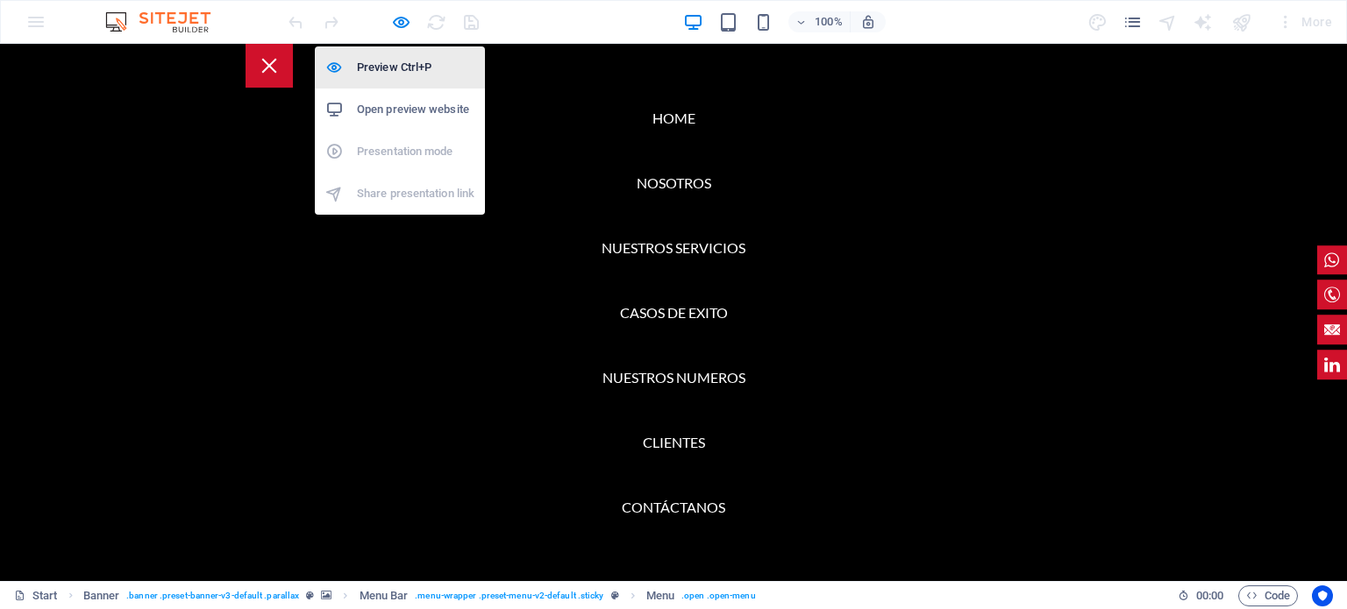
click at [381, 69] on h6 "Preview Ctrl+P" at bounding box center [416, 67] width 118 height 21
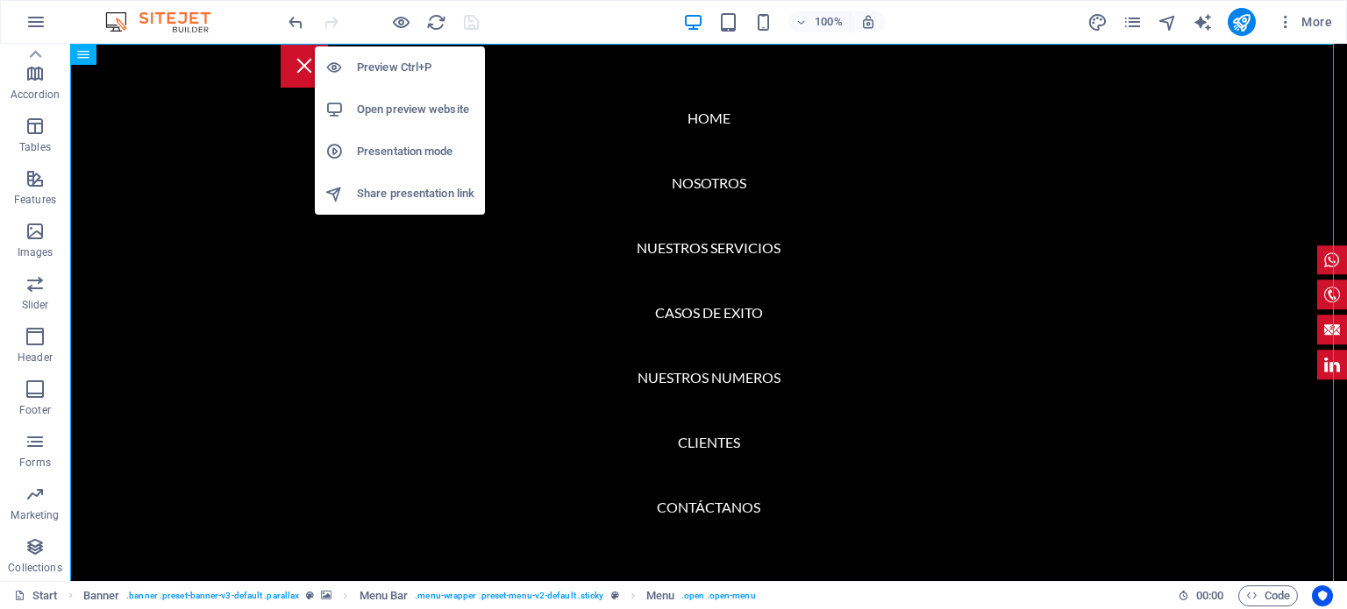
click at [381, 69] on h6 "Preview Ctrl+P" at bounding box center [416, 67] width 118 height 21
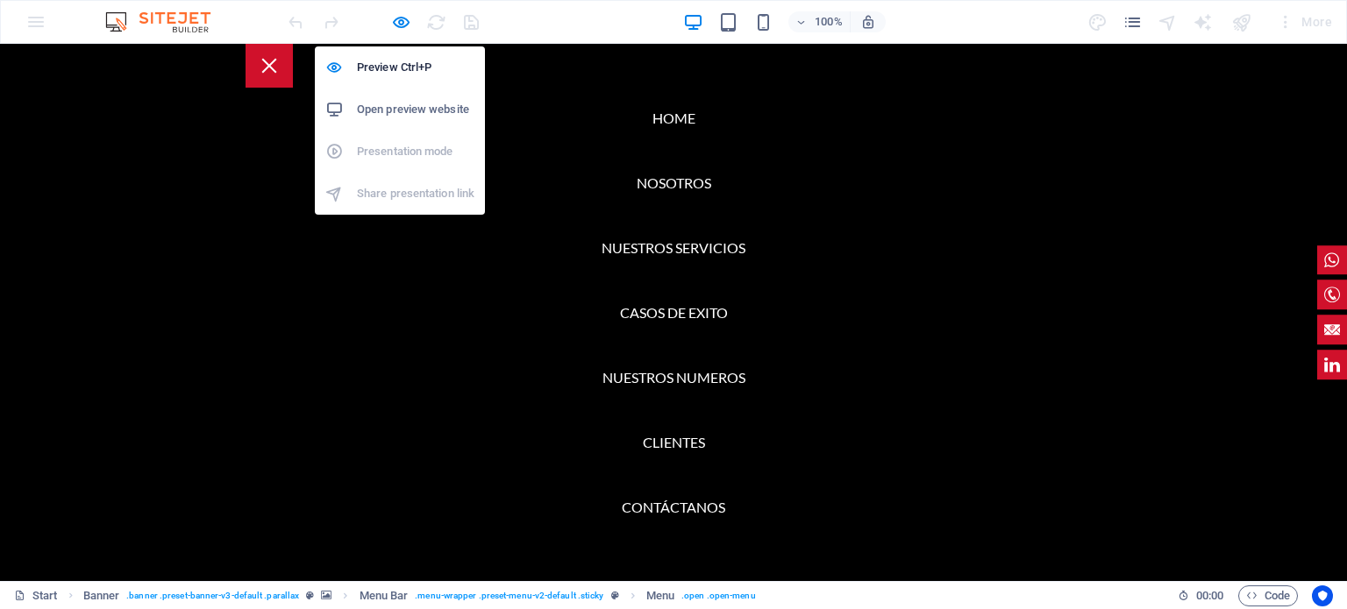
click at [404, 104] on h6 "Open preview website" at bounding box center [416, 109] width 118 height 21
